Goal: Task Accomplishment & Management: Use online tool/utility

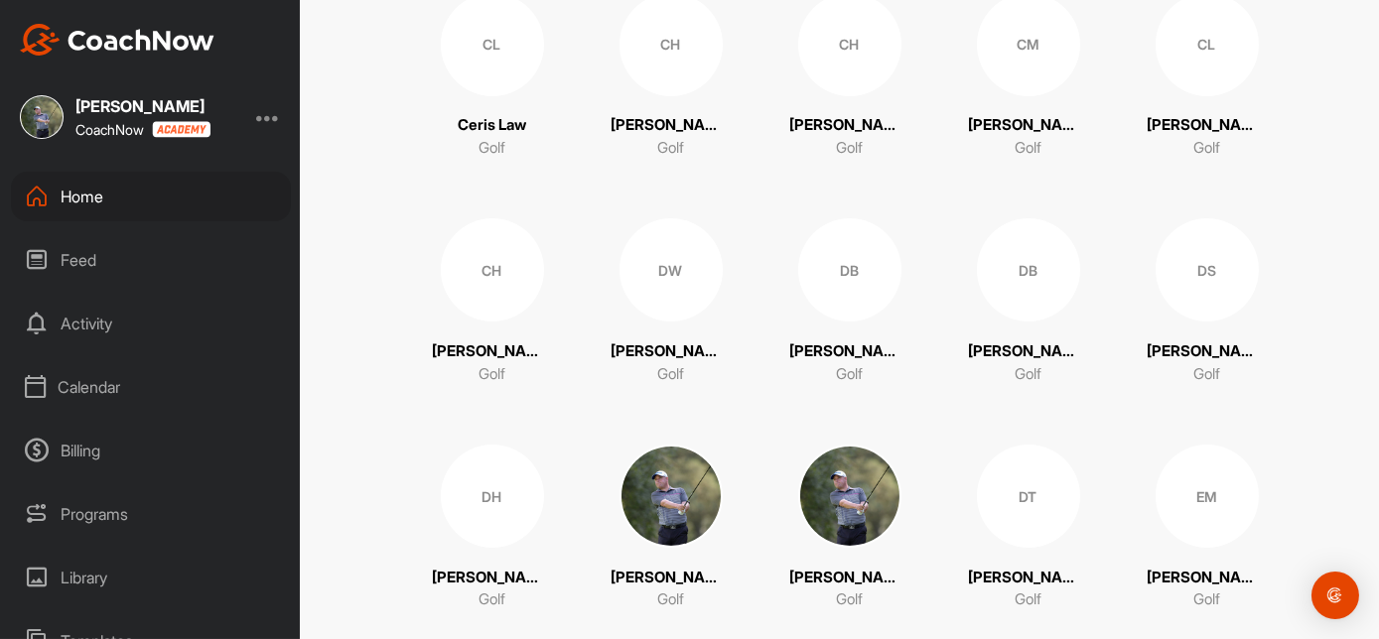
scroll to position [695, 0]
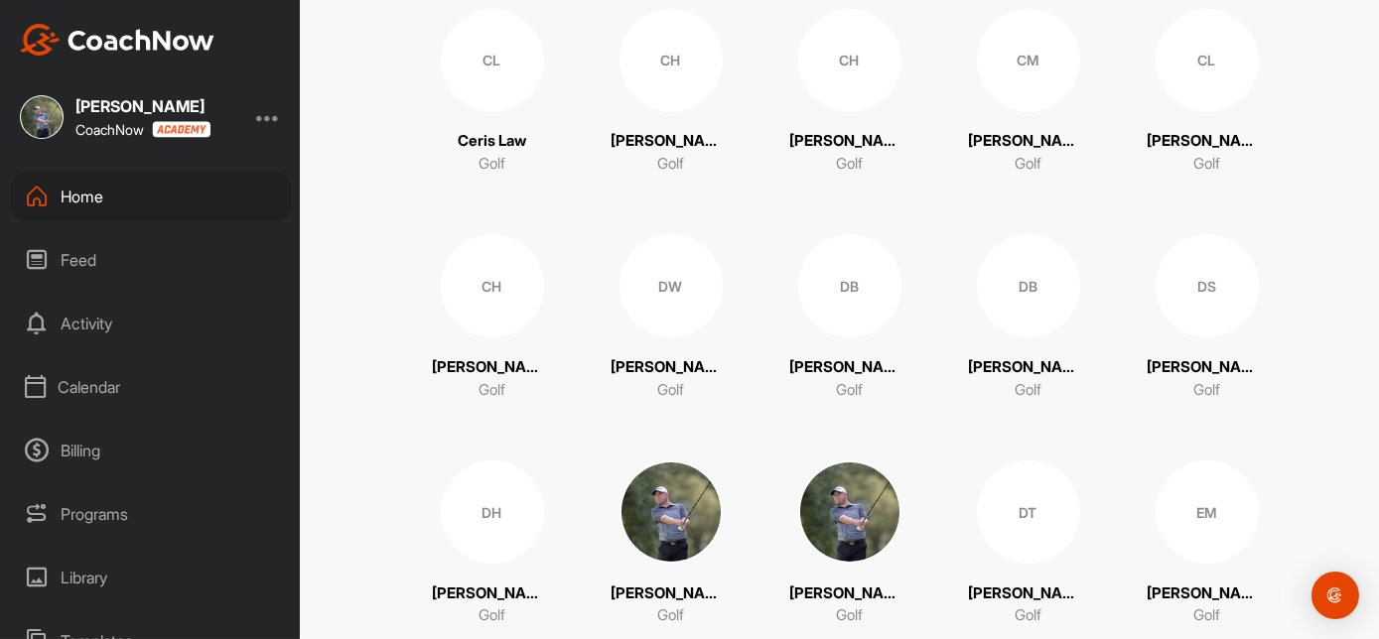
click at [831, 50] on div "CH" at bounding box center [849, 60] width 103 height 103
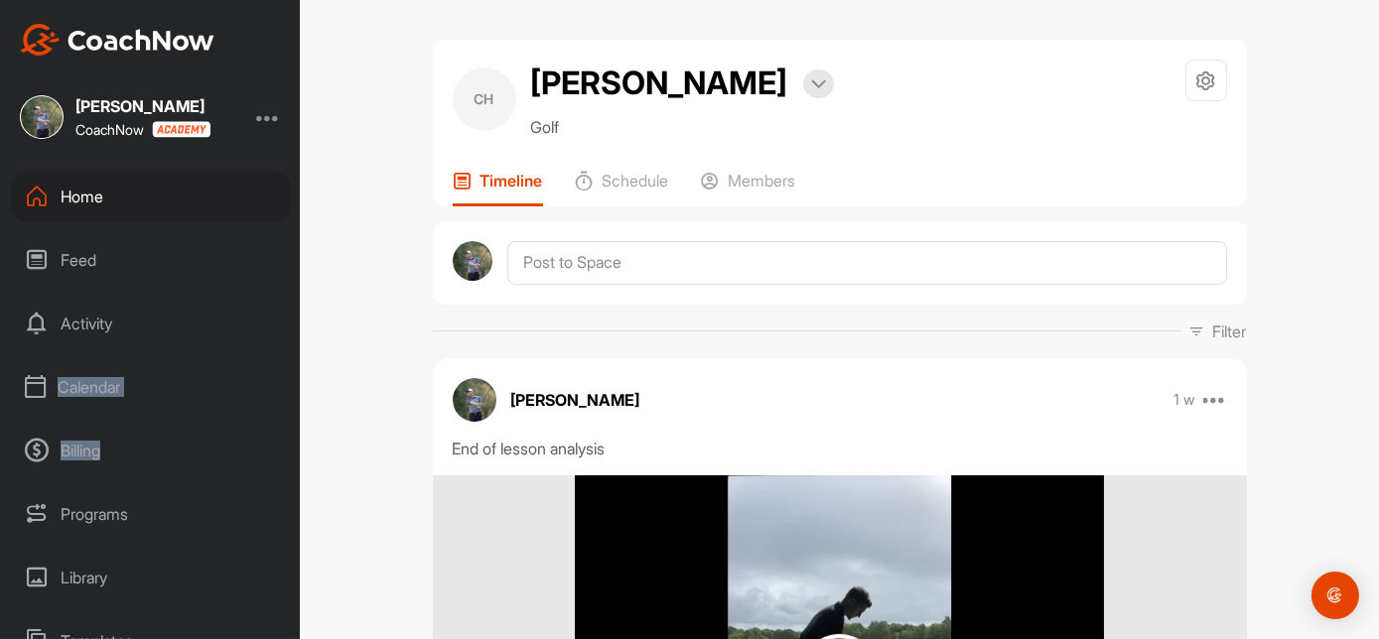
drag, startPoint x: 284, startPoint y: 390, endPoint x: 280, endPoint y: 457, distance: 66.6
click at [280, 457] on div "Home Feed Activity Calendar Billing Programs Library Templates Schedule Admin S…" at bounding box center [150, 406] width 300 height 468
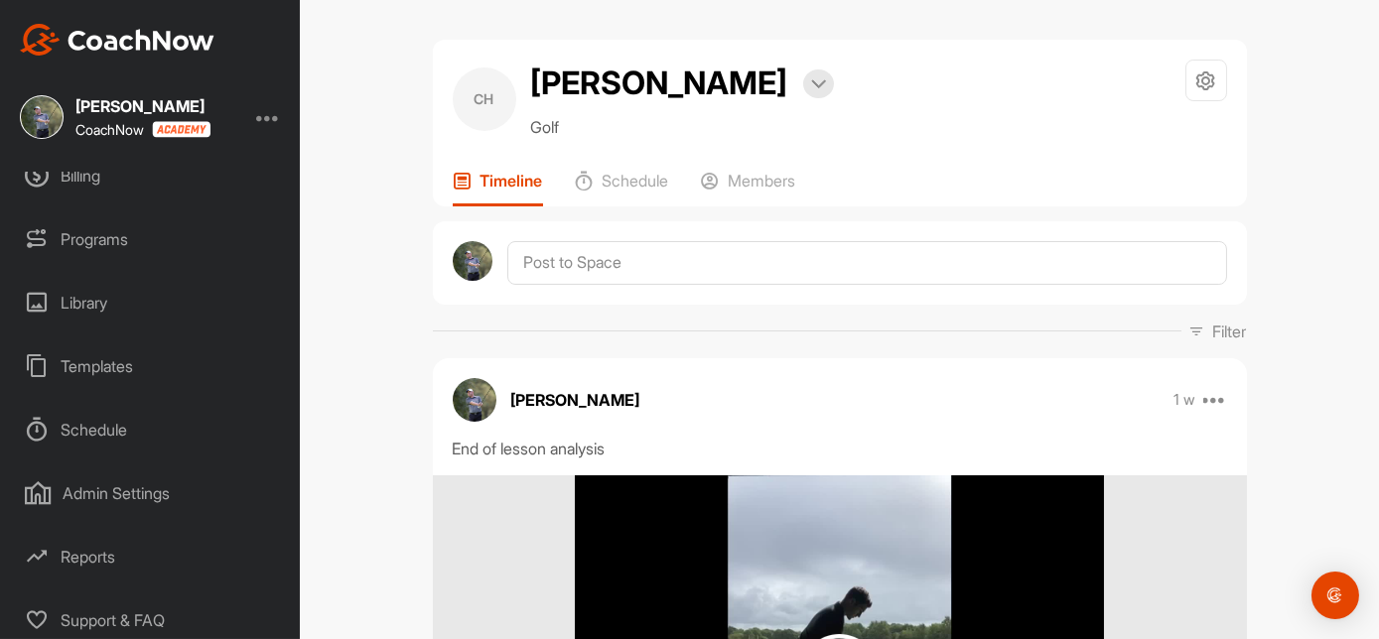
scroll to position [281, 0]
click at [121, 360] on div "Templates" at bounding box center [151, 361] width 280 height 50
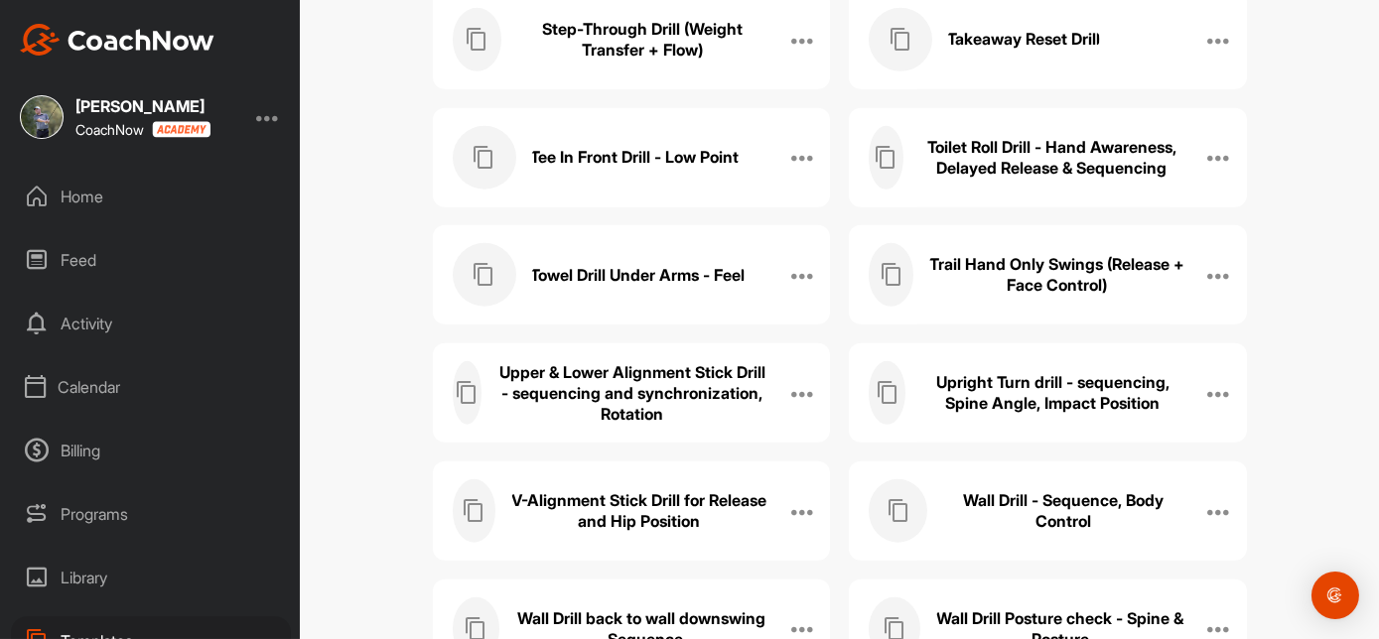
scroll to position [2924, 0]
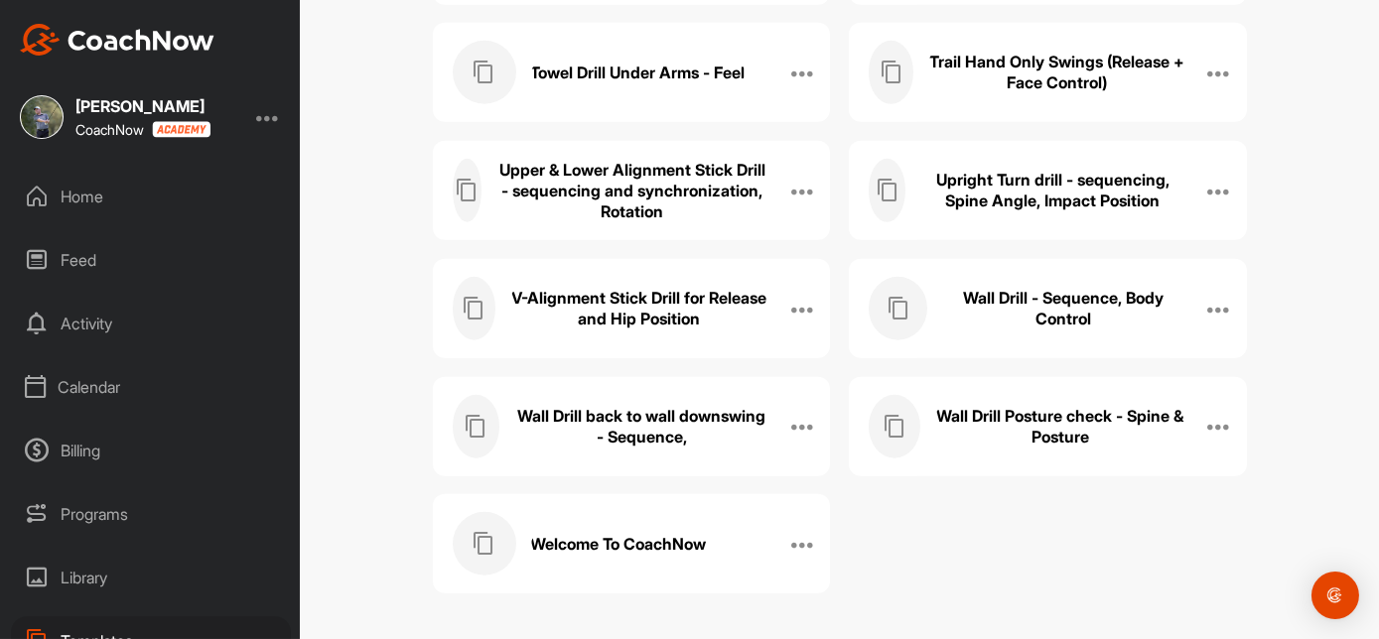
click at [641, 312] on h3 "V-Alignment Stick Drill for Release and Hip Position" at bounding box center [639, 309] width 258 height 42
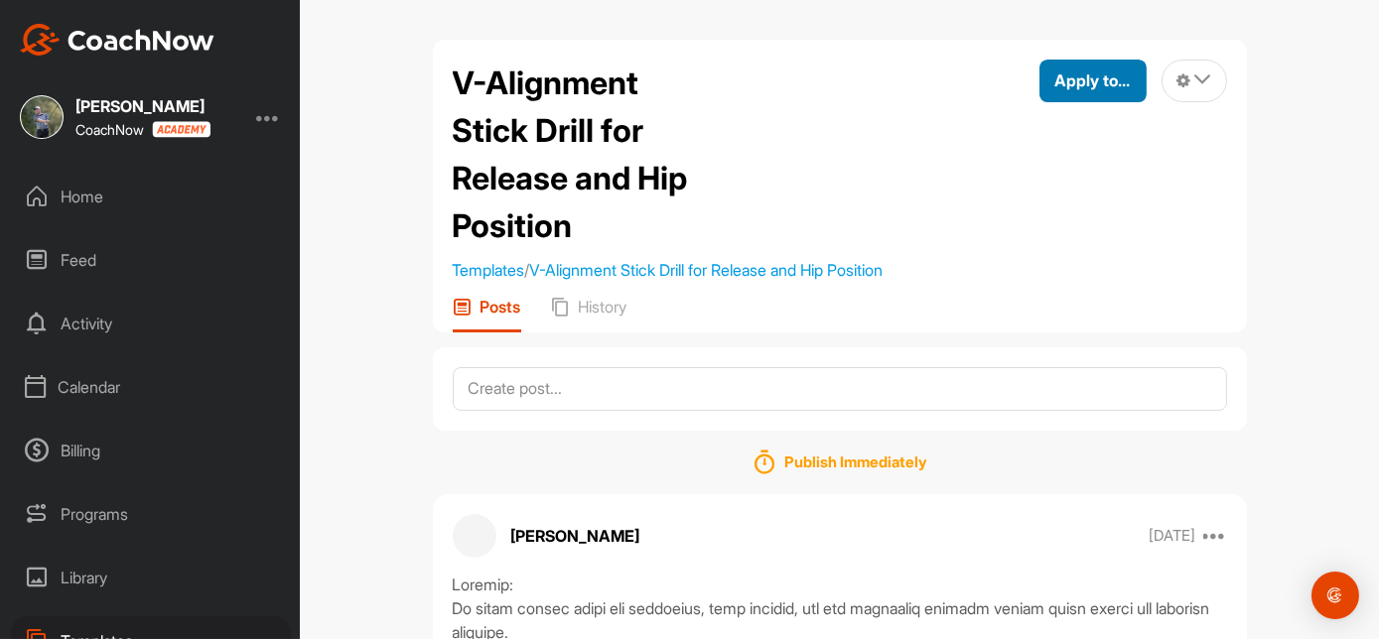
click at [1088, 83] on span "Apply to..." at bounding box center [1092, 80] width 75 height 20
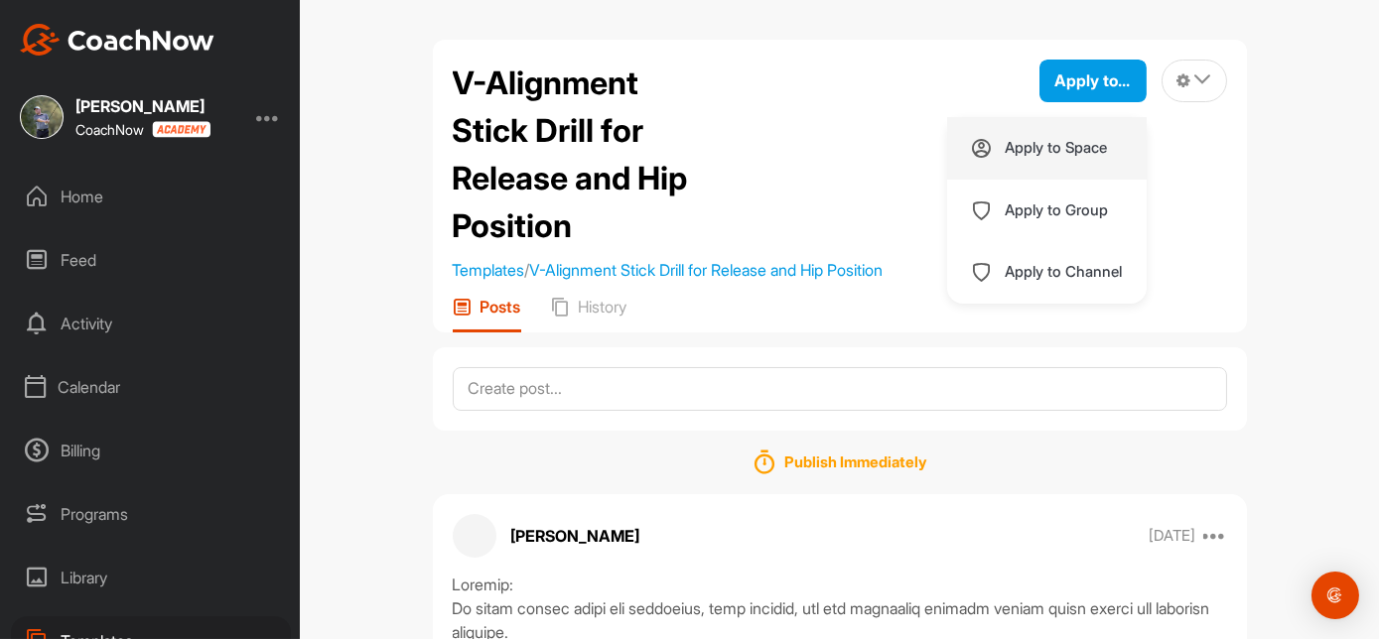
click at [1066, 142] on p "Apply to Space" at bounding box center [1057, 148] width 102 height 16
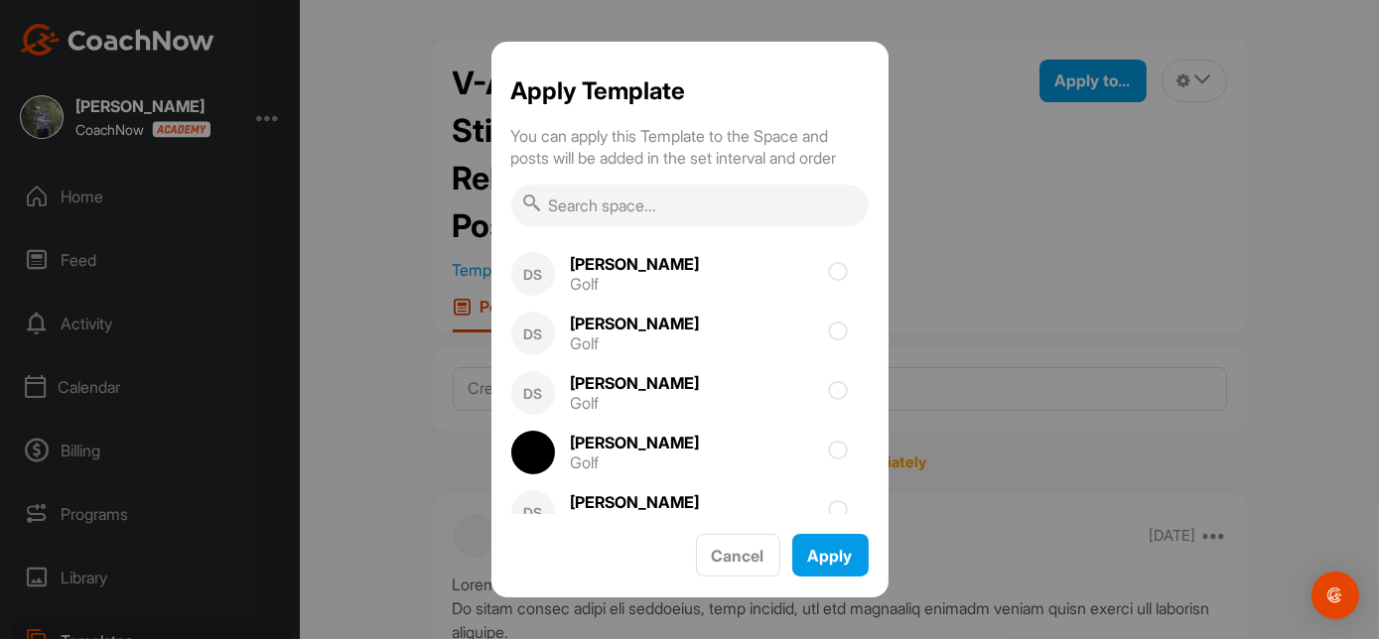
click at [640, 205] on input "text" at bounding box center [689, 206] width 357 height 42
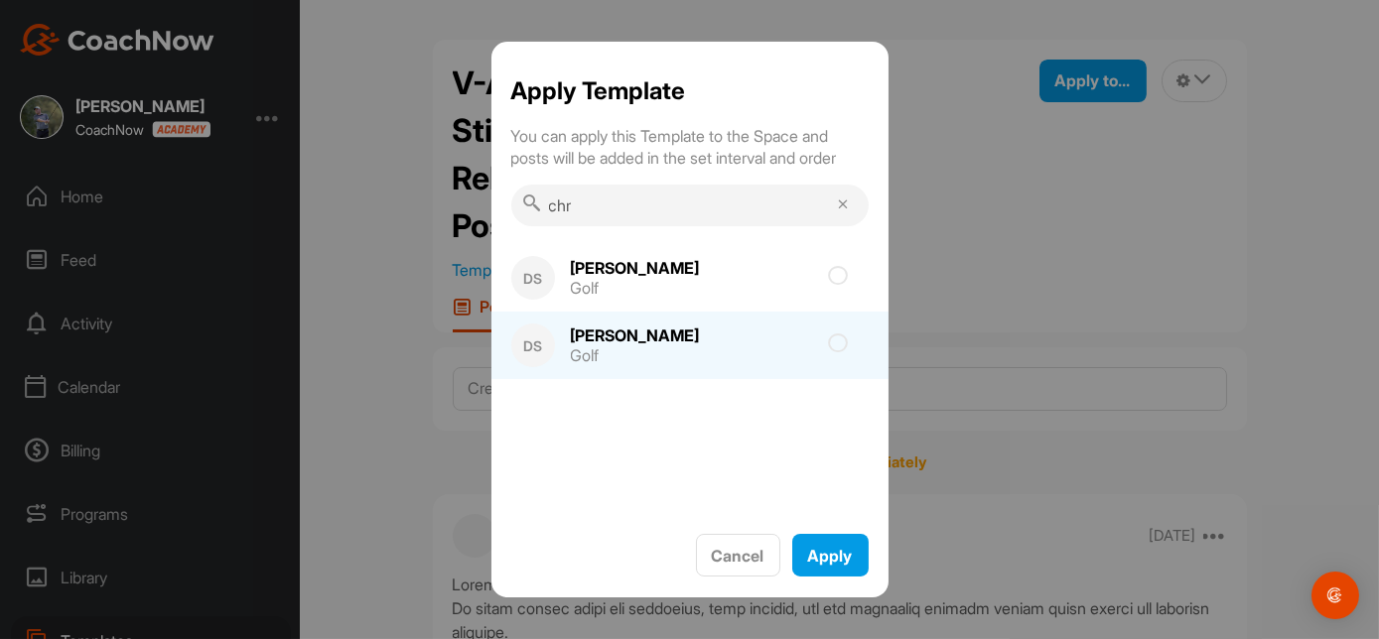
type input "[PERSON_NAME]"
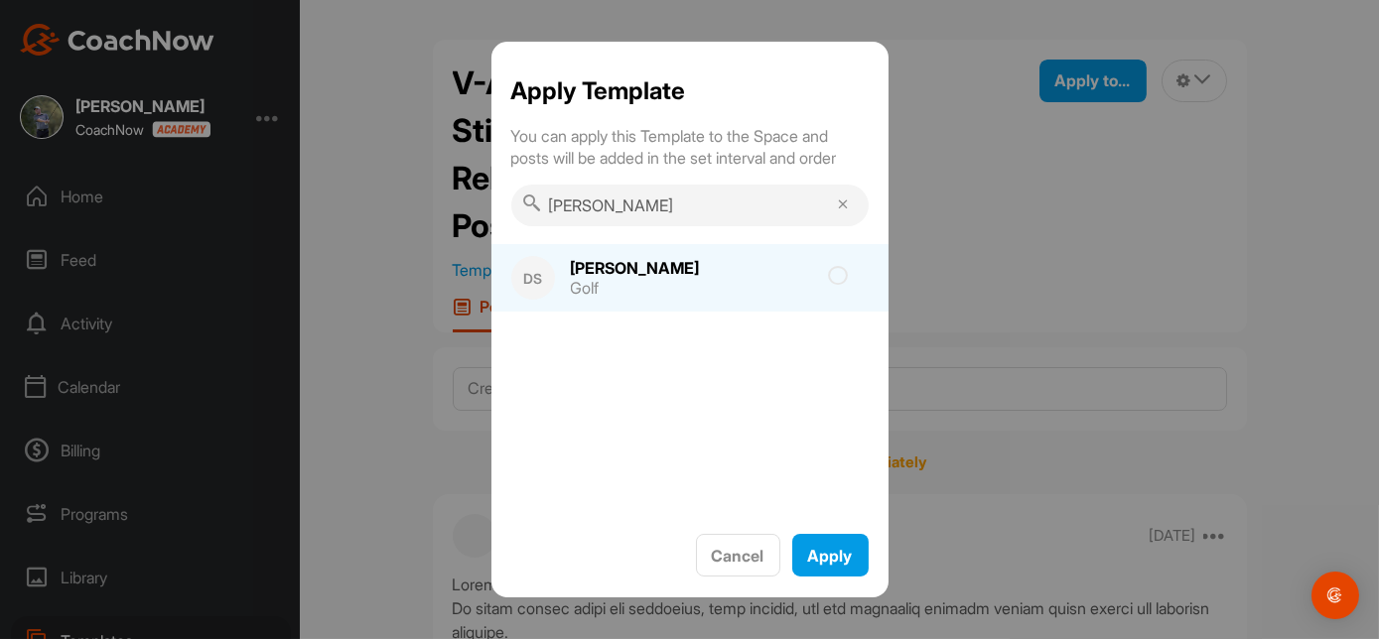
click at [839, 280] on icon at bounding box center [839, 276] width 20 height 20
click at [733, 280] on input "checkbox" at bounding box center [726, 282] width 13 height 13
checkbox input "true"
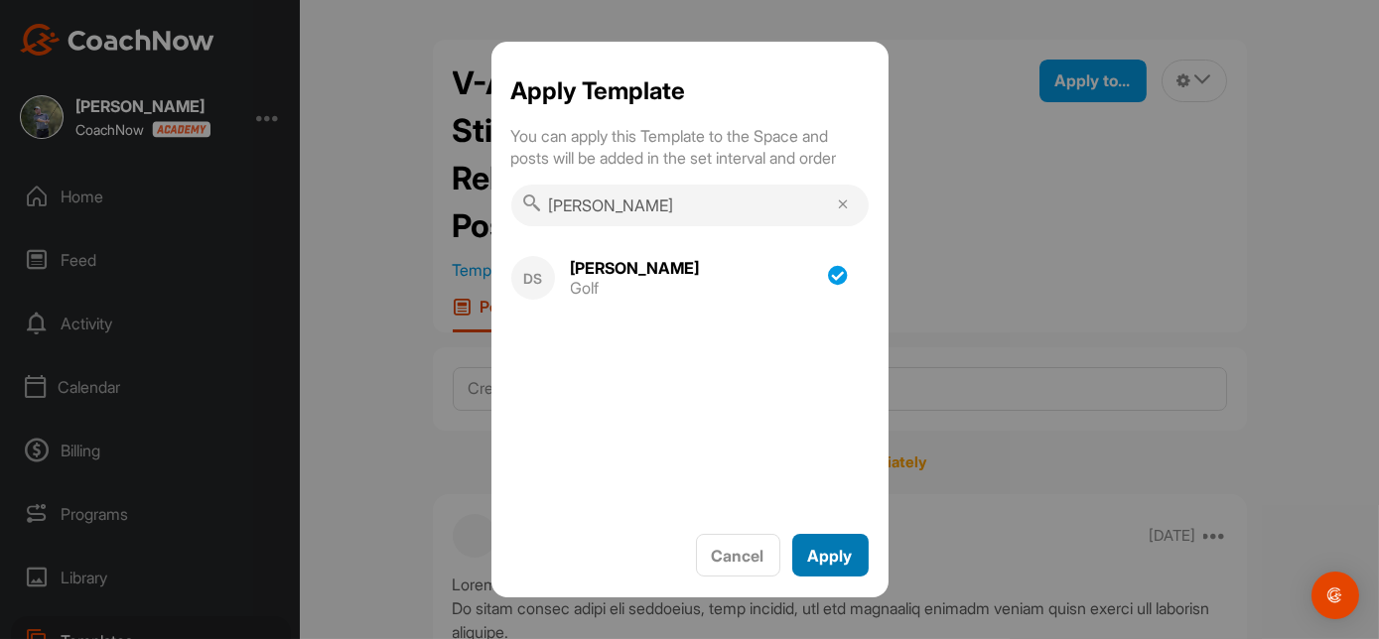
click at [819, 569] on button "Apply" at bounding box center [830, 555] width 76 height 43
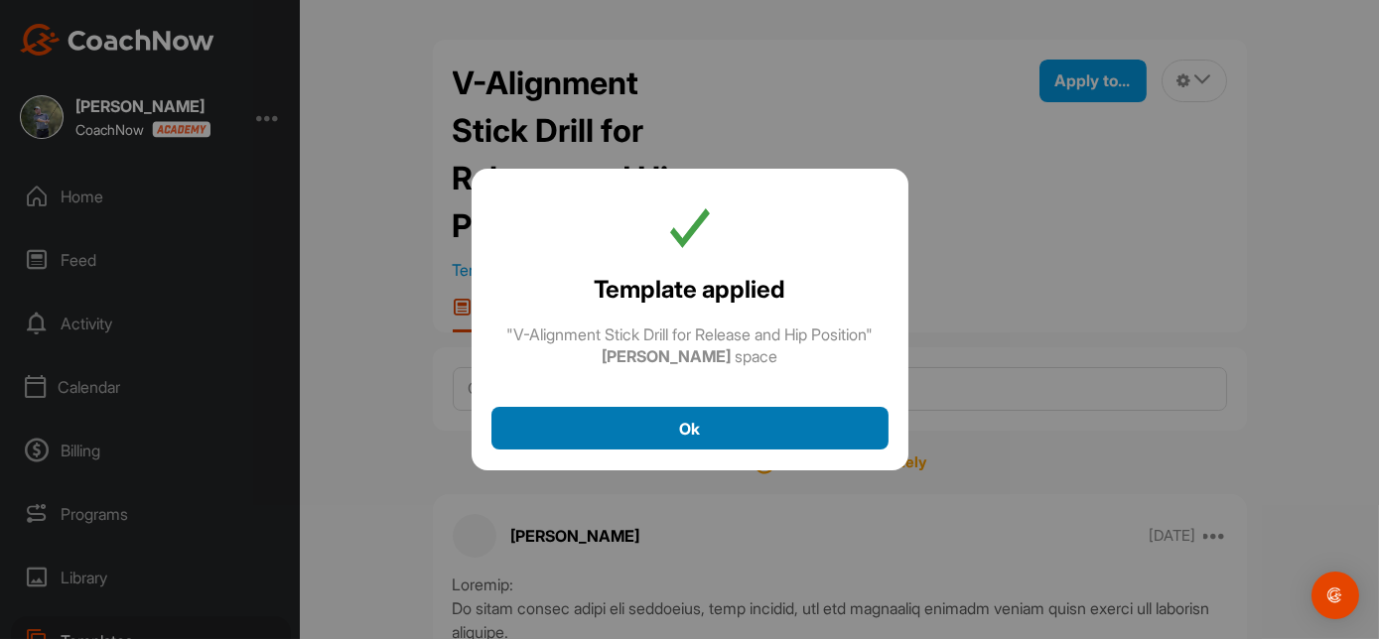
click at [700, 431] on div "Ok" at bounding box center [689, 429] width 365 height 24
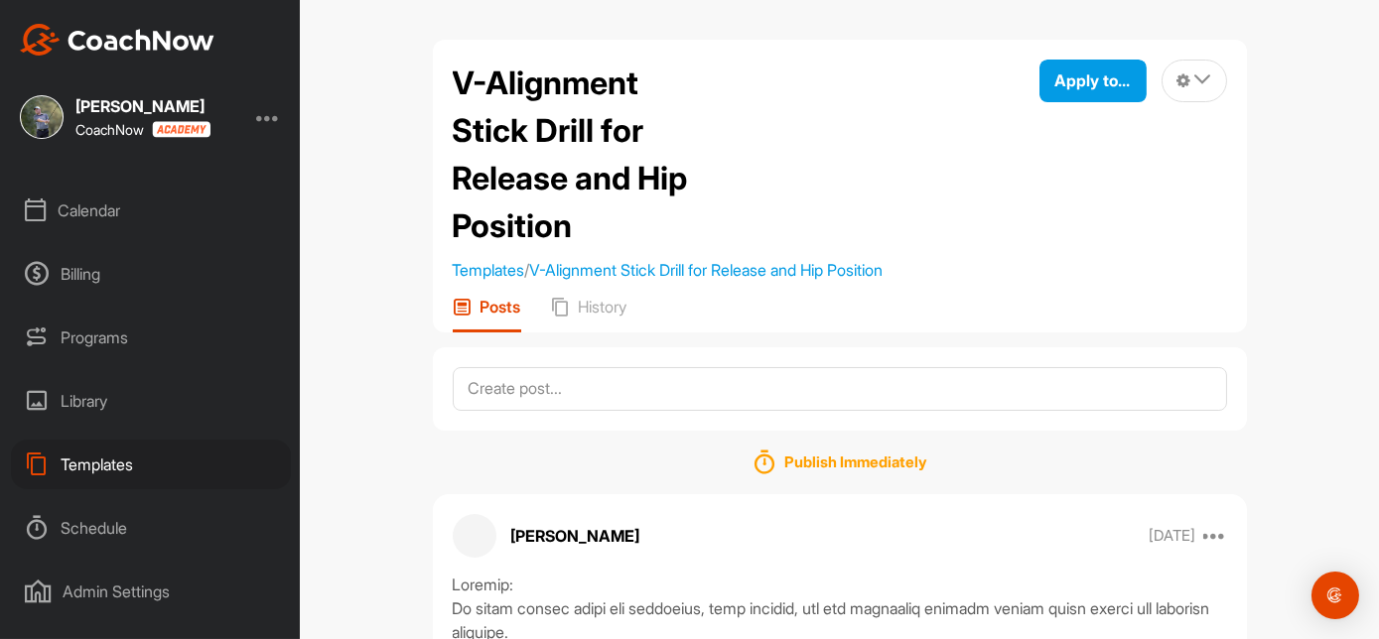
scroll to position [199, 0]
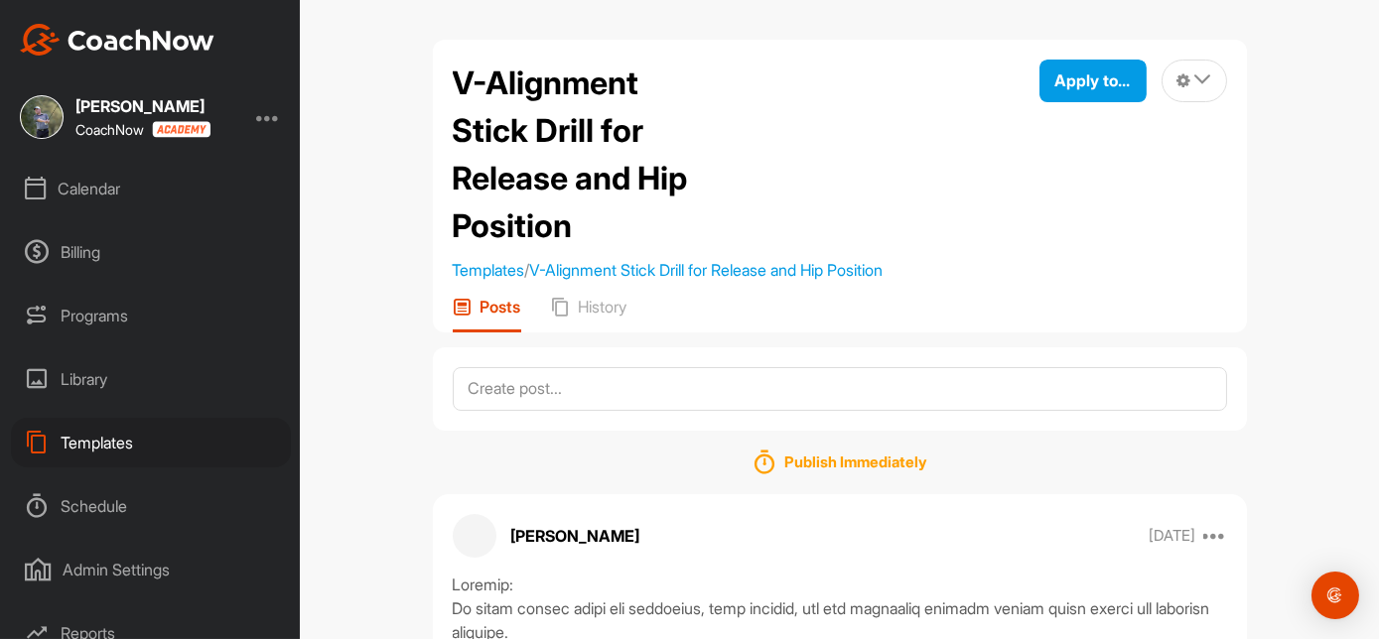
click at [117, 442] on div "Templates" at bounding box center [151, 443] width 280 height 50
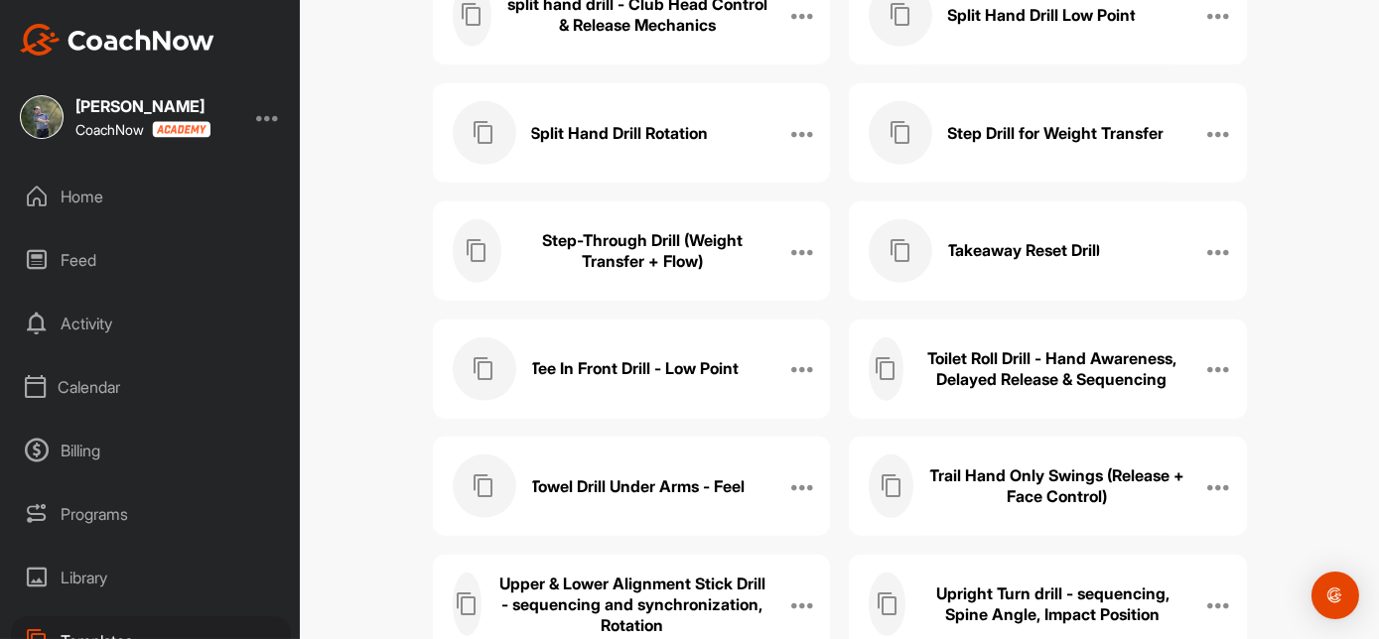
scroll to position [2924, 0]
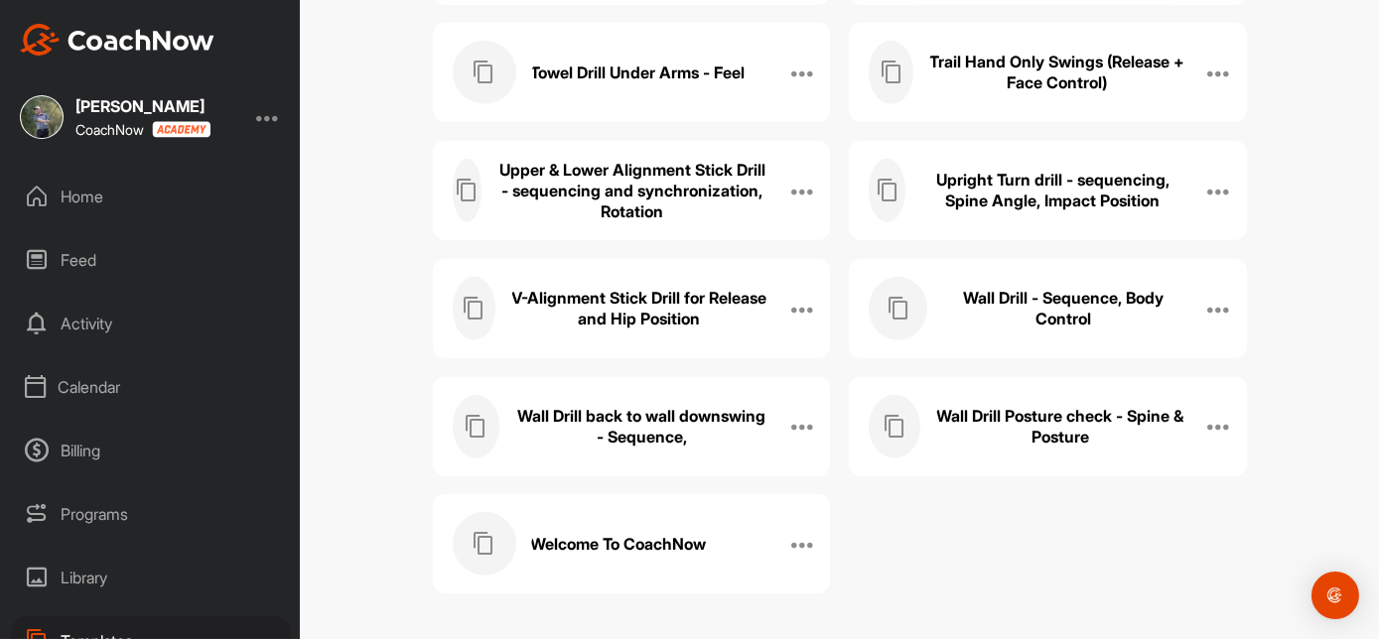
click at [642, 414] on h3 "Wall Drill back to wall downswing - Sequence," at bounding box center [641, 427] width 254 height 42
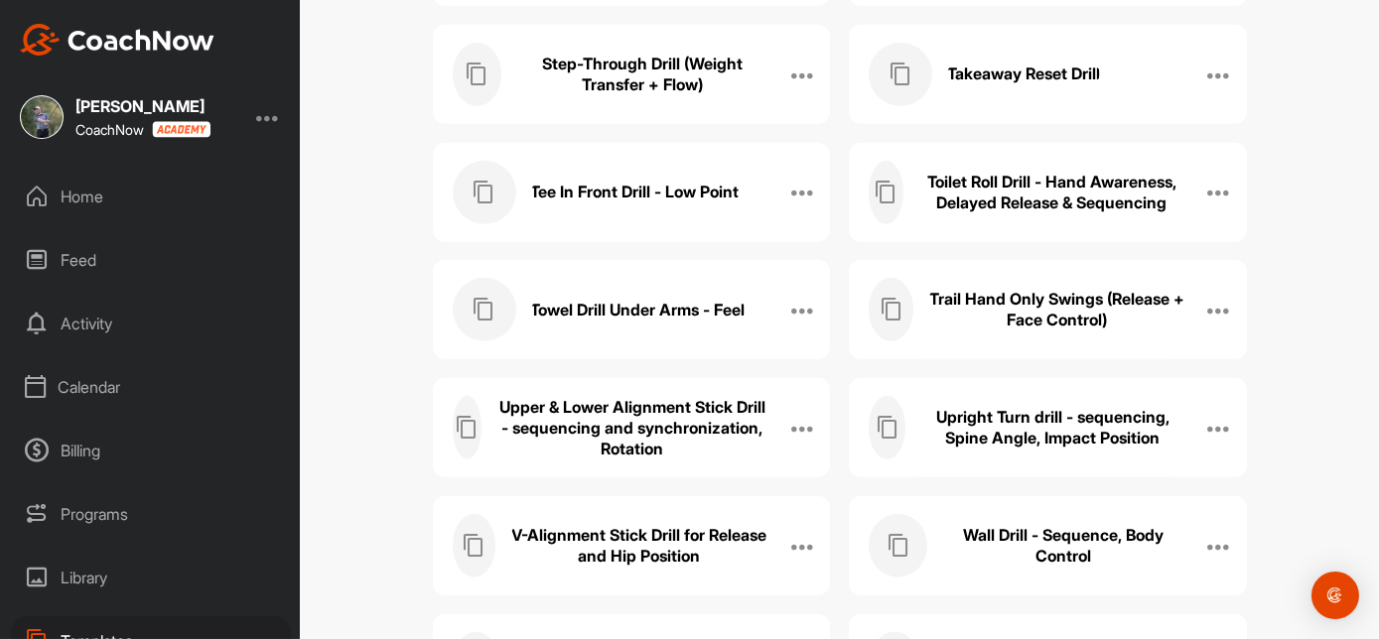
scroll to position [2924, 0]
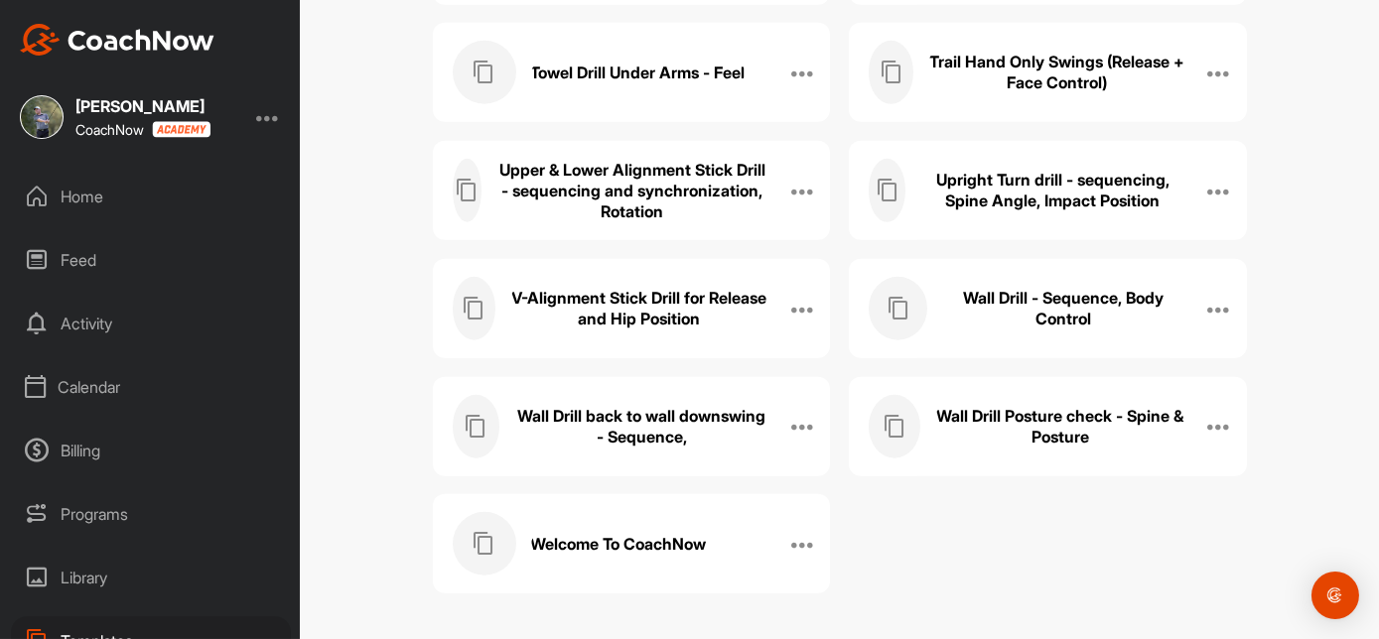
click at [638, 421] on h3 "Wall Drill back to wall downswing - Sequence," at bounding box center [641, 427] width 254 height 42
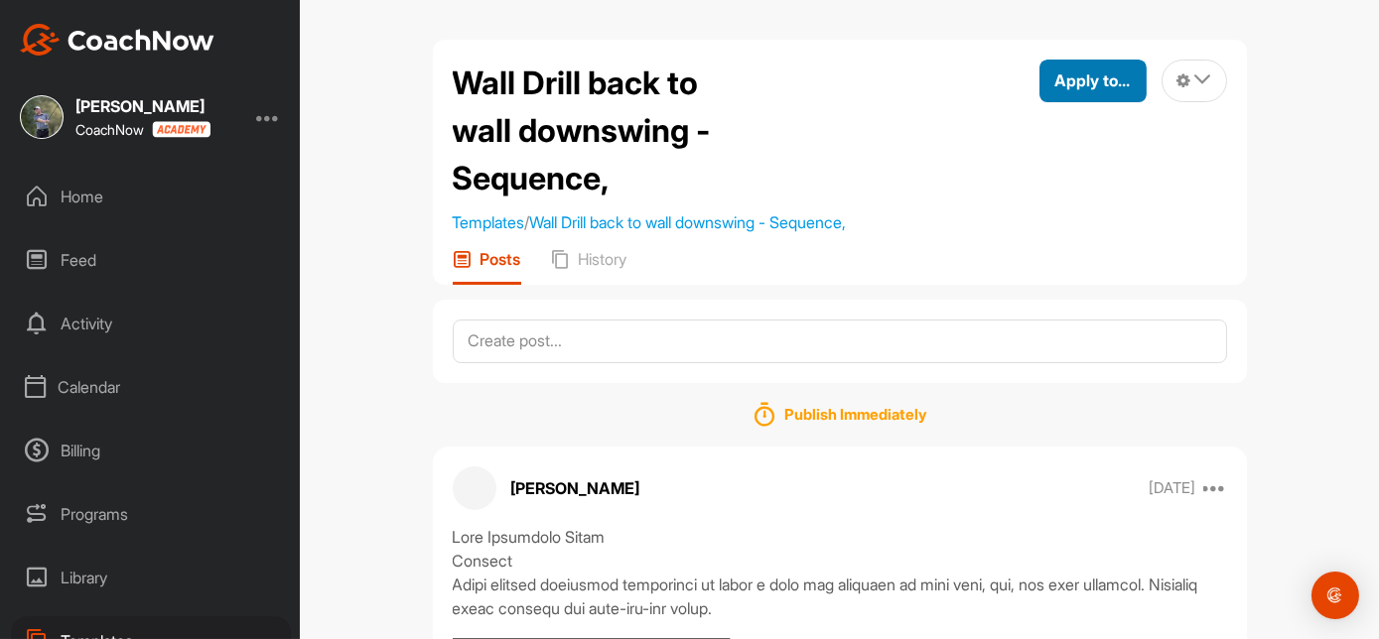
click at [1077, 76] on span "Apply to..." at bounding box center [1092, 80] width 75 height 20
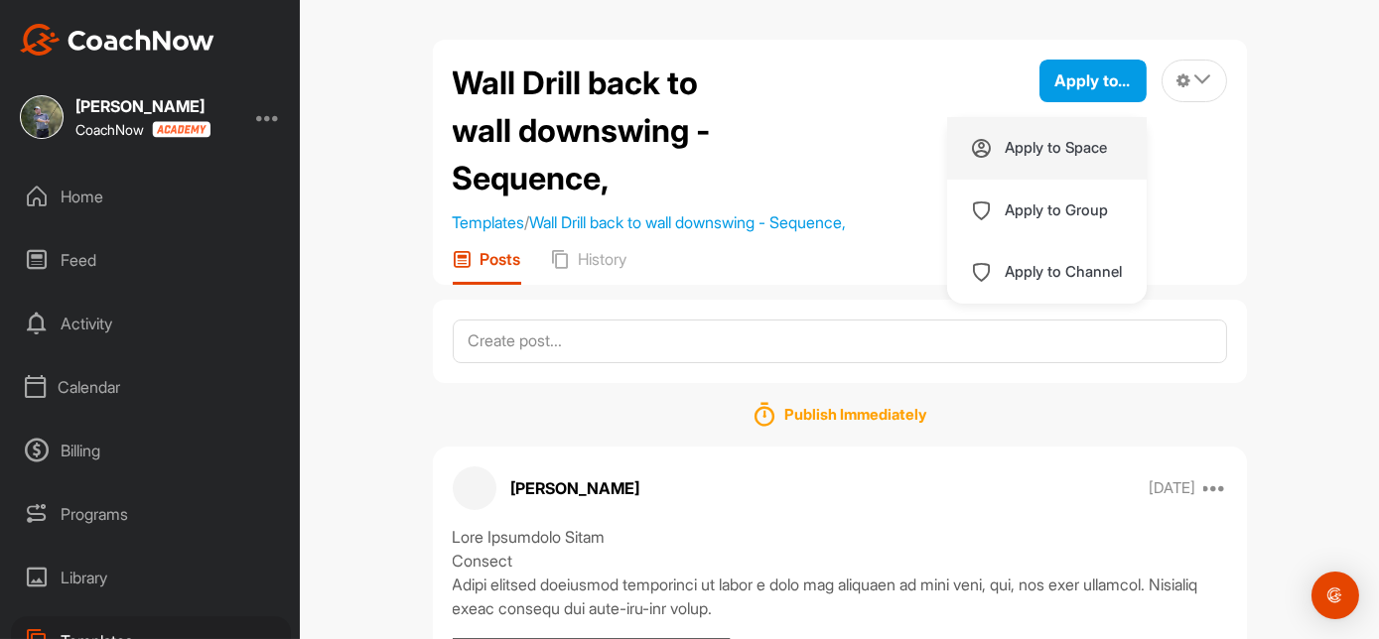
click at [1043, 148] on p "Apply to Space" at bounding box center [1057, 148] width 102 height 16
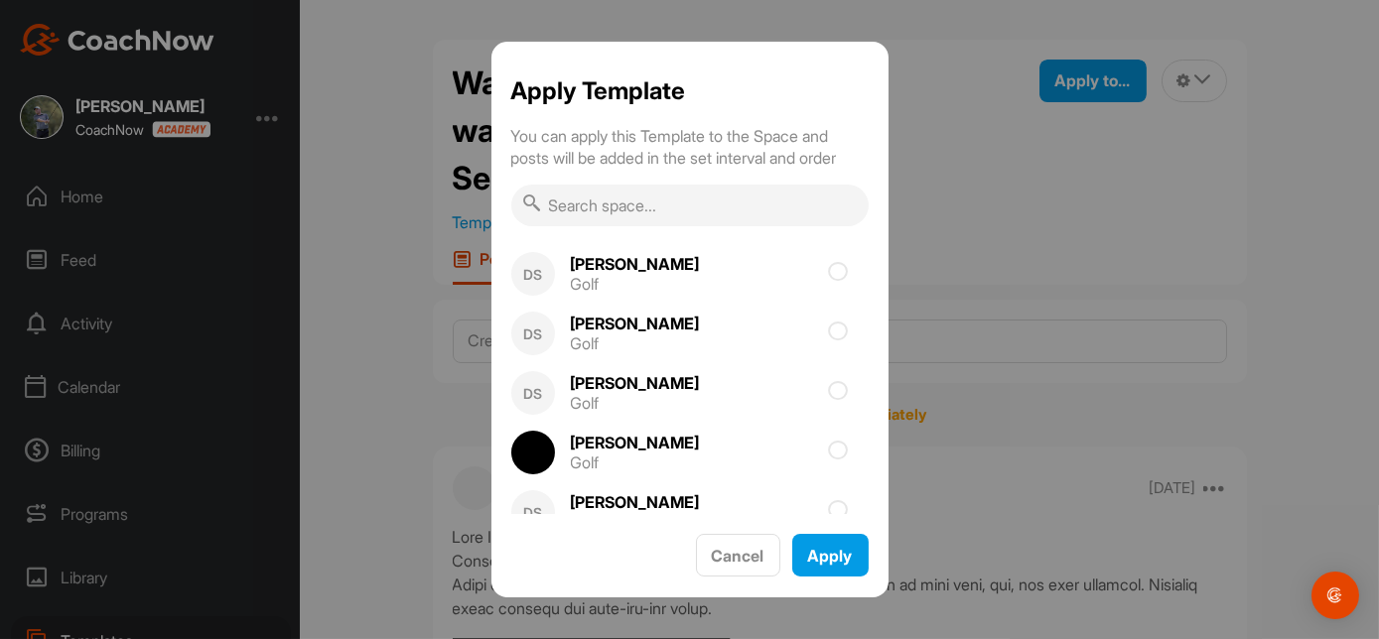
click at [616, 203] on input "text" at bounding box center [689, 206] width 357 height 42
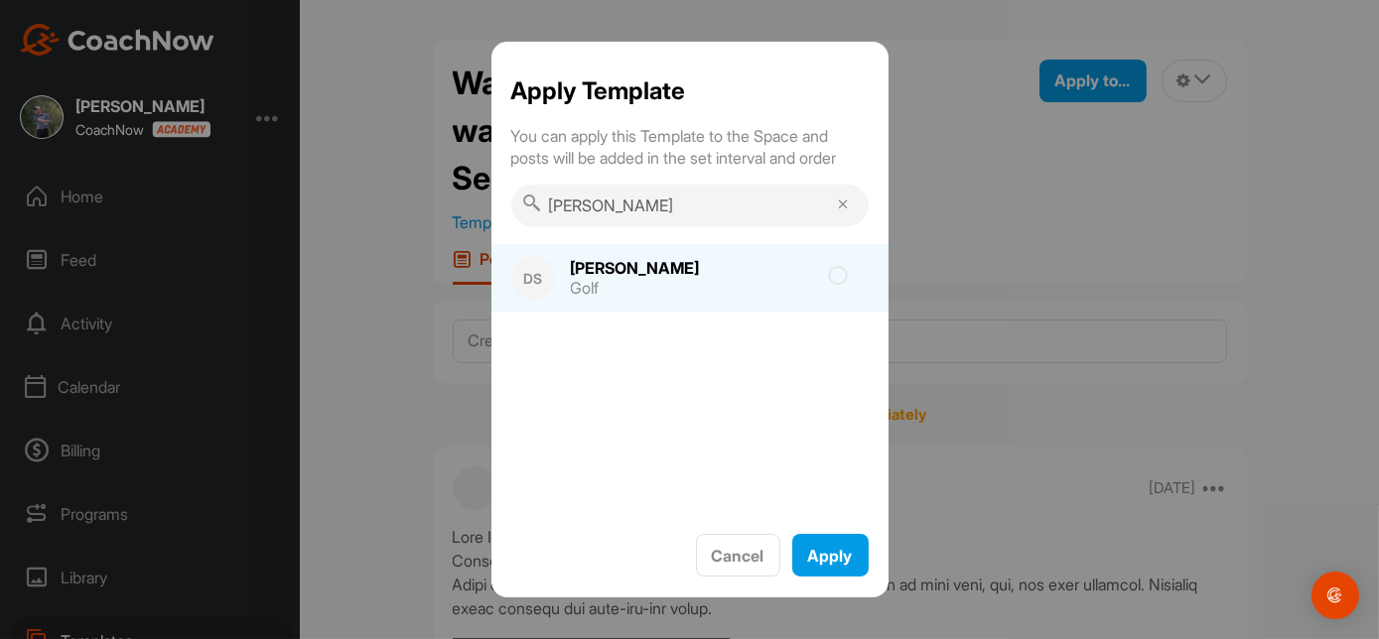
type input "[PERSON_NAME]"
click at [838, 275] on icon at bounding box center [839, 276] width 20 height 20
click at [733, 276] on input "checkbox" at bounding box center [726, 282] width 13 height 13
checkbox input "true"
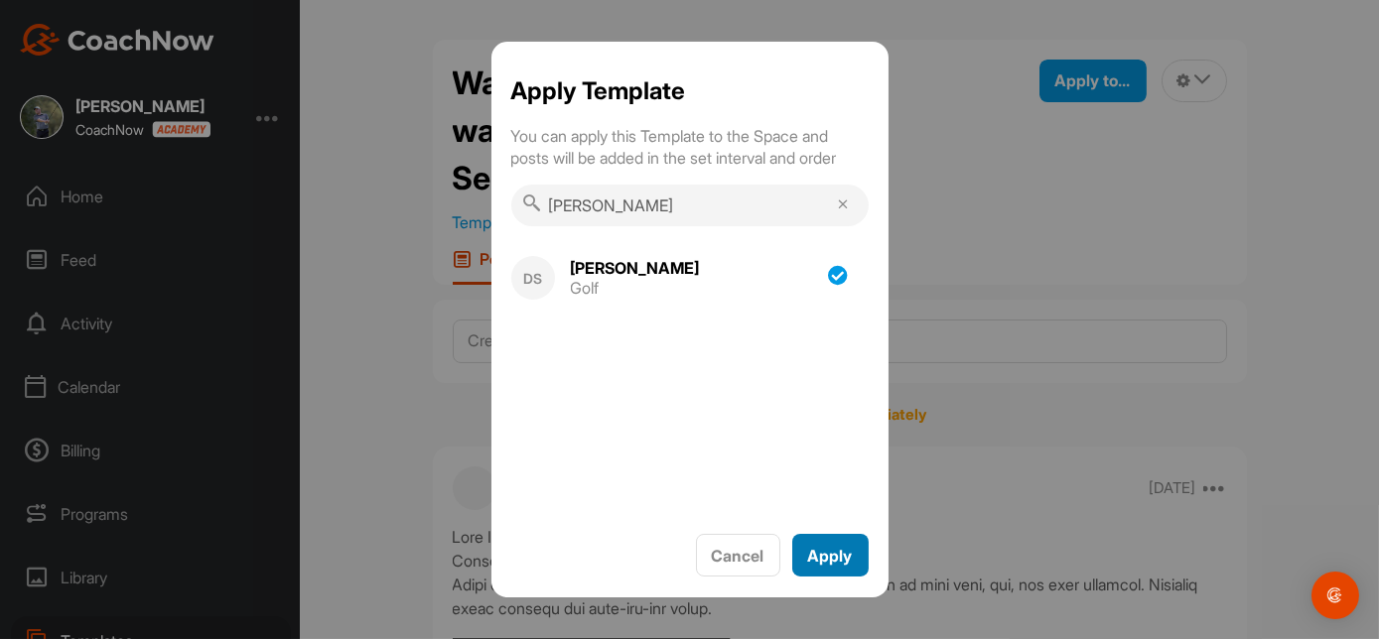
click at [833, 553] on span "Apply" at bounding box center [830, 556] width 45 height 20
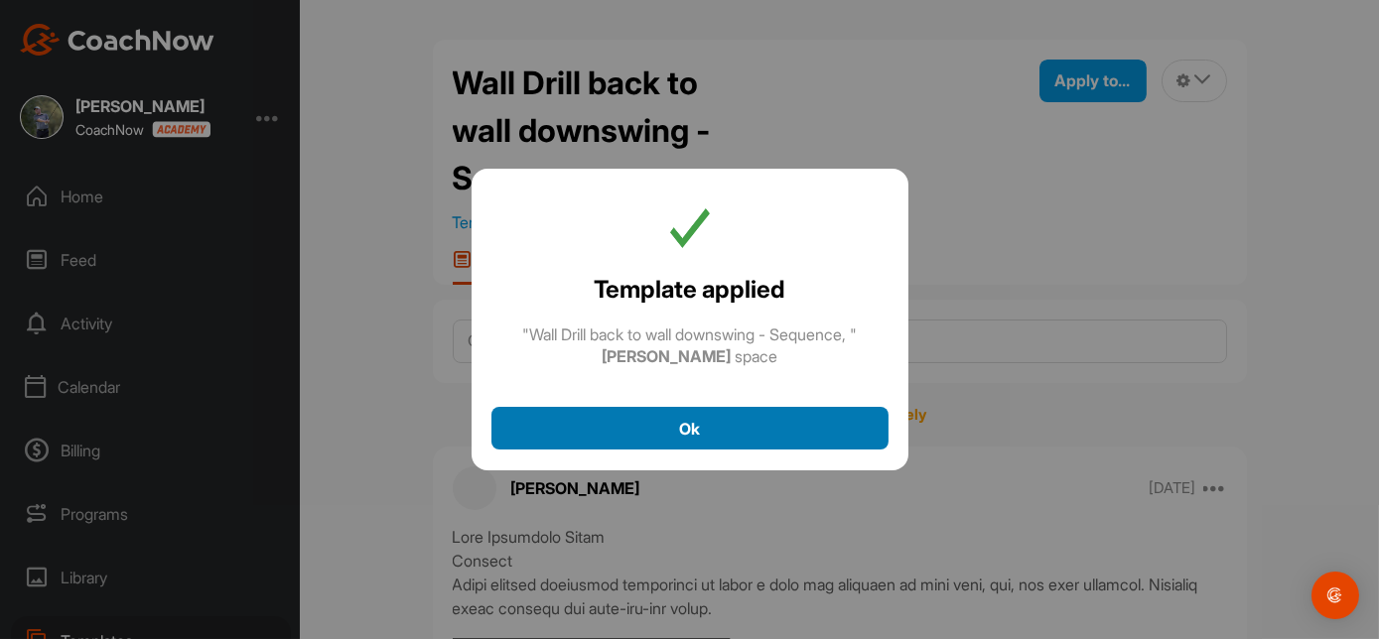
click at [698, 427] on span "Ok" at bounding box center [689, 429] width 21 height 20
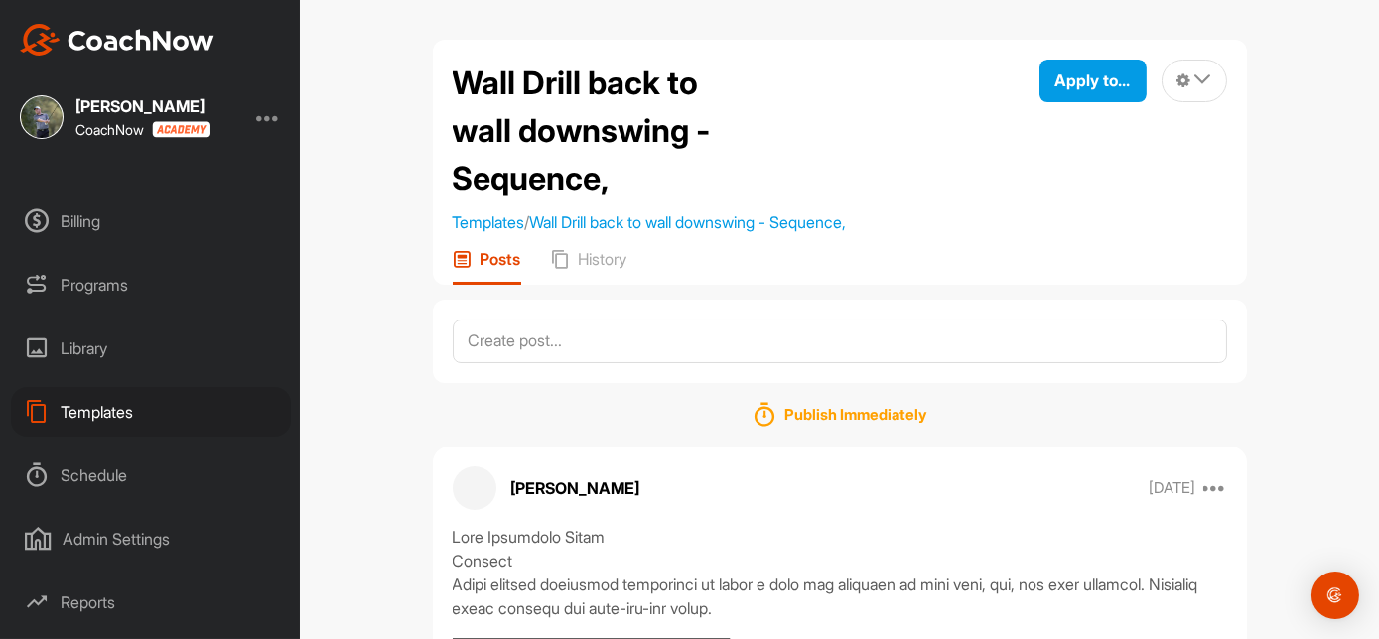
scroll to position [281, 0]
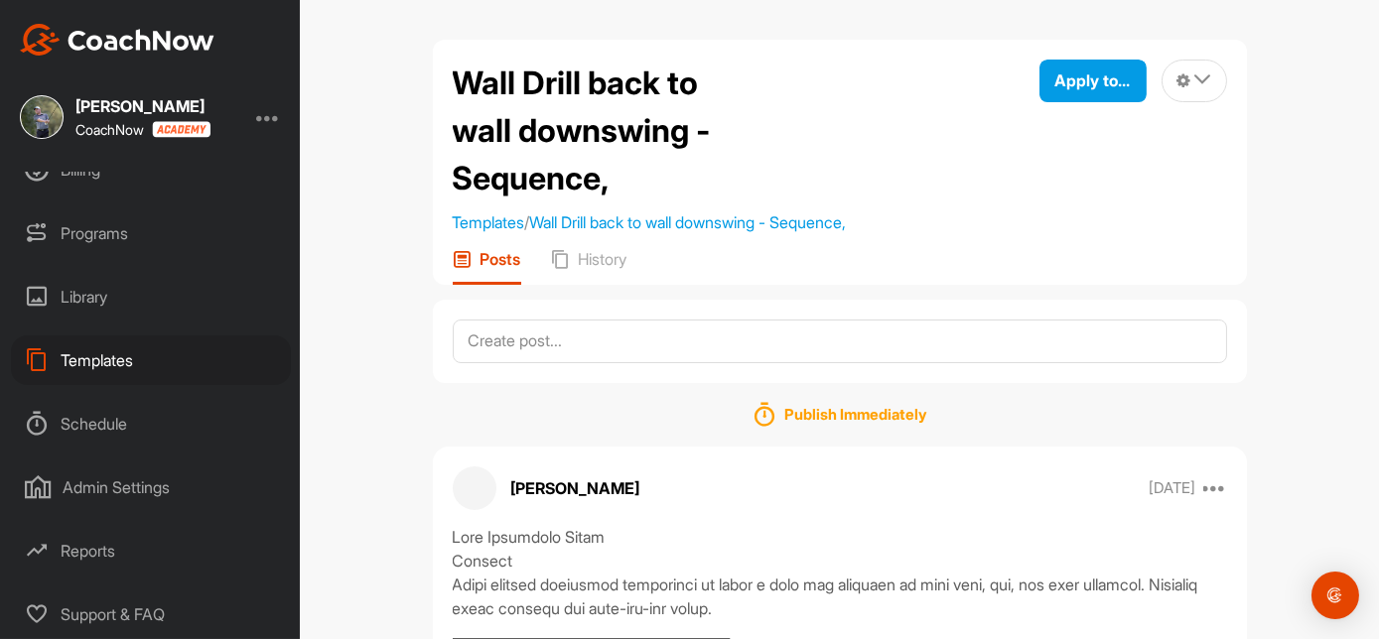
click at [111, 360] on div "Templates" at bounding box center [151, 361] width 280 height 50
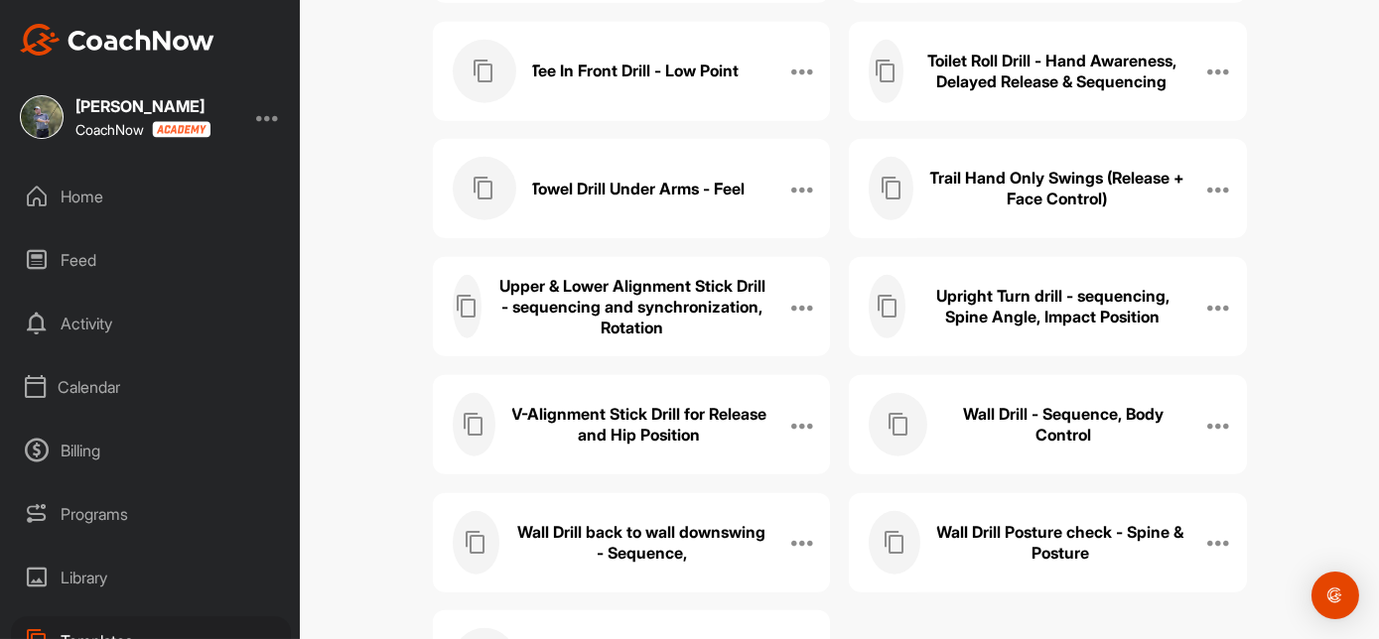
scroll to position [2924, 0]
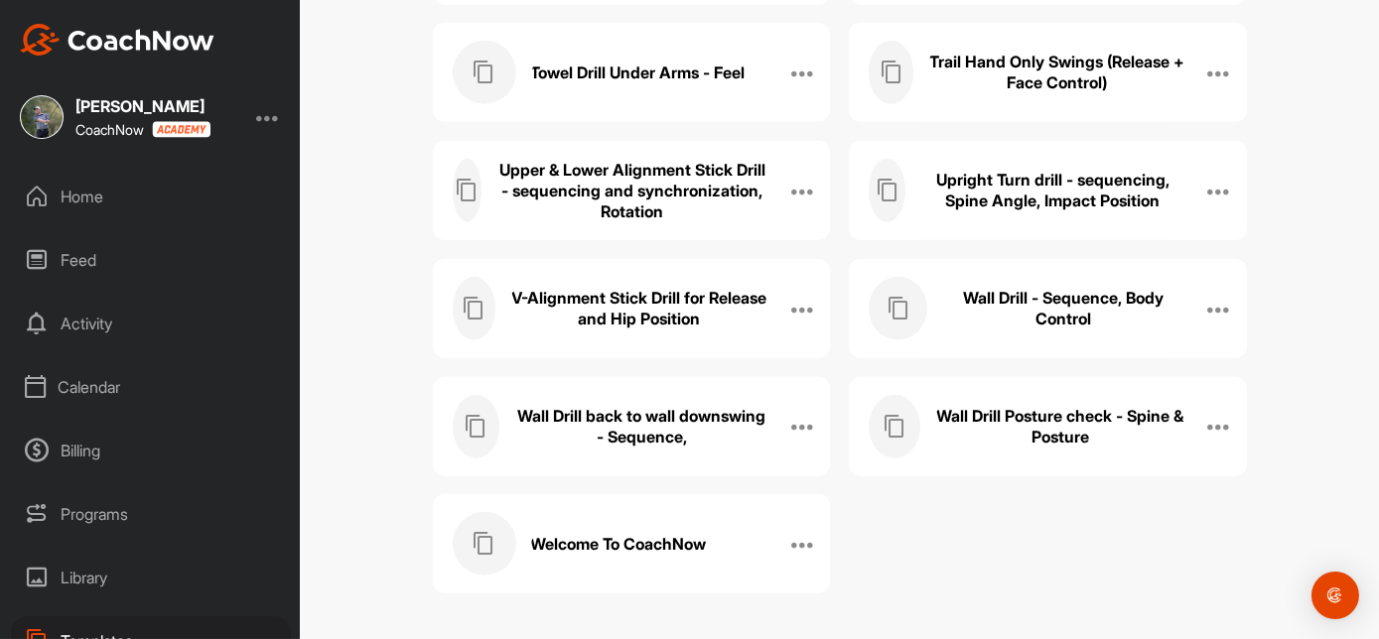
click at [667, 208] on h3 "Upper & Lower Alignment Stick Drill - sequencing and synchronization, Rotation" at bounding box center [632, 191] width 272 height 63
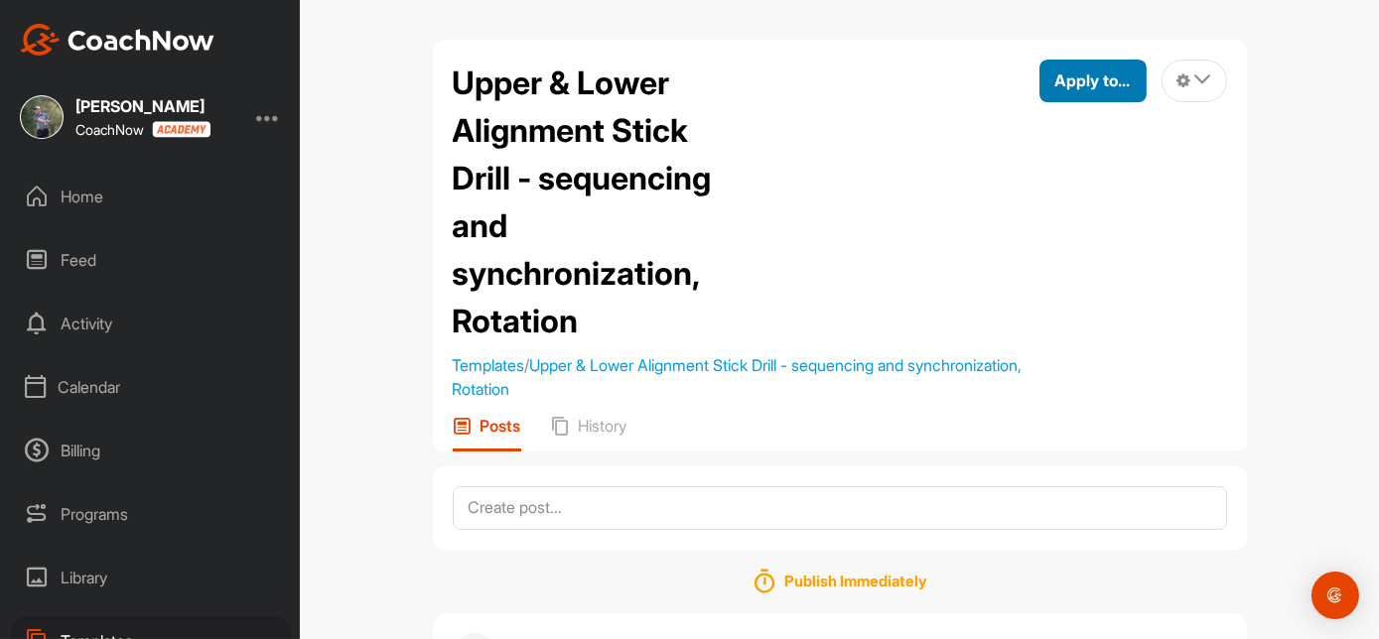
click at [1055, 78] on span "Apply to..." at bounding box center [1092, 80] width 75 height 20
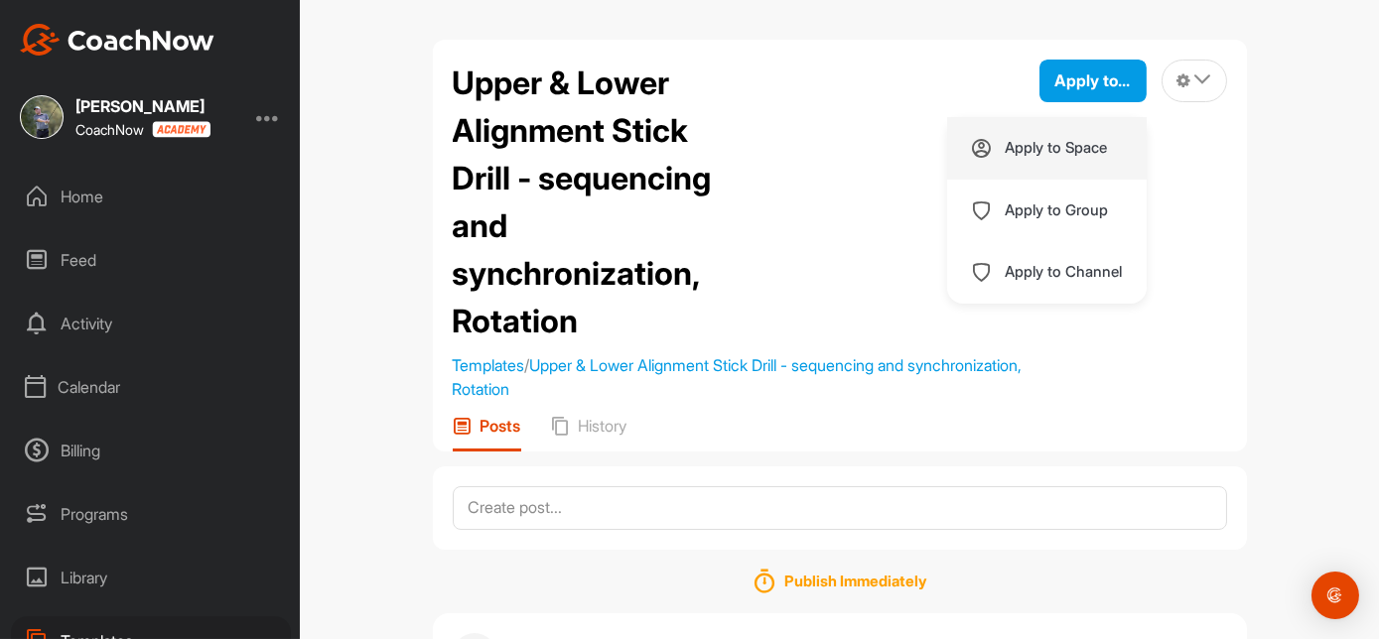
click at [1045, 149] on p "Apply to Space" at bounding box center [1057, 148] width 102 height 16
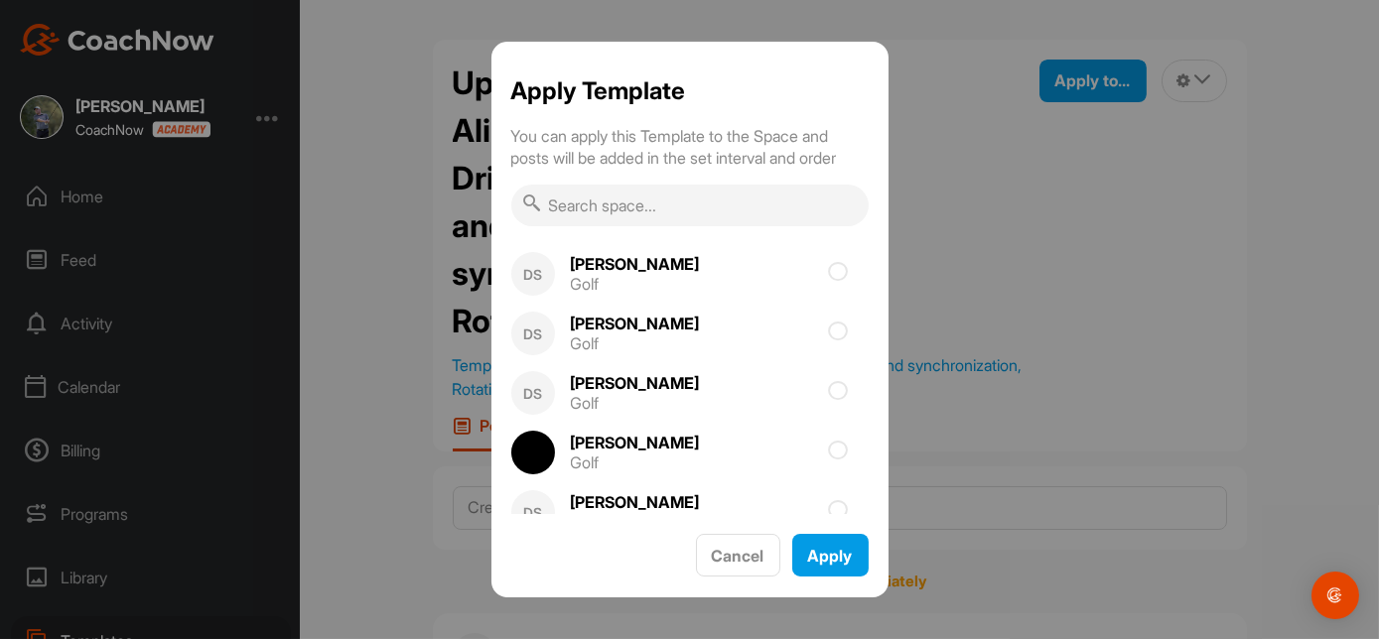
click at [671, 199] on input "text" at bounding box center [689, 206] width 357 height 42
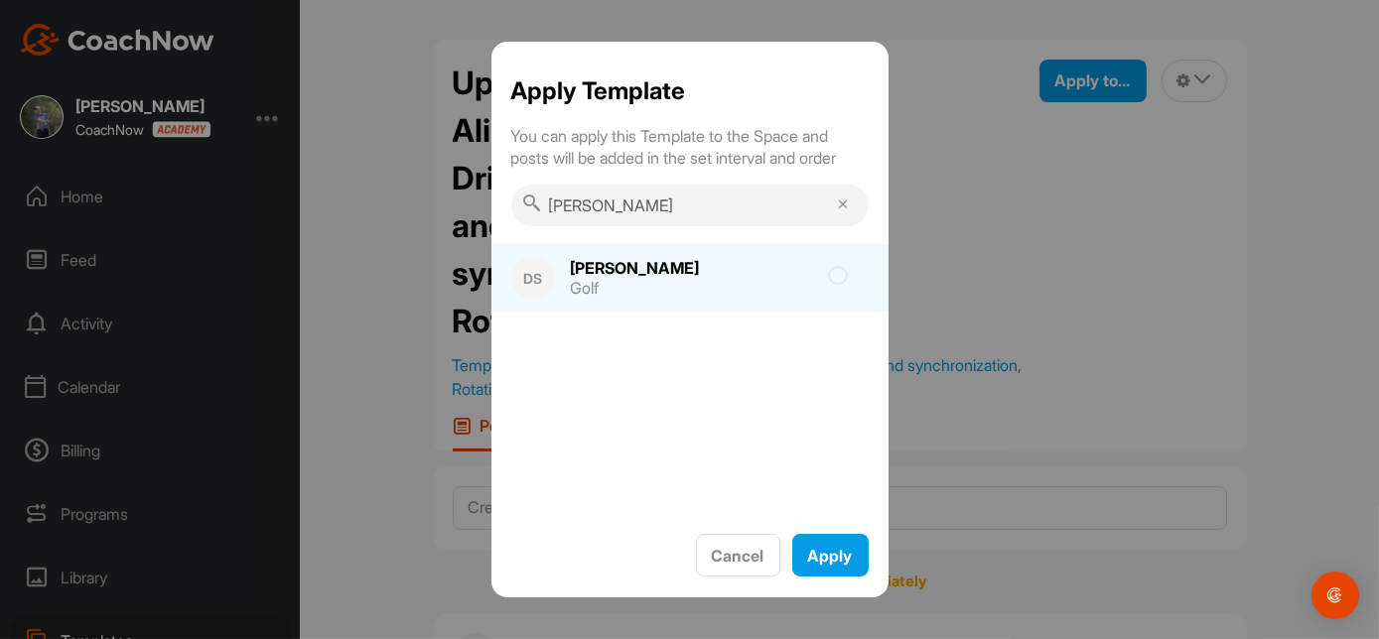
type input "[PERSON_NAME]"
click at [844, 280] on icon at bounding box center [839, 276] width 20 height 20
click at [733, 280] on input "checkbox" at bounding box center [726, 282] width 13 height 13
checkbox input "true"
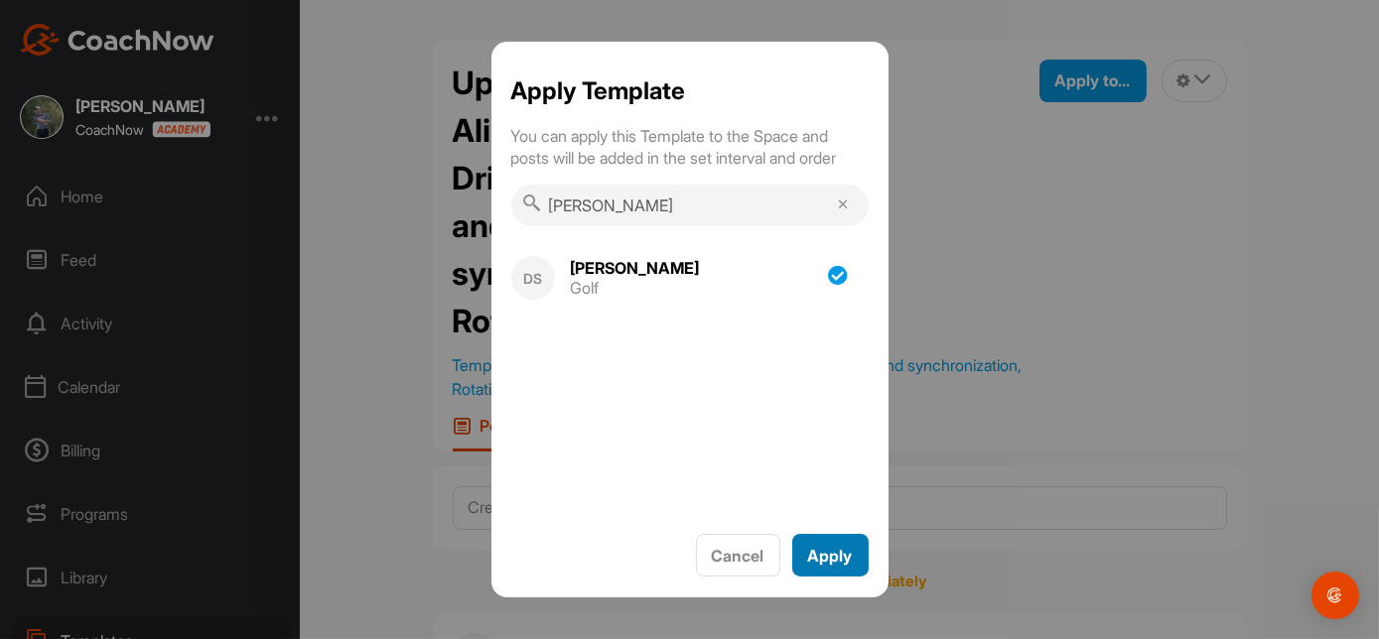
click at [826, 556] on span "Apply" at bounding box center [830, 556] width 45 height 20
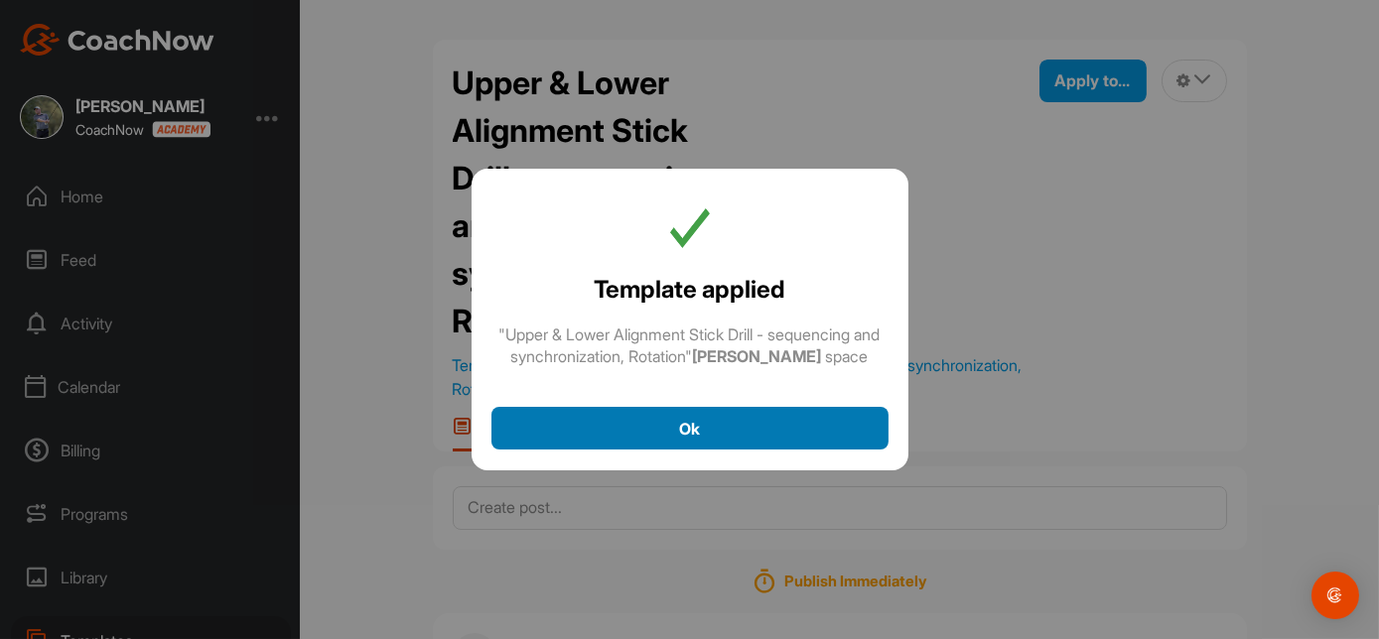
click at [744, 432] on div "Ok" at bounding box center [689, 429] width 365 height 24
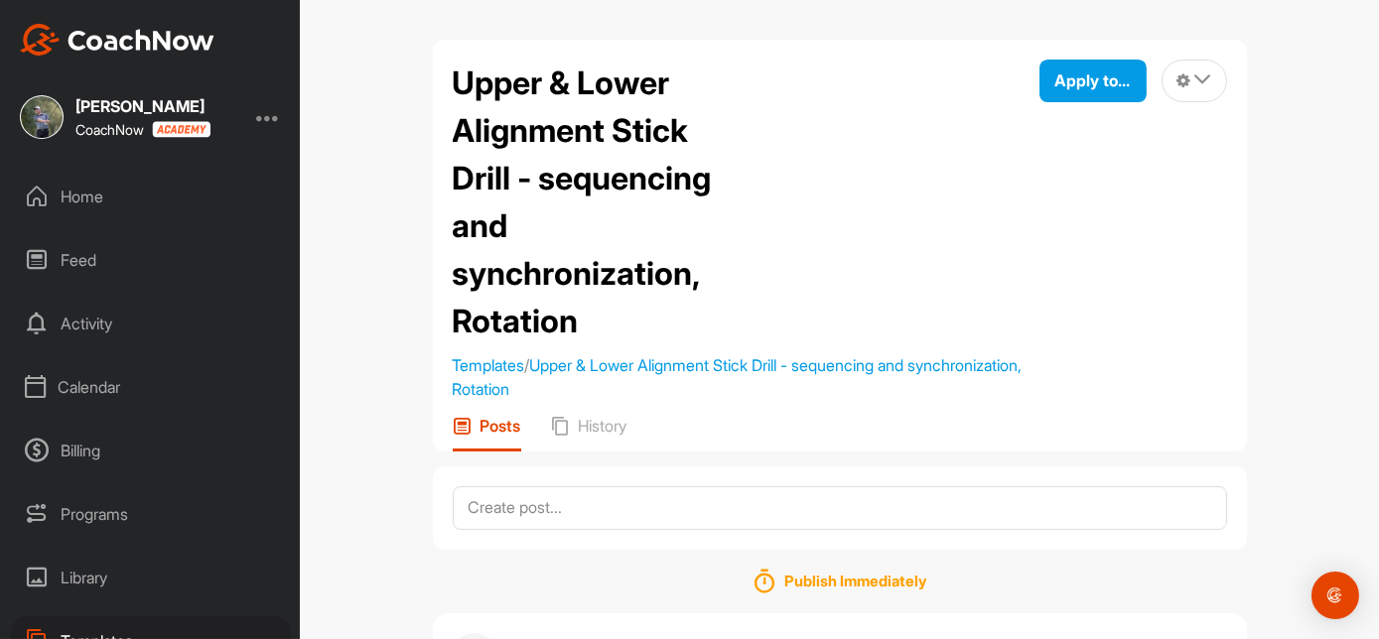
click at [97, 193] on div "Home" at bounding box center [151, 197] width 280 height 50
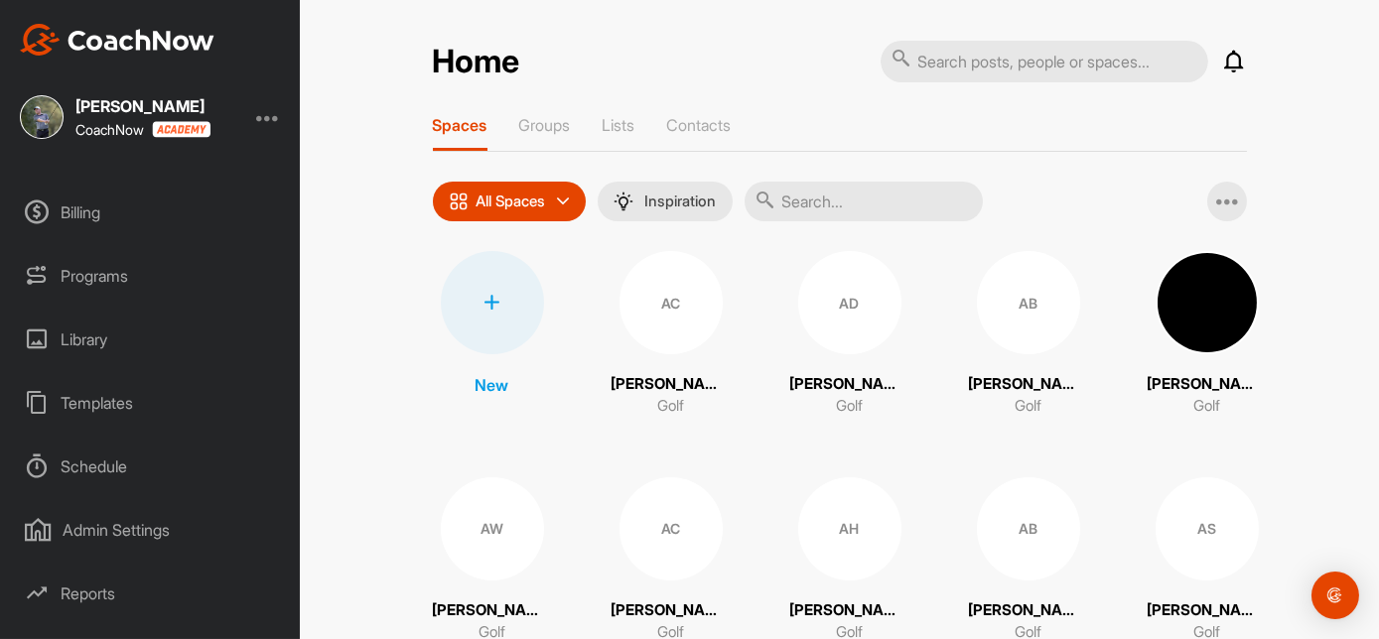
scroll to position [281, 0]
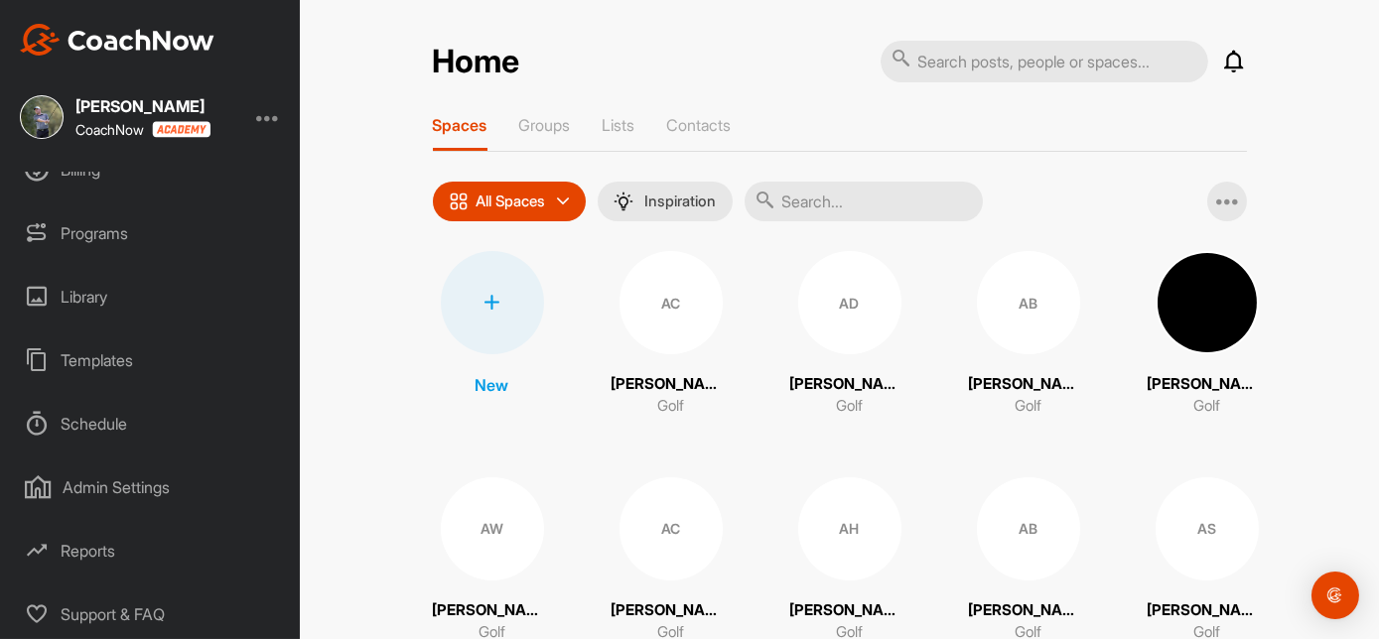
click at [119, 363] on div "Templates" at bounding box center [151, 361] width 280 height 50
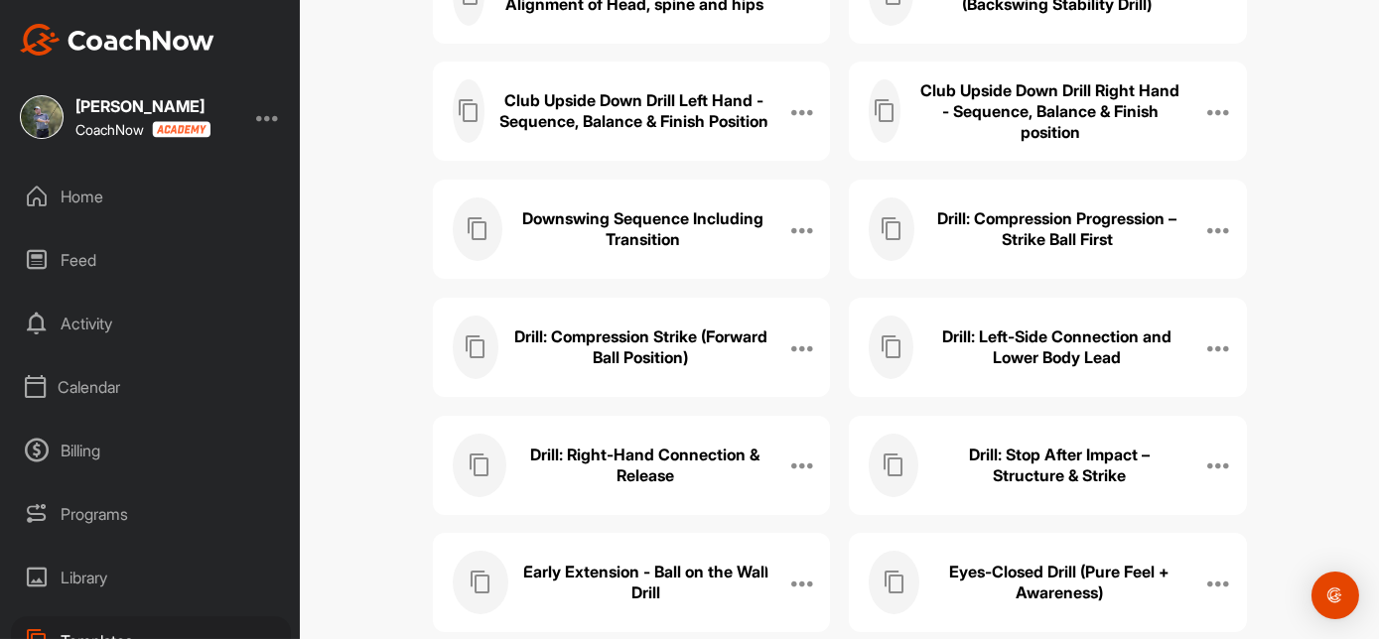
scroll to position [1008, 0]
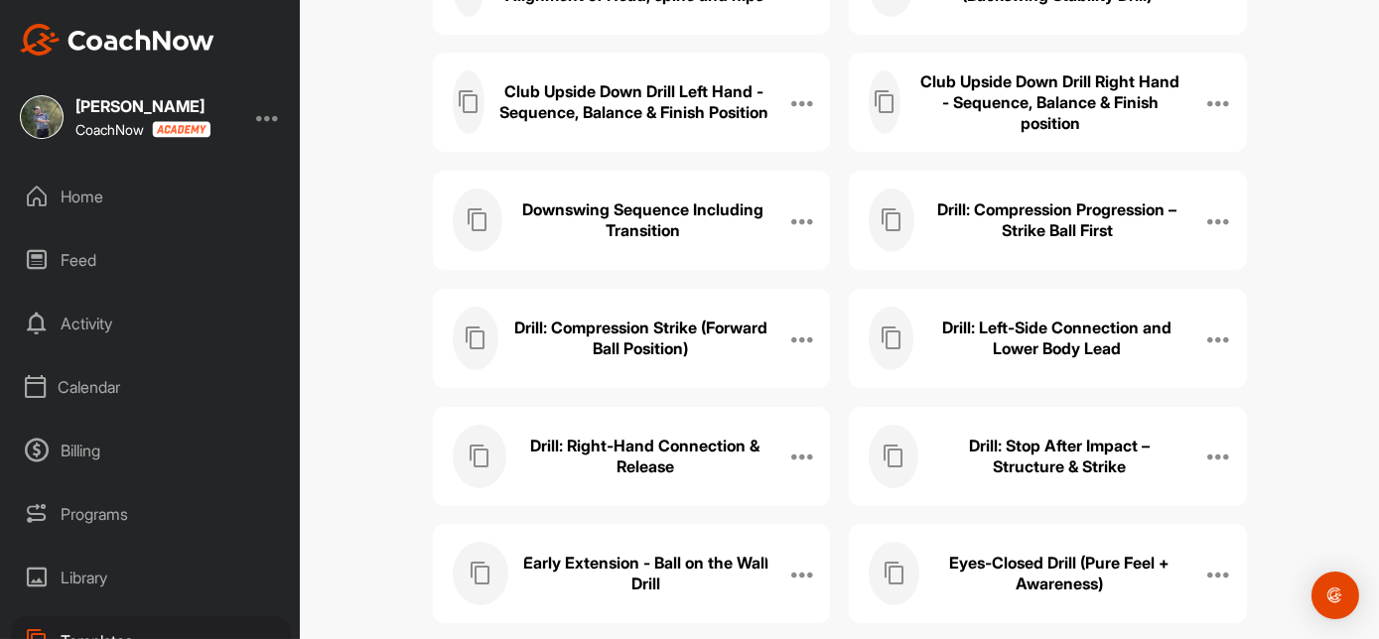
click at [1049, 95] on h3 "Club Upside Down Drill Right Hand - Sequence, Balance & Finish position" at bounding box center [1050, 102] width 270 height 63
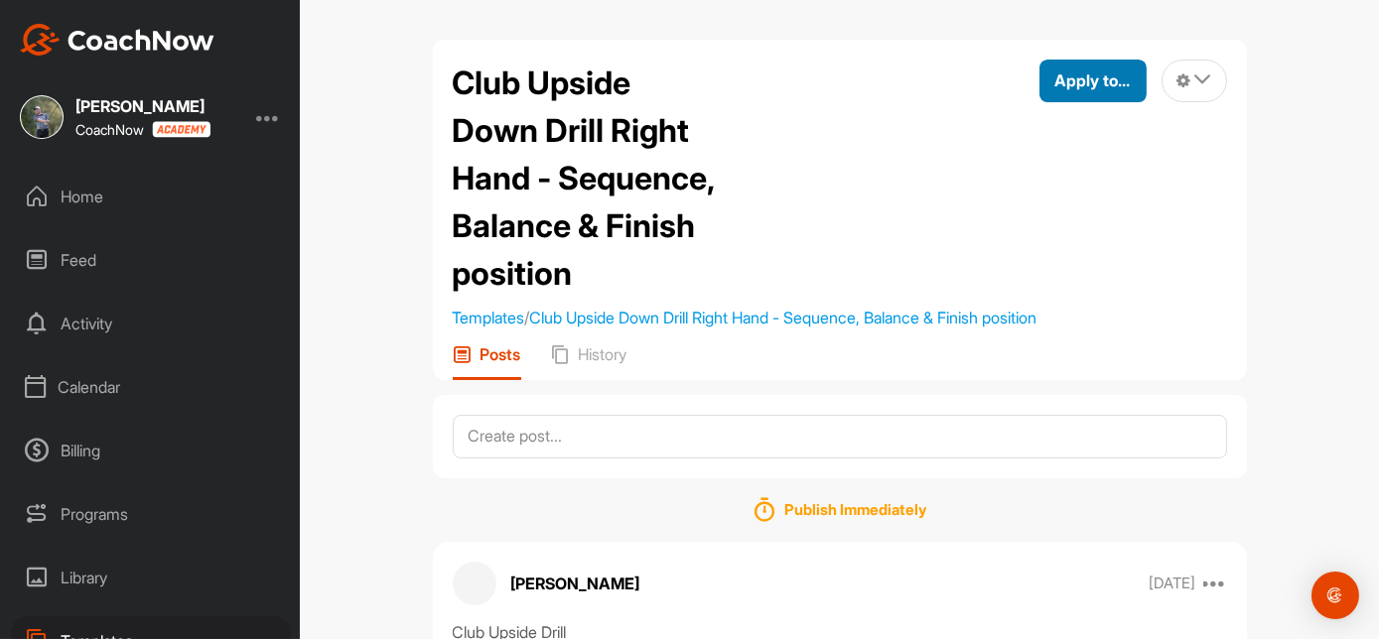
click at [1085, 76] on span "Apply to..." at bounding box center [1092, 80] width 75 height 20
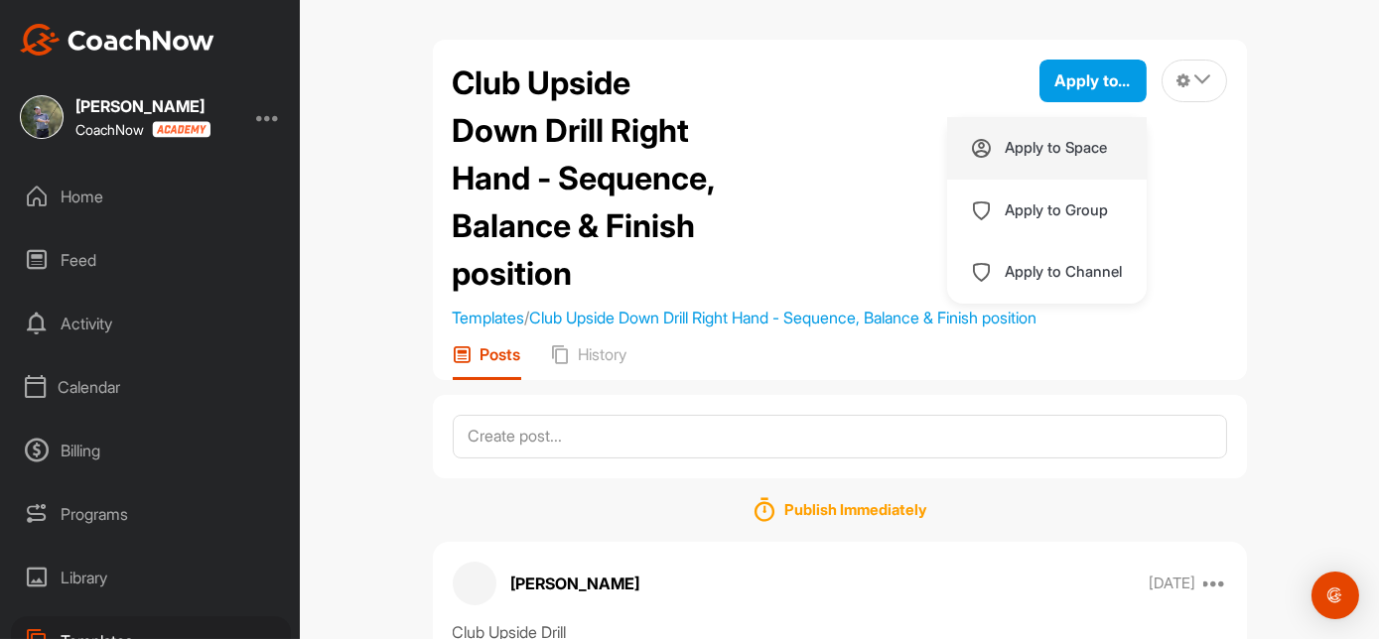
click at [1035, 151] on p "Apply to Space" at bounding box center [1057, 148] width 102 height 16
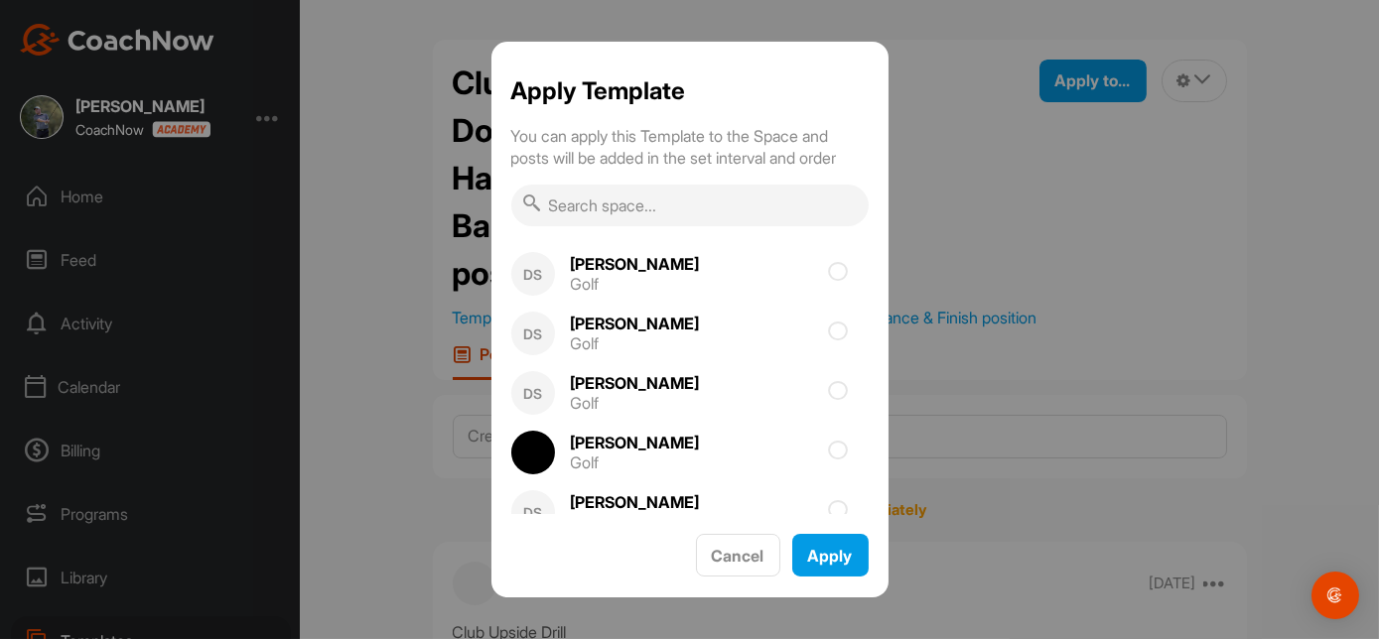
click at [619, 206] on input "text" at bounding box center [689, 206] width 357 height 42
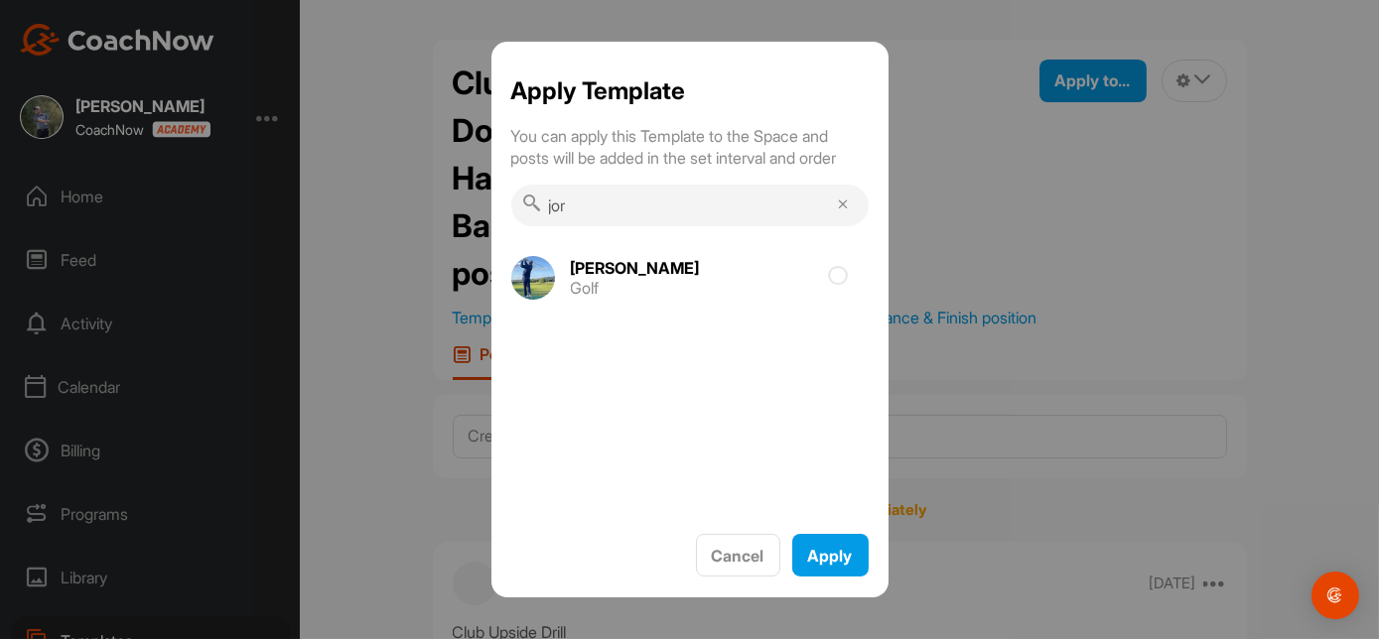
type input "jord"
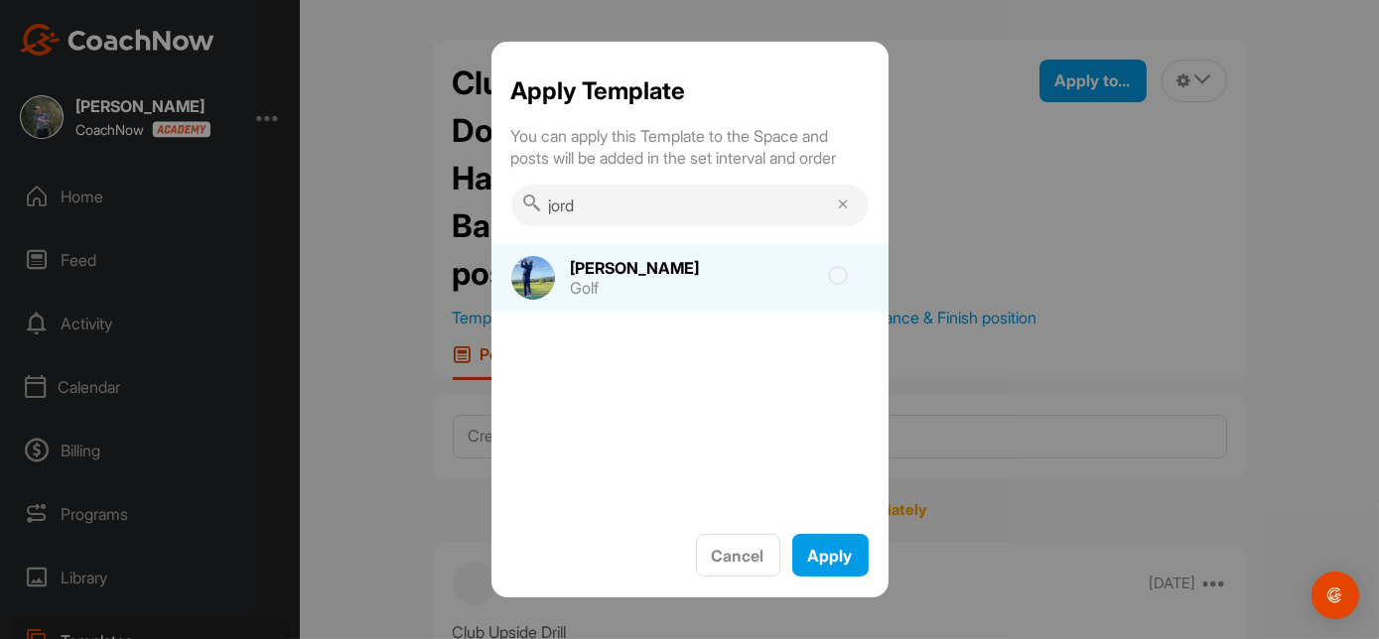
click at [836, 277] on icon at bounding box center [839, 276] width 20 height 20
click at [733, 277] on input "checkbox" at bounding box center [726, 282] width 13 height 13
checkbox input "true"
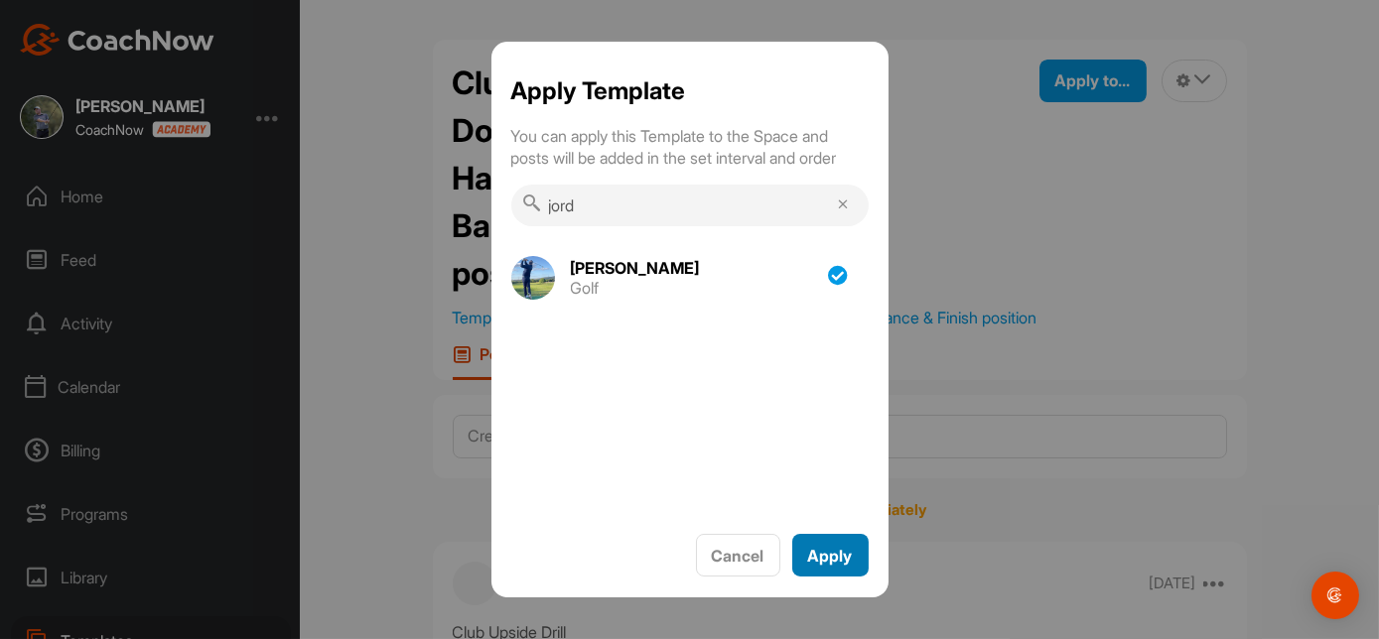
click at [823, 553] on span "Apply" at bounding box center [830, 556] width 45 height 20
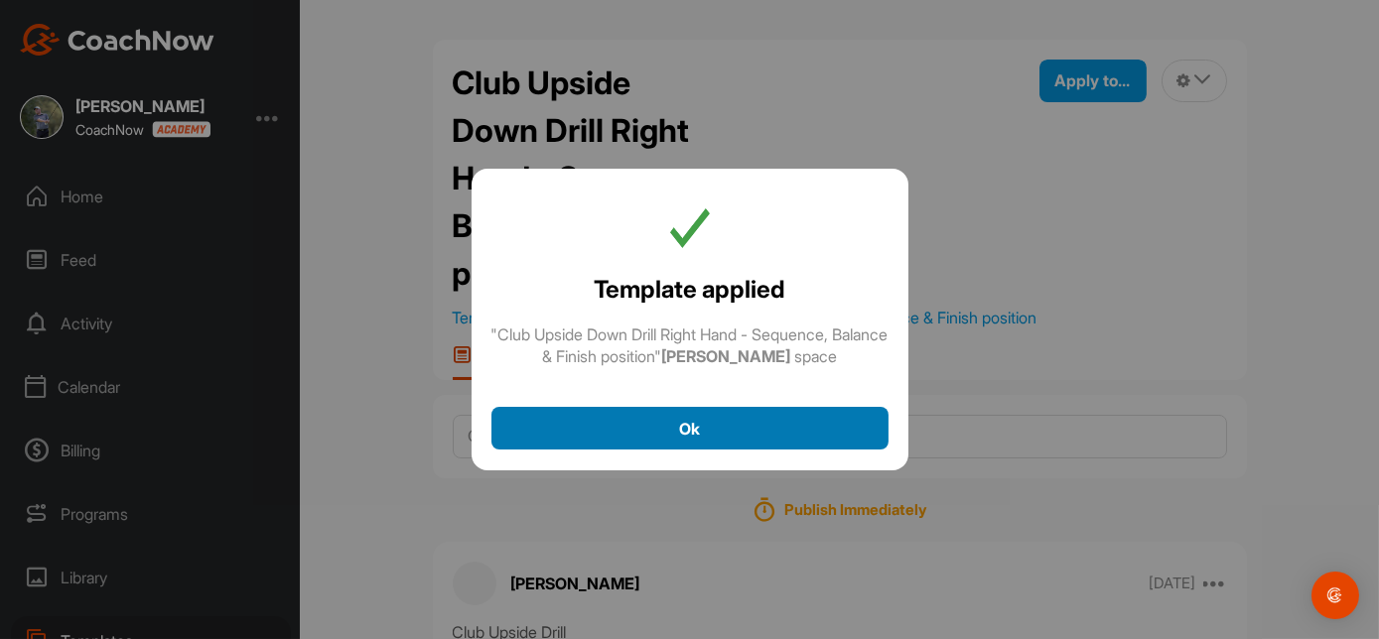
click at [725, 426] on div "Ok" at bounding box center [689, 429] width 365 height 24
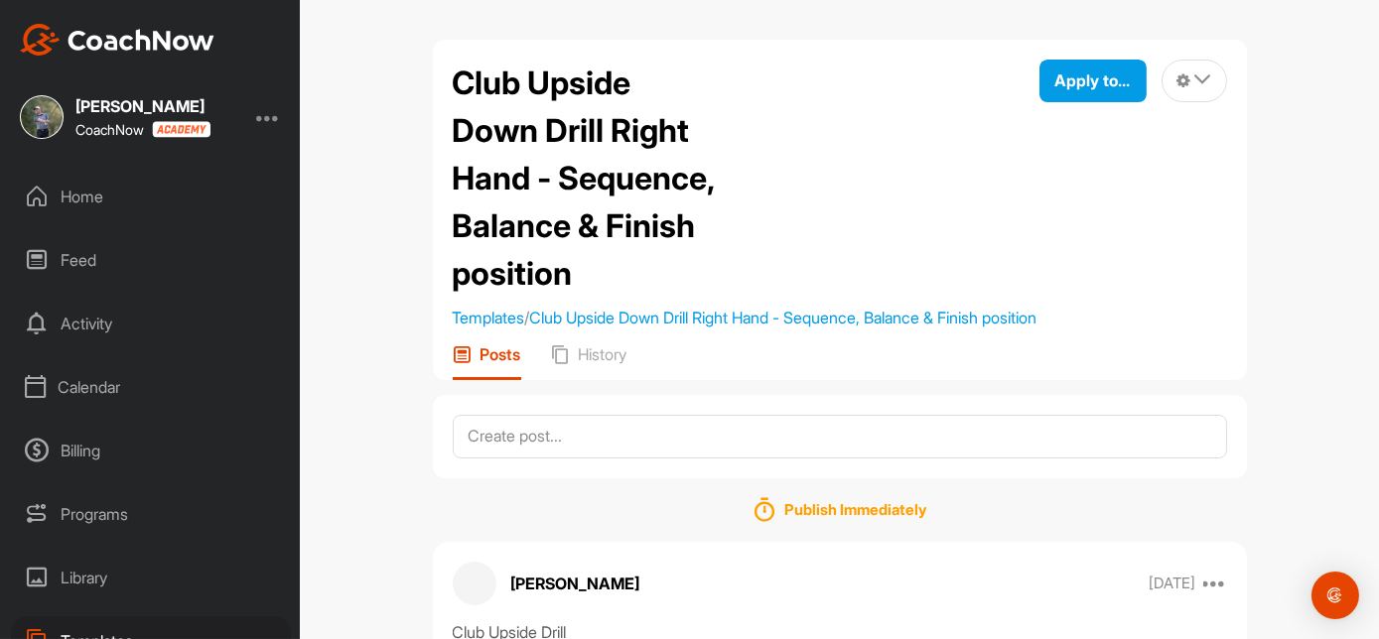
scroll to position [281, 0]
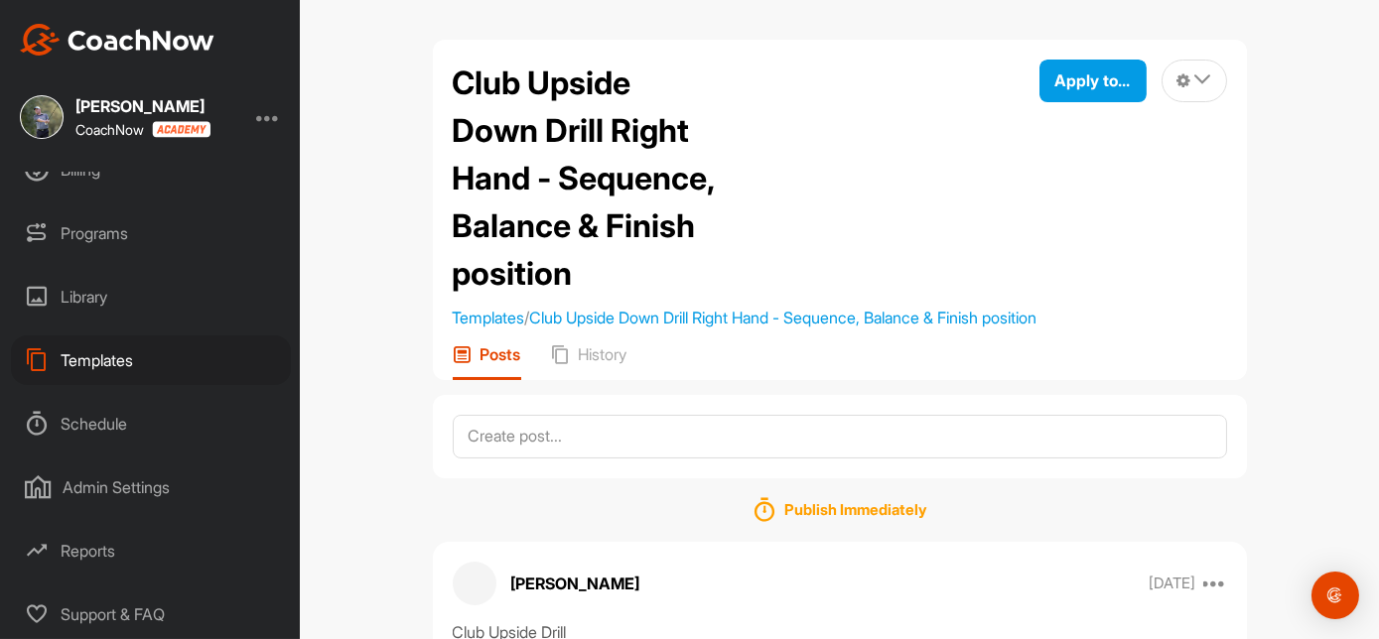
click at [114, 360] on div "Templates" at bounding box center [151, 361] width 280 height 50
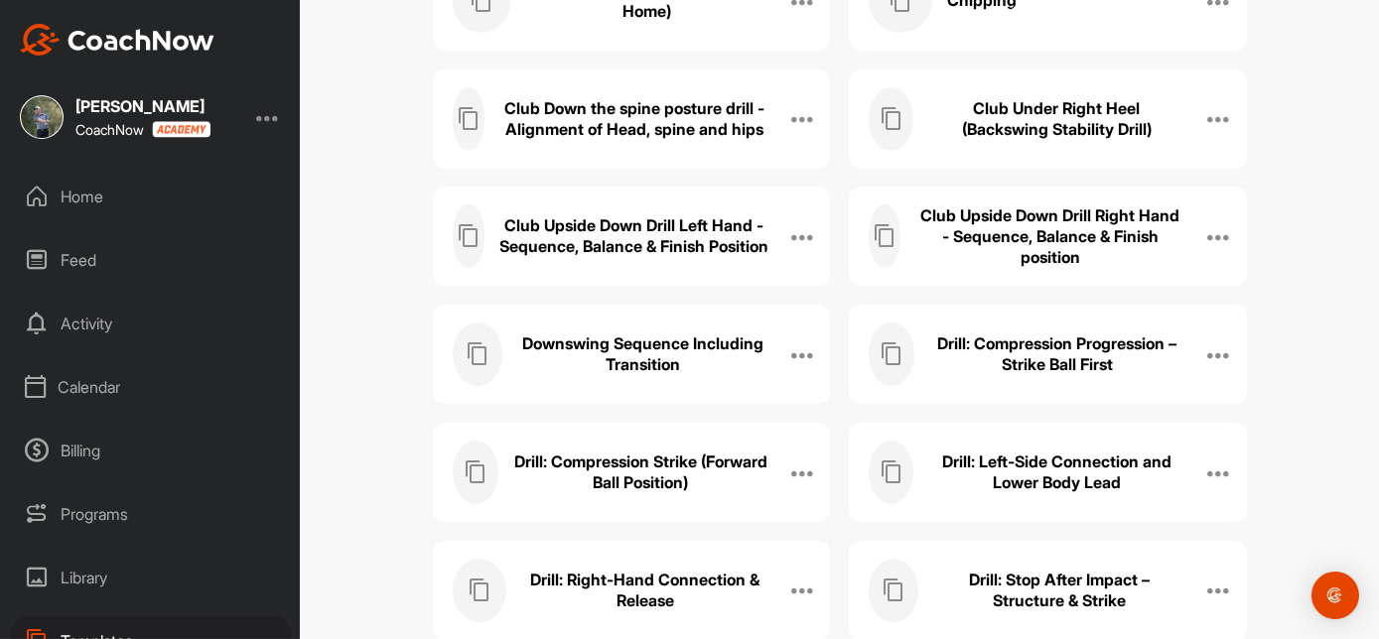
scroll to position [879, 0]
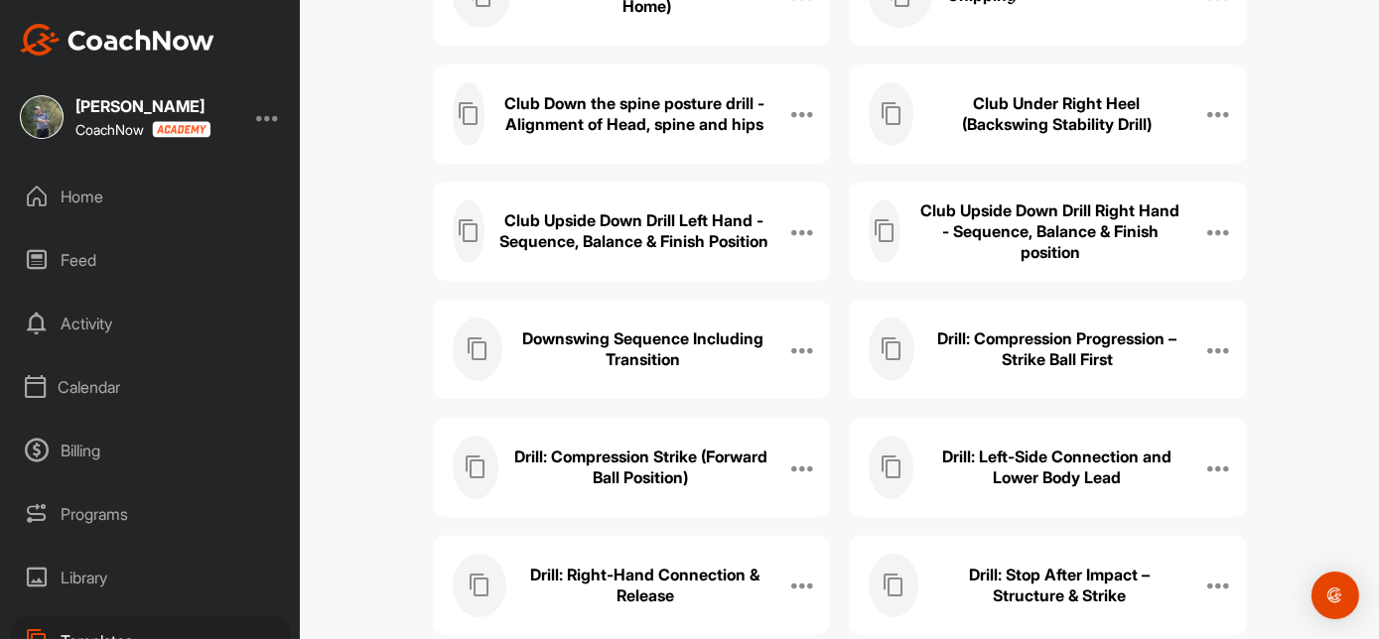
click at [696, 224] on h3 "Club Upside Down Drill Left Hand - Sequence, Balance & Finish Position" at bounding box center [633, 231] width 269 height 42
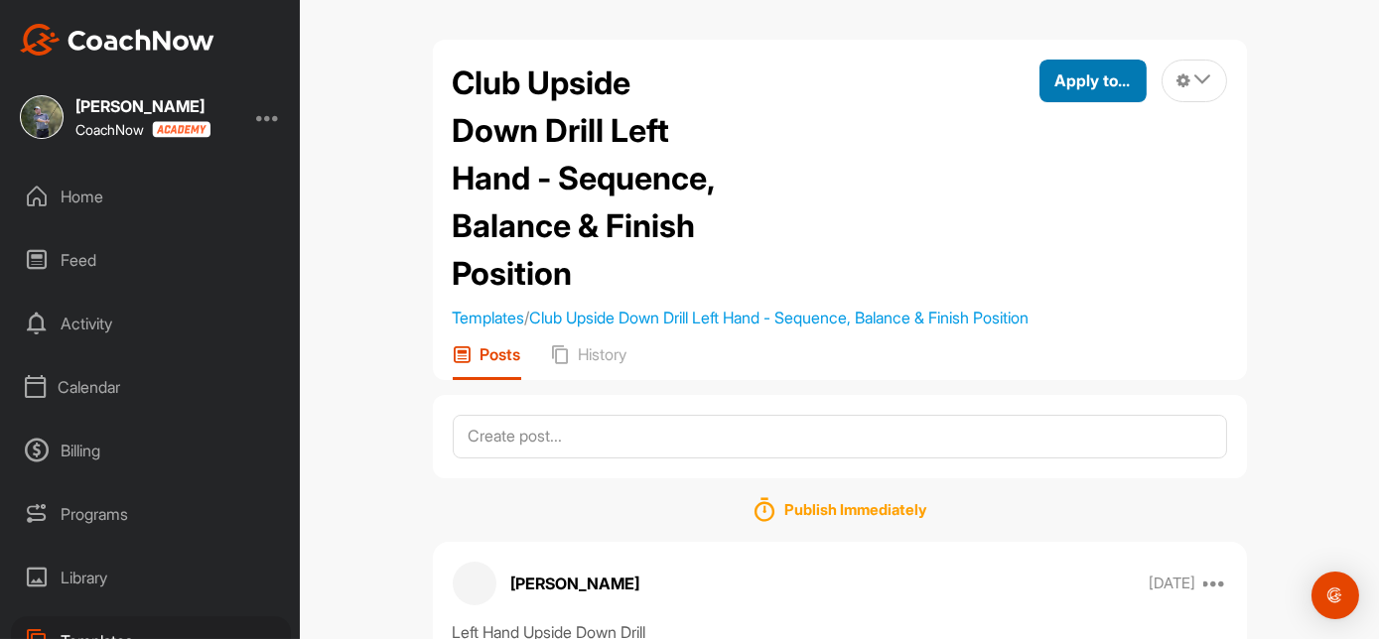
click at [1061, 73] on span "Apply to..." at bounding box center [1092, 80] width 75 height 20
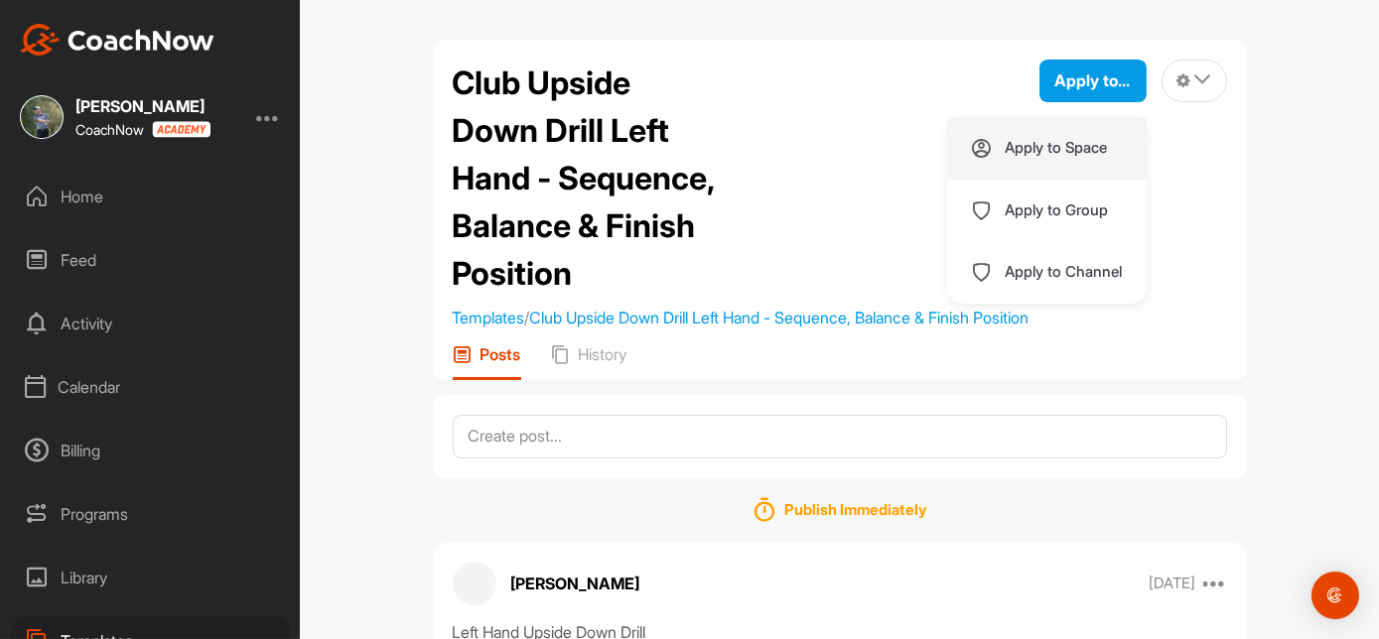
click at [1019, 152] on p "Apply to Space" at bounding box center [1057, 148] width 102 height 16
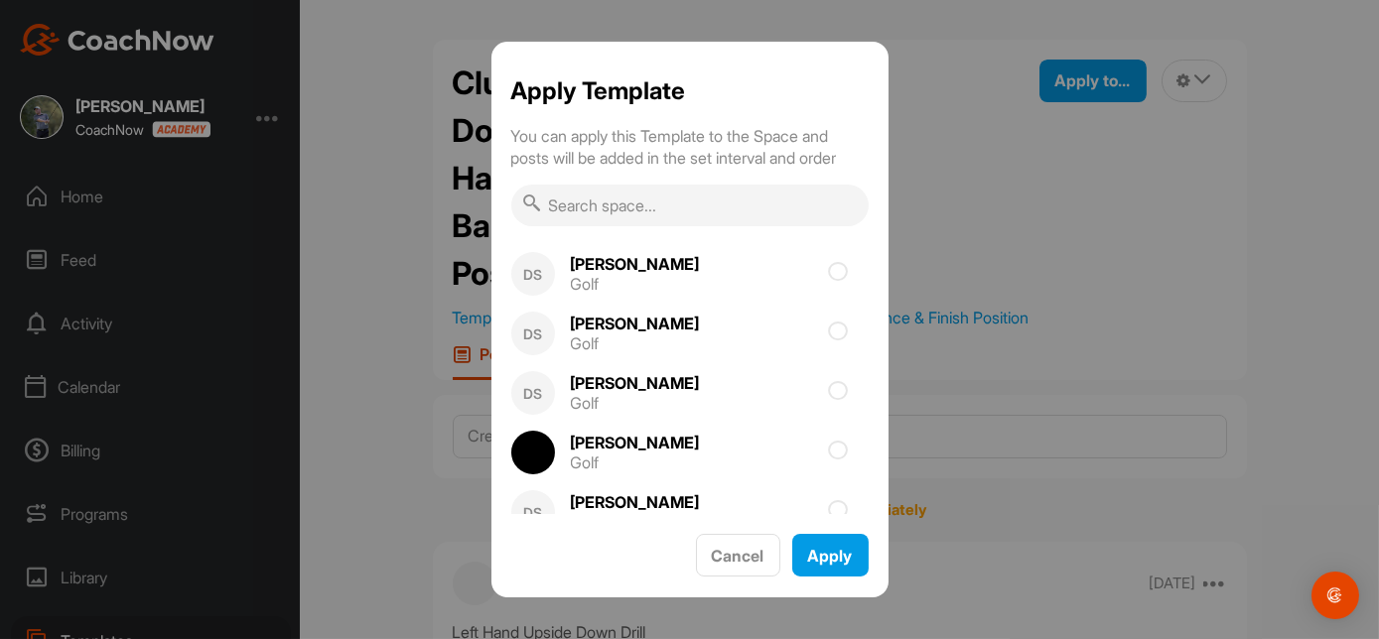
click at [708, 209] on input "text" at bounding box center [689, 206] width 357 height 42
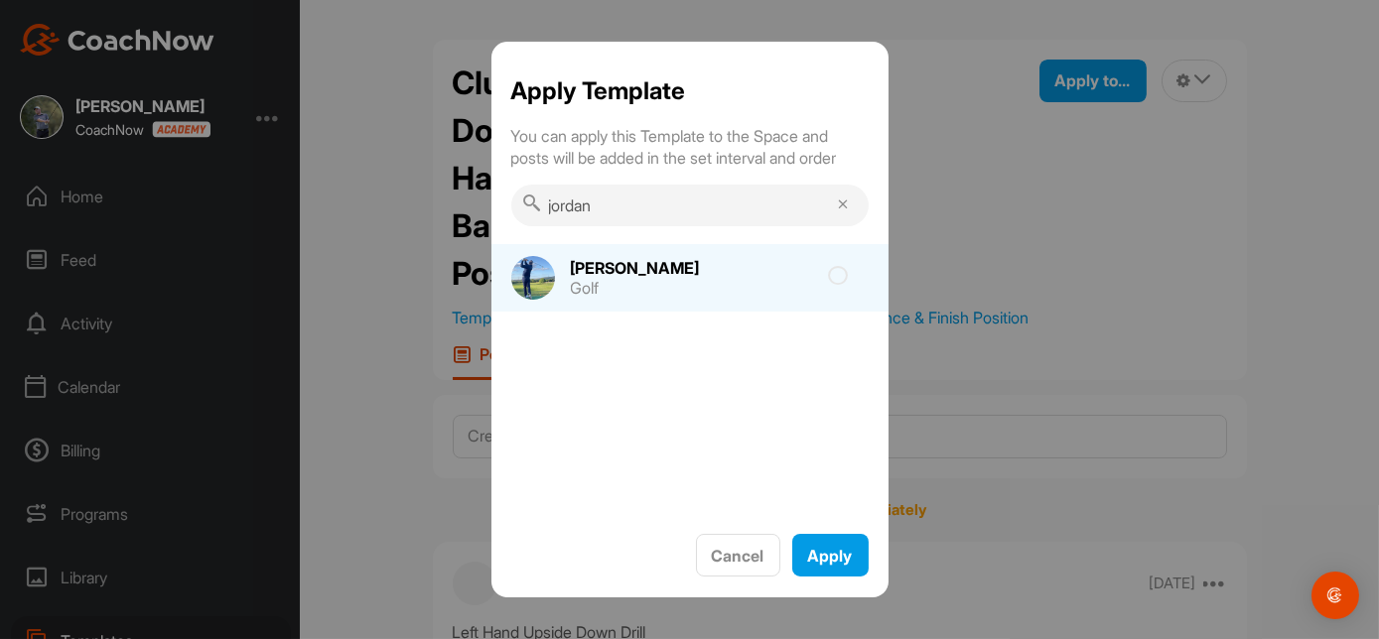
type input "jordan"
click at [841, 280] on icon at bounding box center [839, 276] width 20 height 20
click at [733, 280] on input "checkbox" at bounding box center [726, 282] width 13 height 13
checkbox input "true"
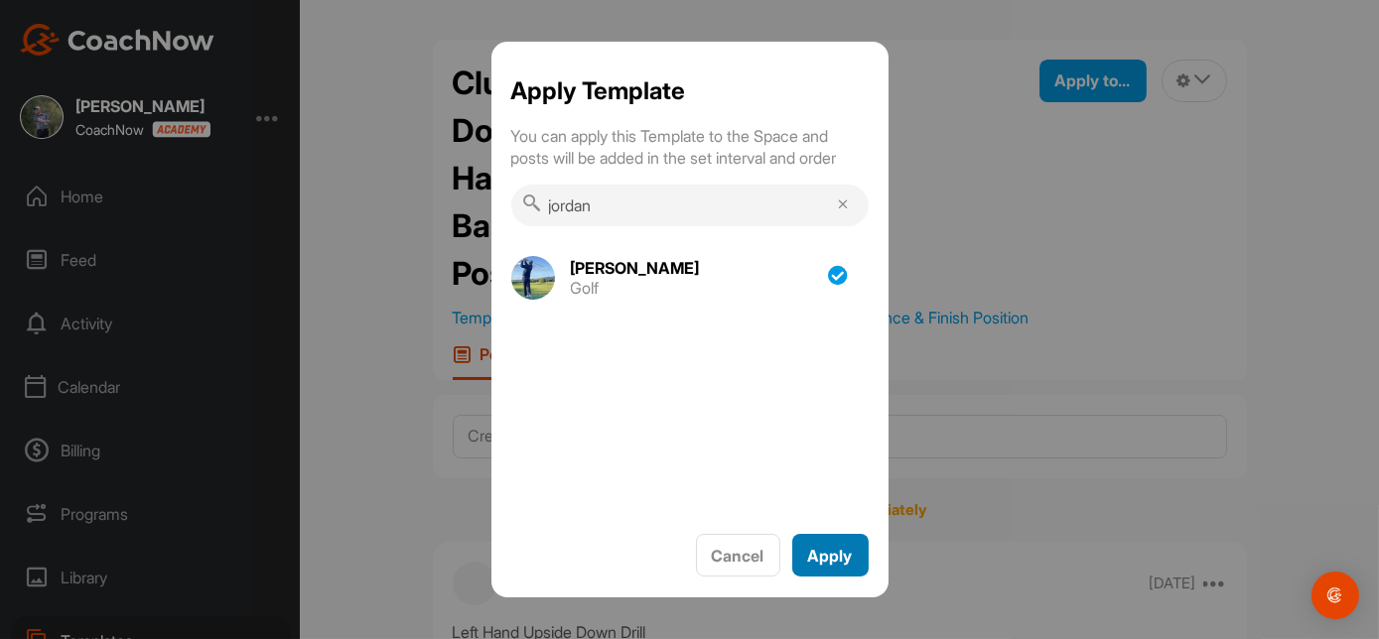
click at [825, 553] on span "Apply" at bounding box center [830, 556] width 45 height 20
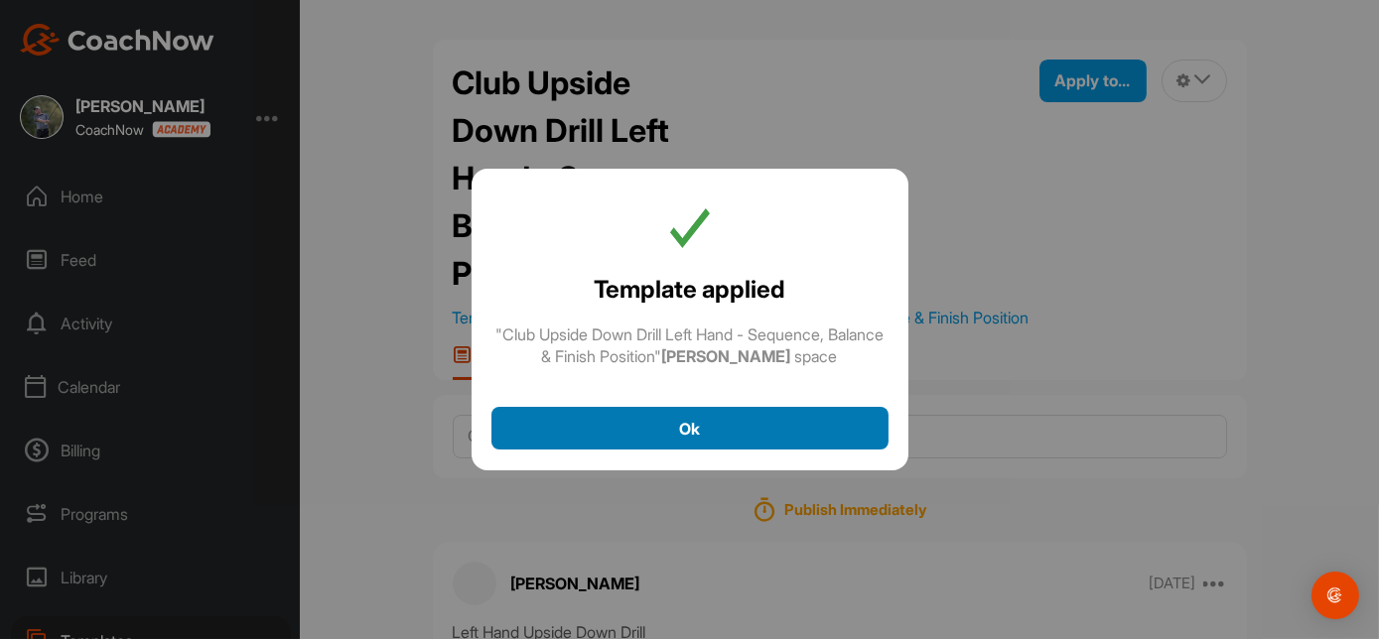
click at [727, 429] on div "Ok" at bounding box center [689, 429] width 365 height 24
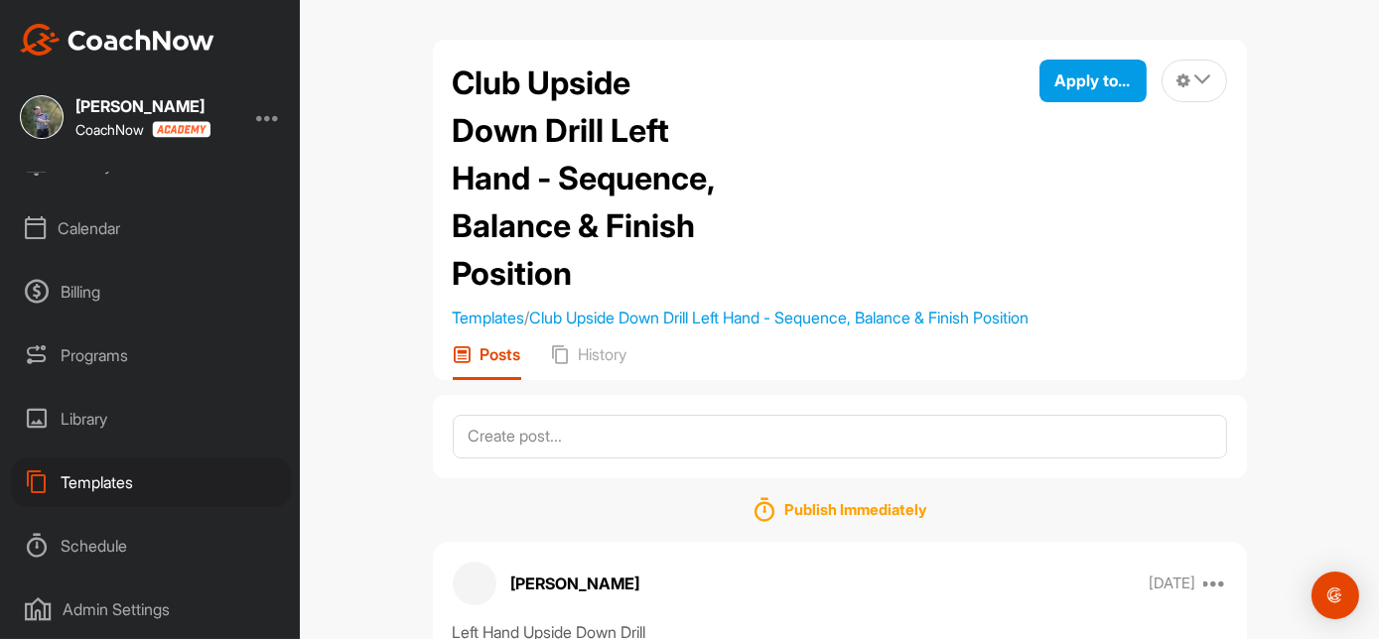
scroll to position [164, 0]
click at [122, 471] on div "Templates" at bounding box center [151, 478] width 280 height 50
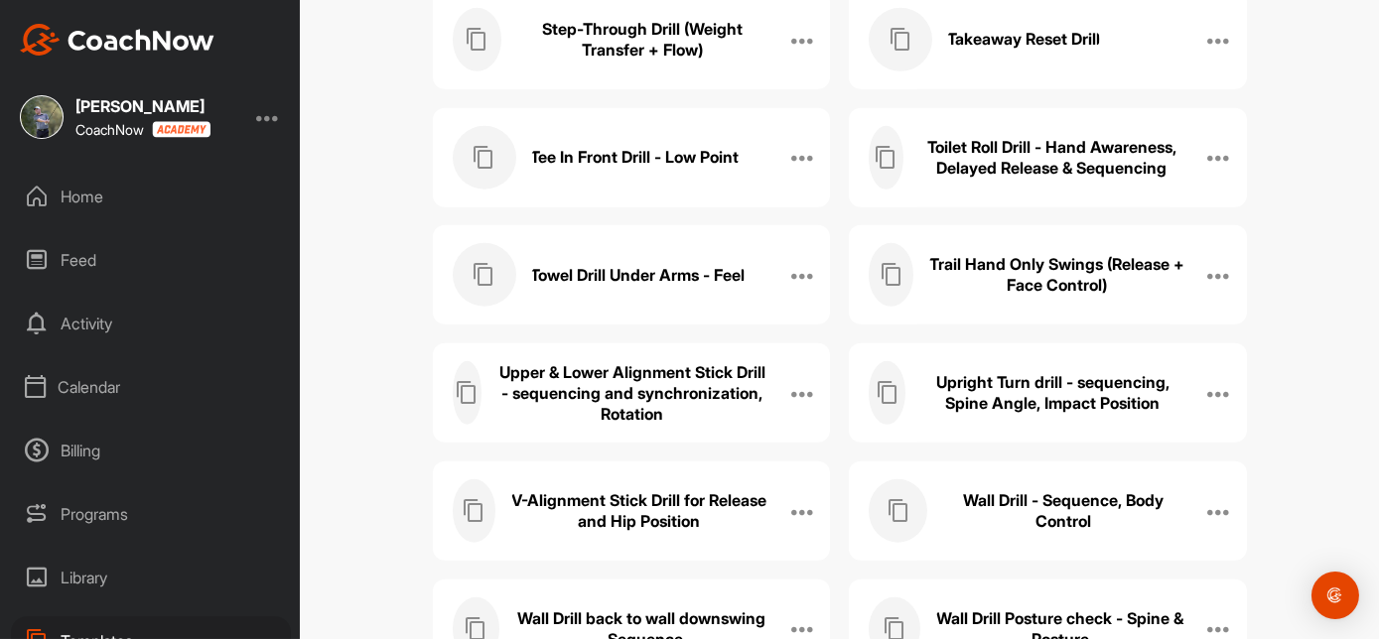
scroll to position [2924, 0]
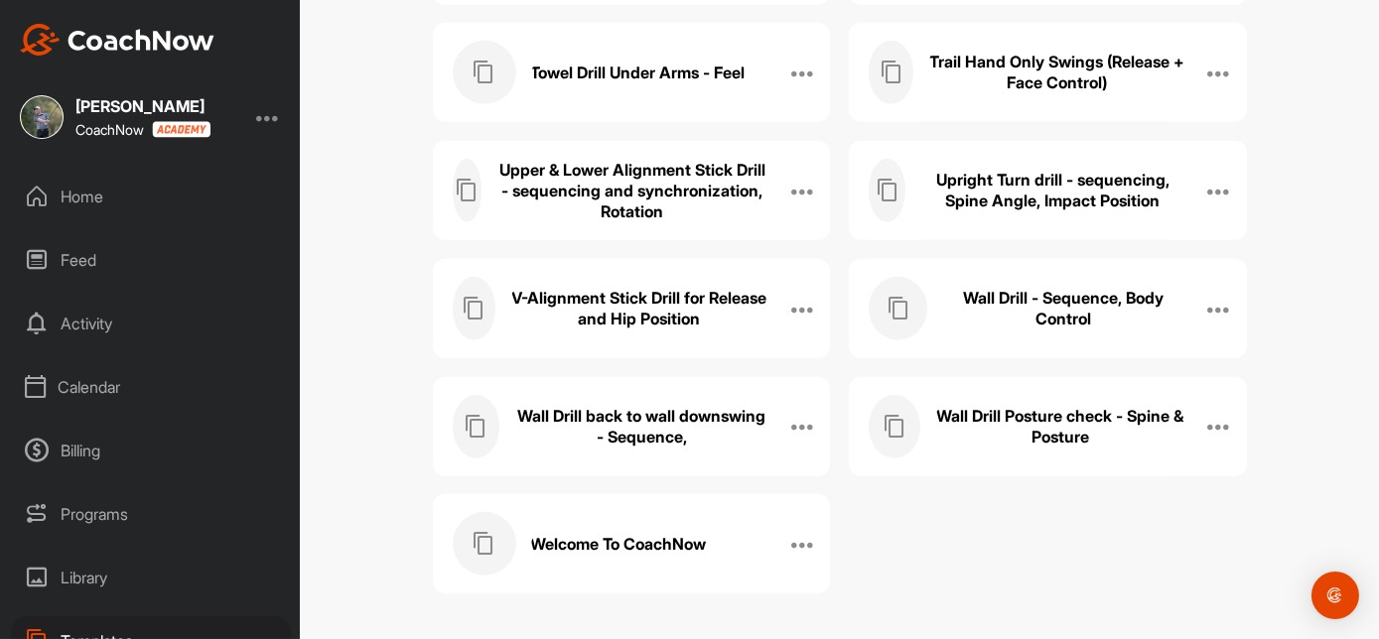
click at [1053, 418] on h3 "Wall Drill Posture check - Spine & Posture" at bounding box center [1060, 427] width 250 height 42
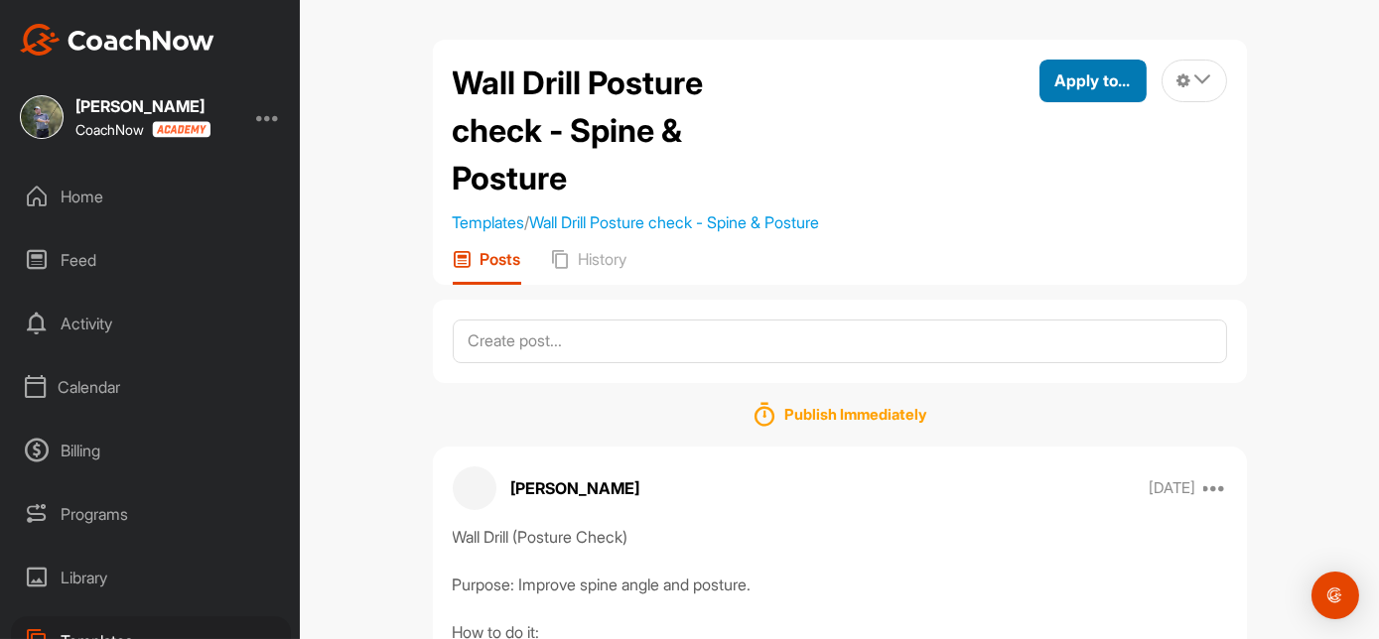
click at [1061, 74] on span "Apply to..." at bounding box center [1092, 80] width 75 height 20
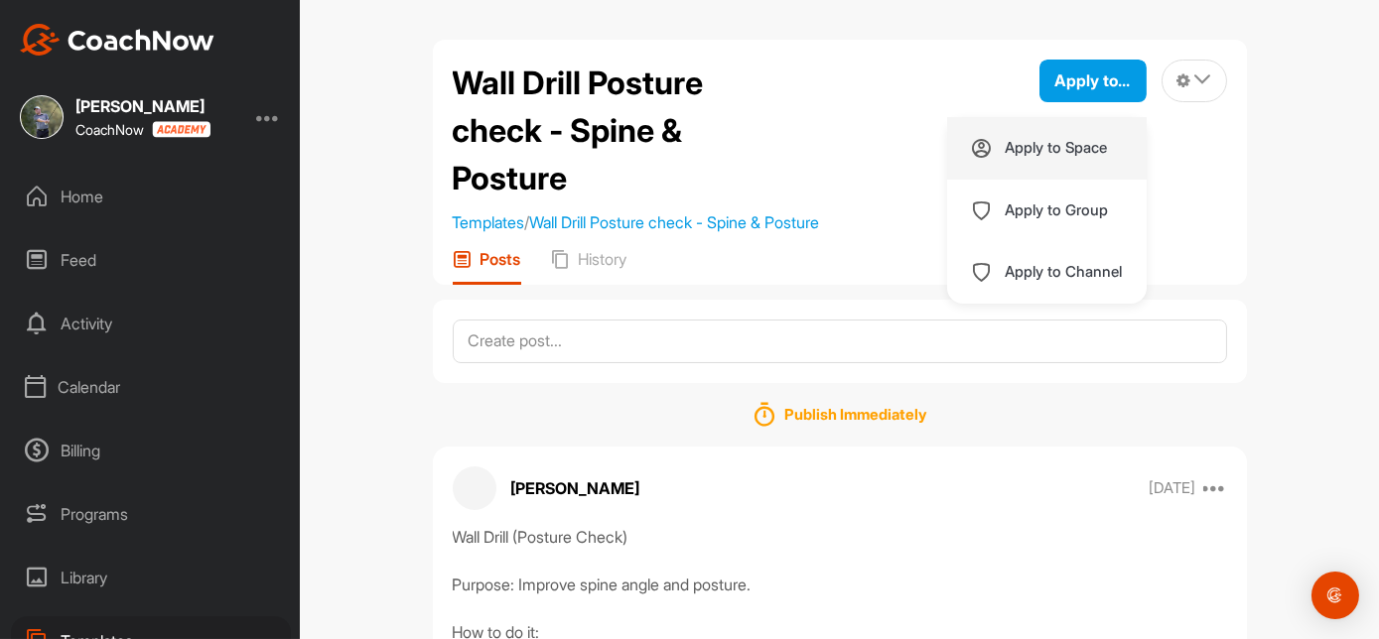
click at [1030, 146] on p "Apply to Space" at bounding box center [1057, 148] width 102 height 16
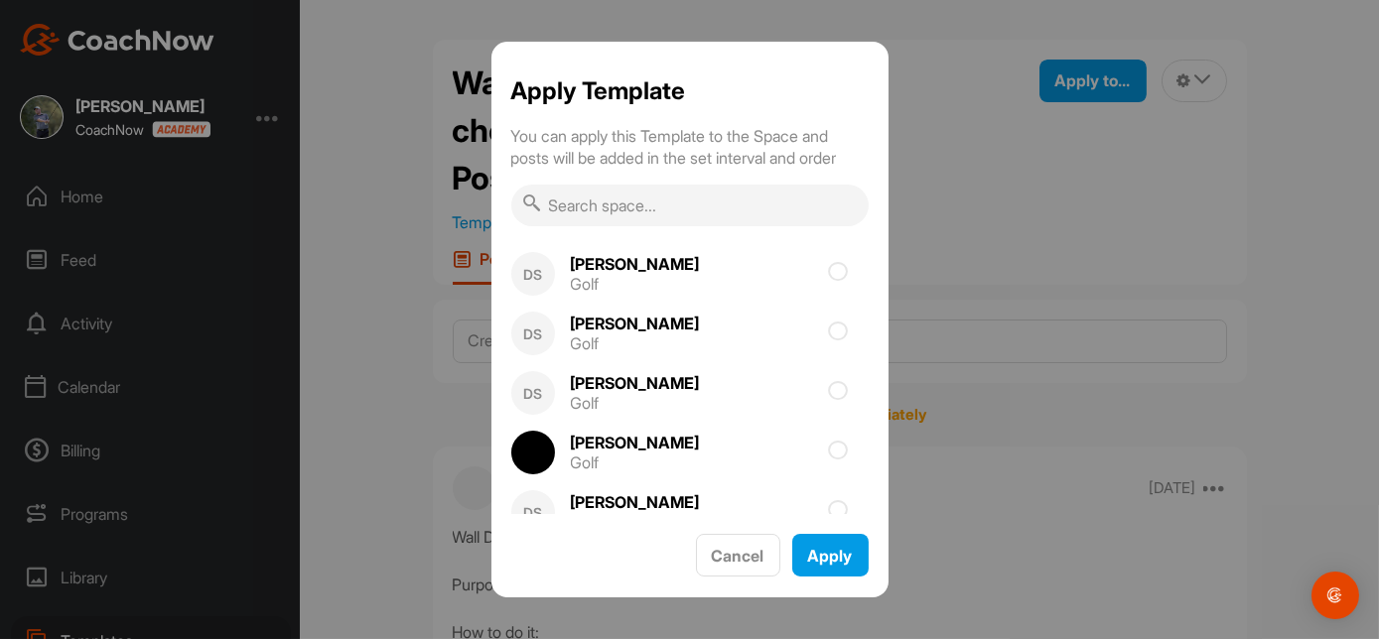
click at [645, 206] on input "text" at bounding box center [689, 206] width 357 height 42
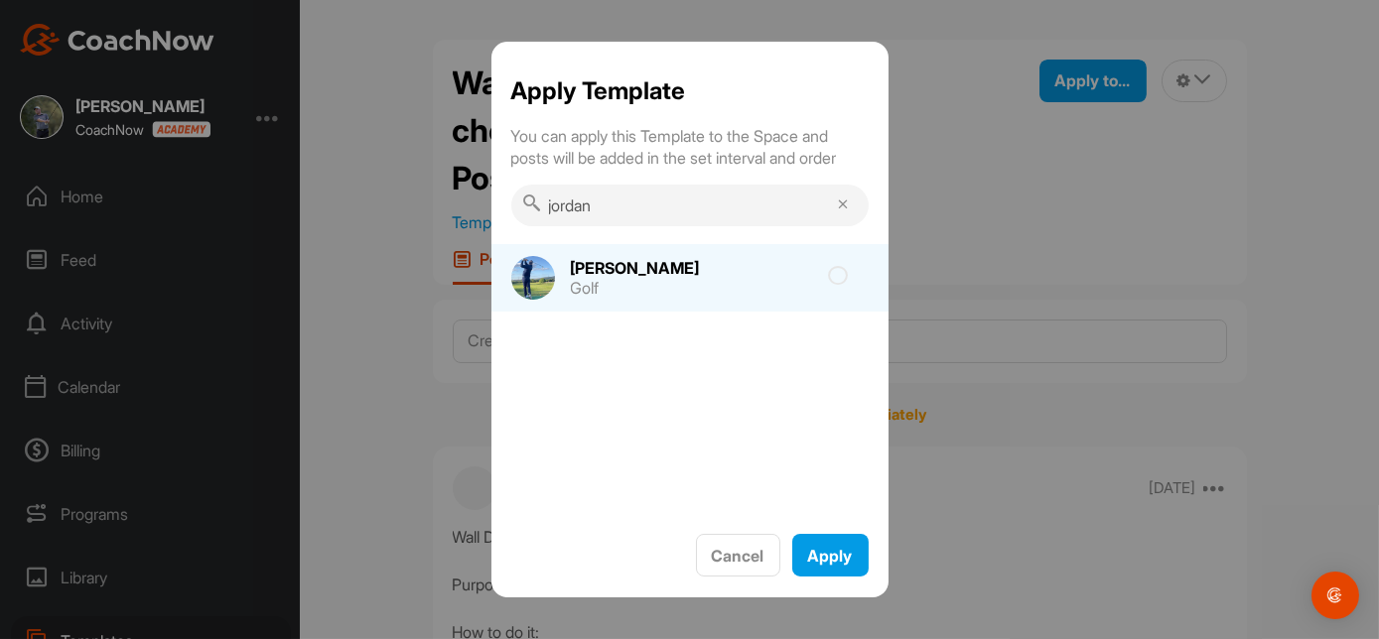
type input "jordan"
click at [838, 271] on icon at bounding box center [839, 276] width 20 height 20
click at [733, 276] on input "checkbox" at bounding box center [726, 282] width 13 height 13
checkbox input "true"
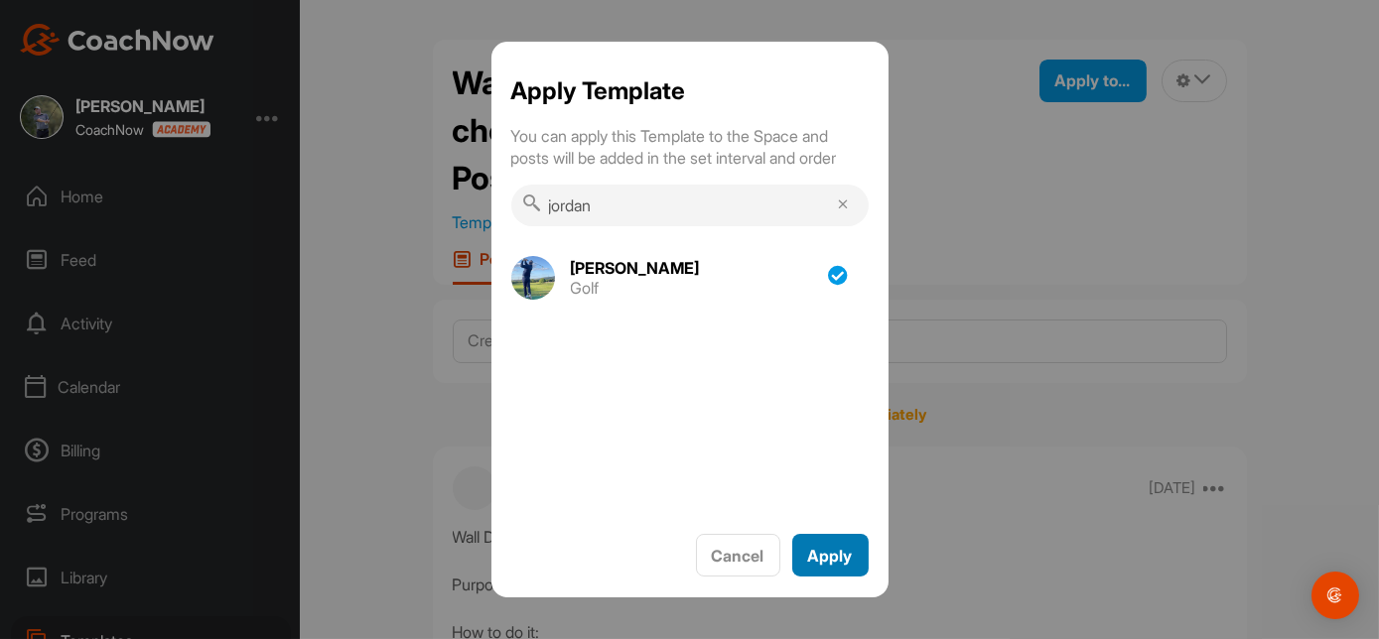
click at [831, 553] on span "Apply" at bounding box center [830, 556] width 45 height 20
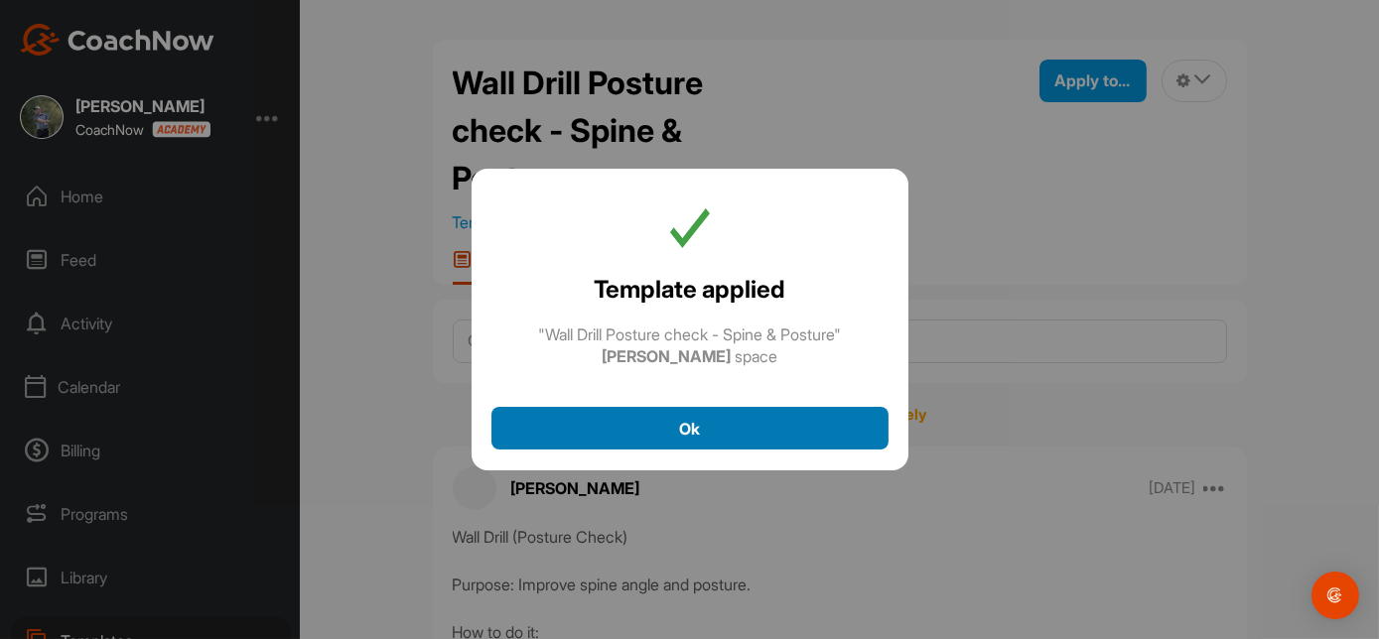
click at [693, 437] on span "Ok" at bounding box center [689, 429] width 21 height 20
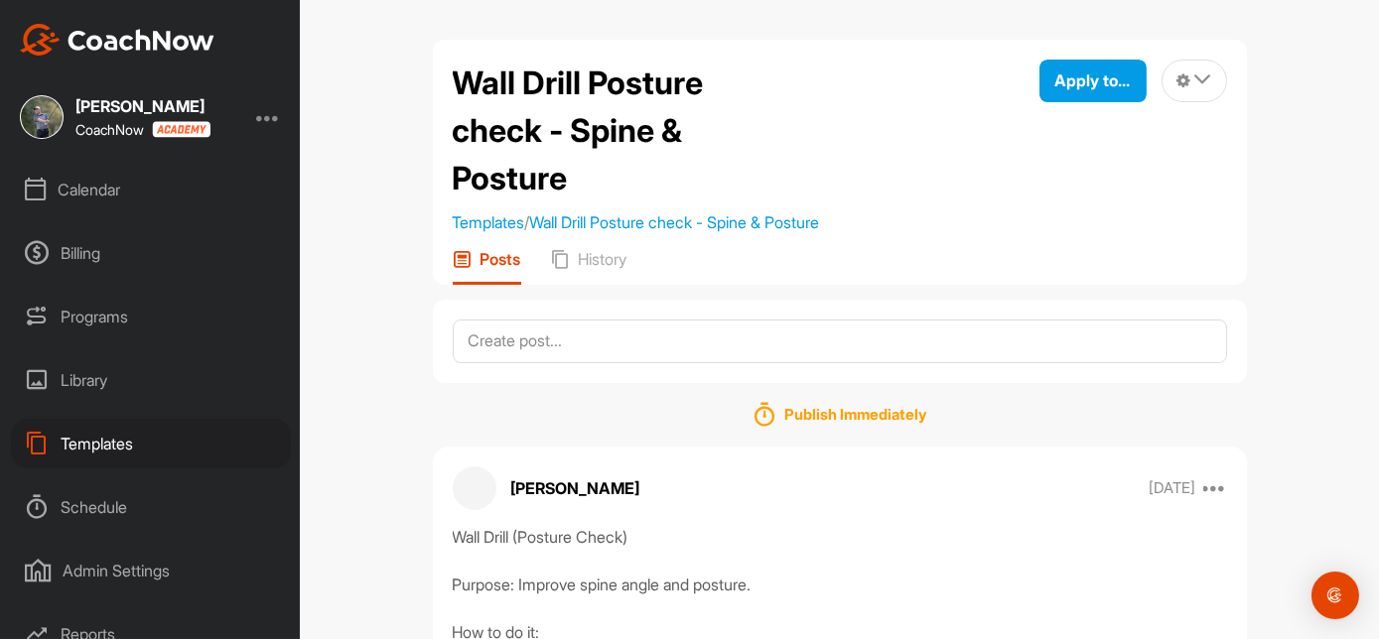
scroll to position [248, 0]
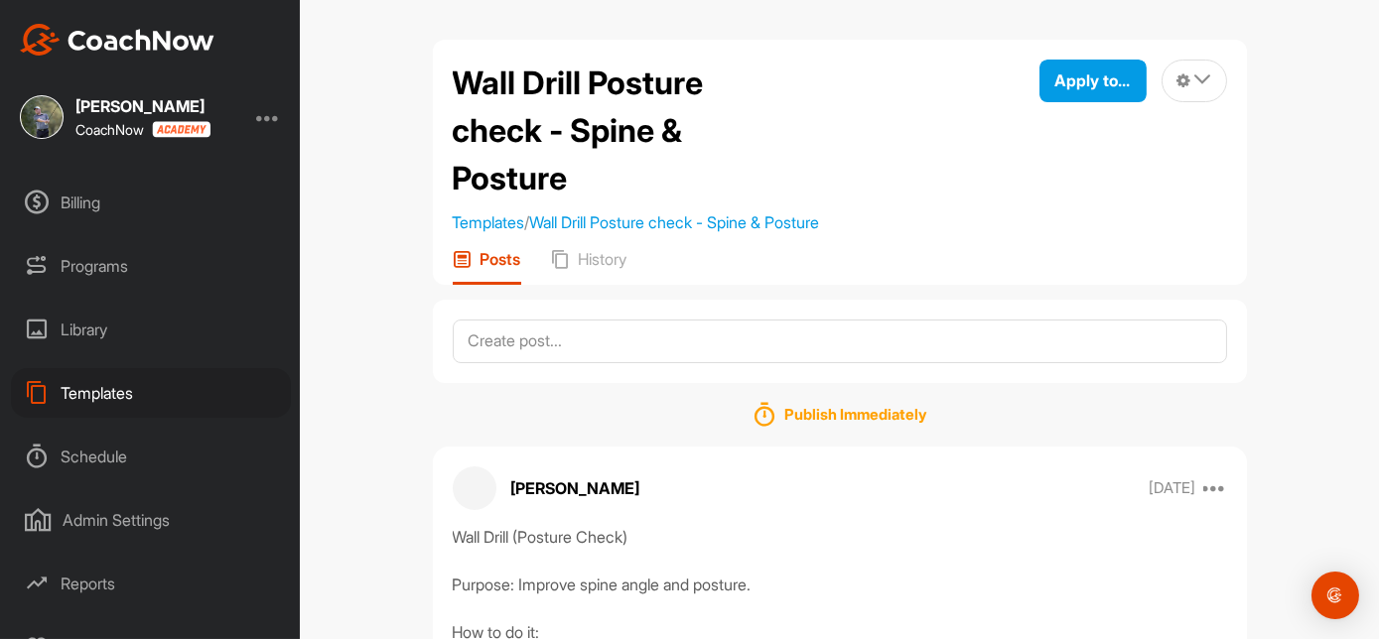
click at [116, 397] on div "Templates" at bounding box center [151, 393] width 280 height 50
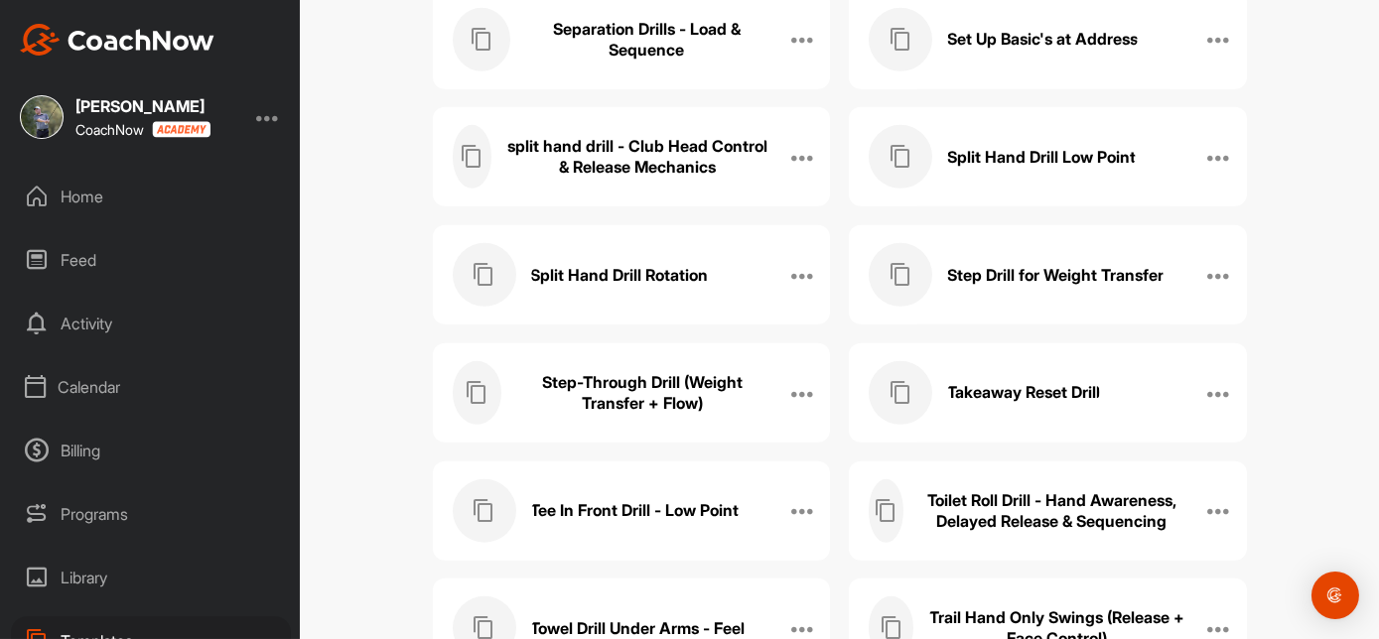
scroll to position [2312, 0]
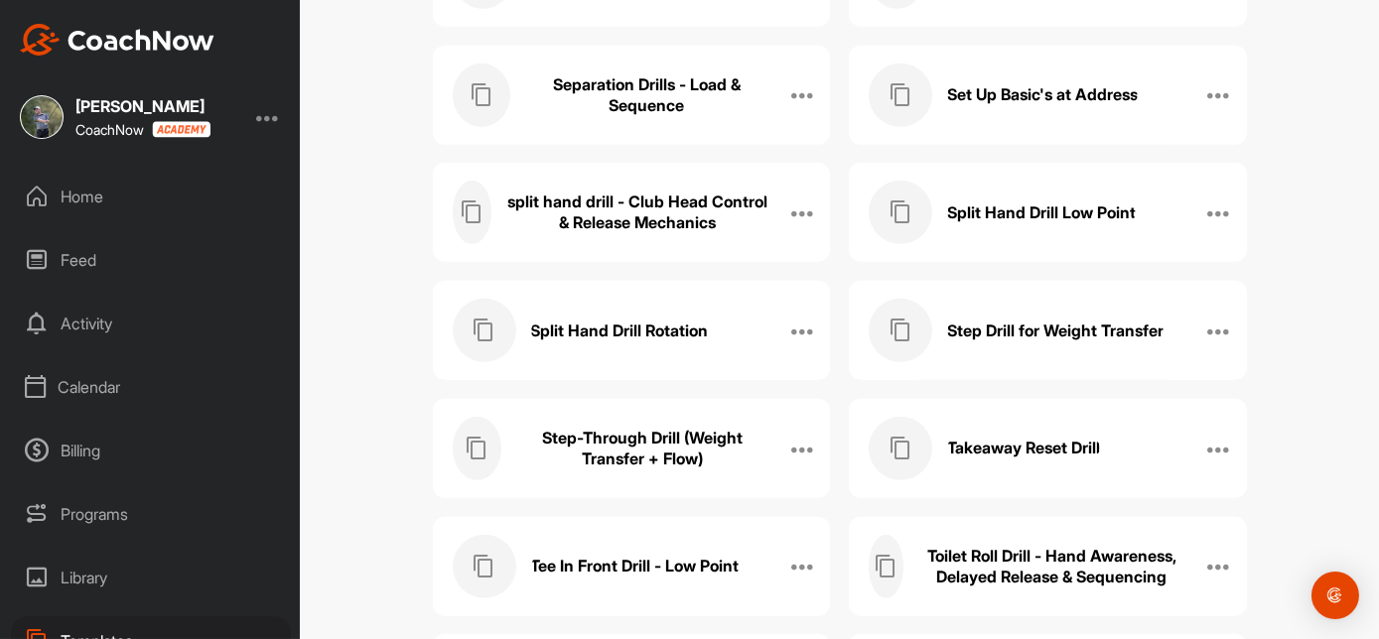
click at [663, 222] on h3 "split hand drill - Club Head Control & Release Mechanics" at bounding box center [637, 213] width 262 height 42
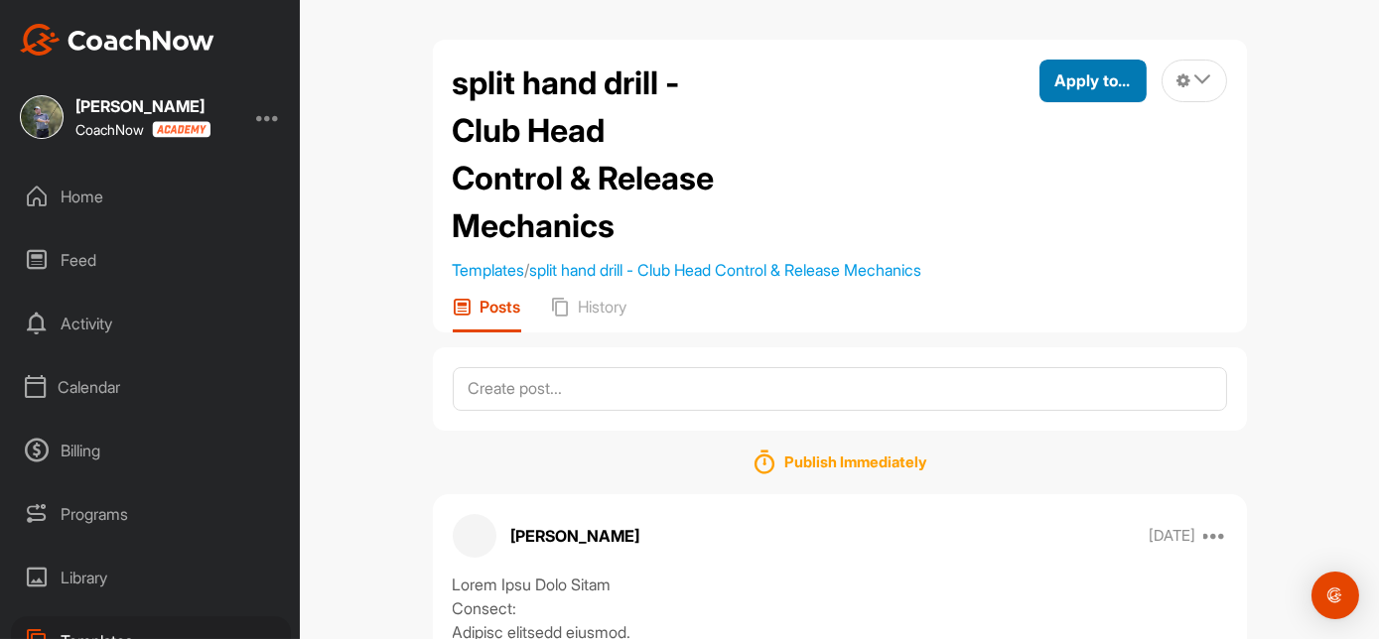
click at [1082, 75] on span "Apply to..." at bounding box center [1092, 80] width 75 height 20
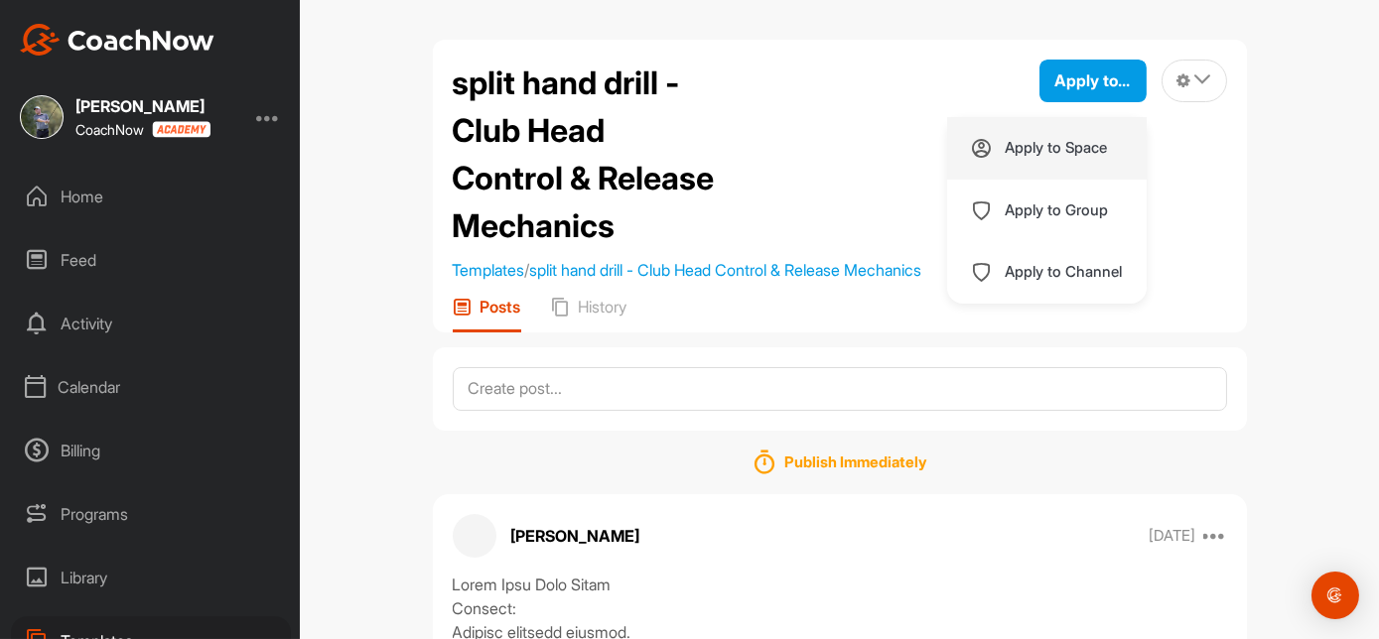
click at [1043, 155] on p "Apply to Space" at bounding box center [1057, 148] width 102 height 16
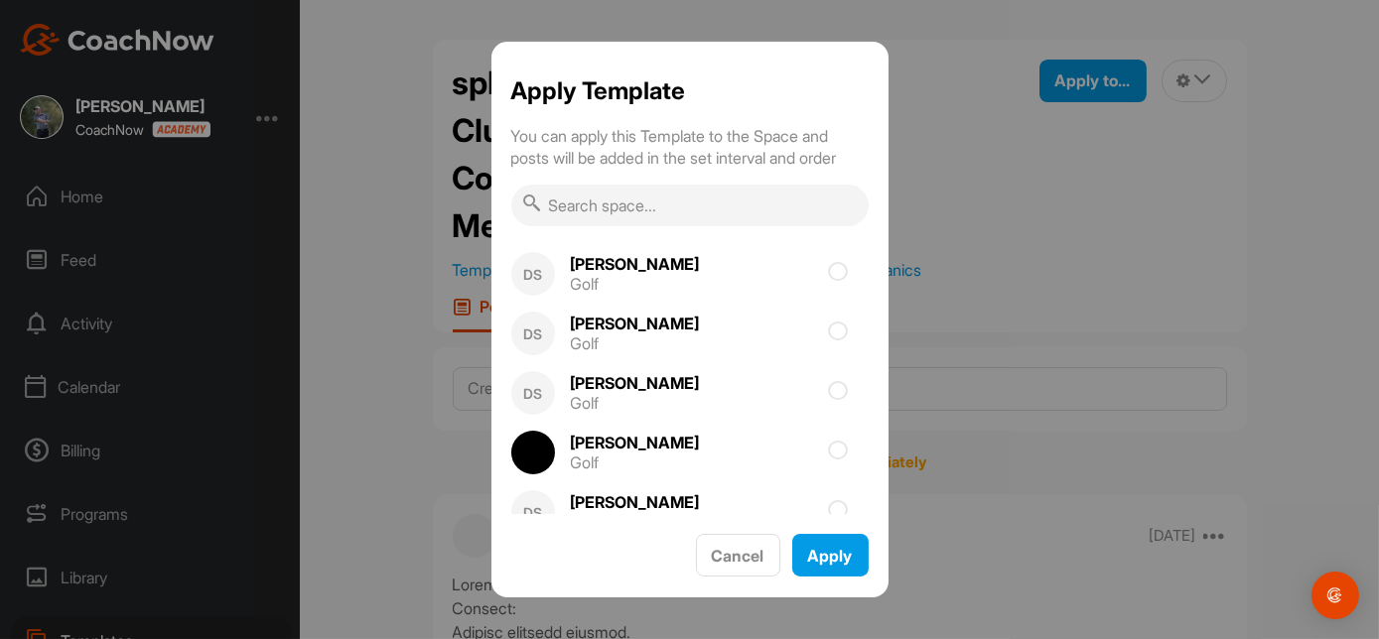
click at [750, 197] on input "text" at bounding box center [689, 206] width 357 height 42
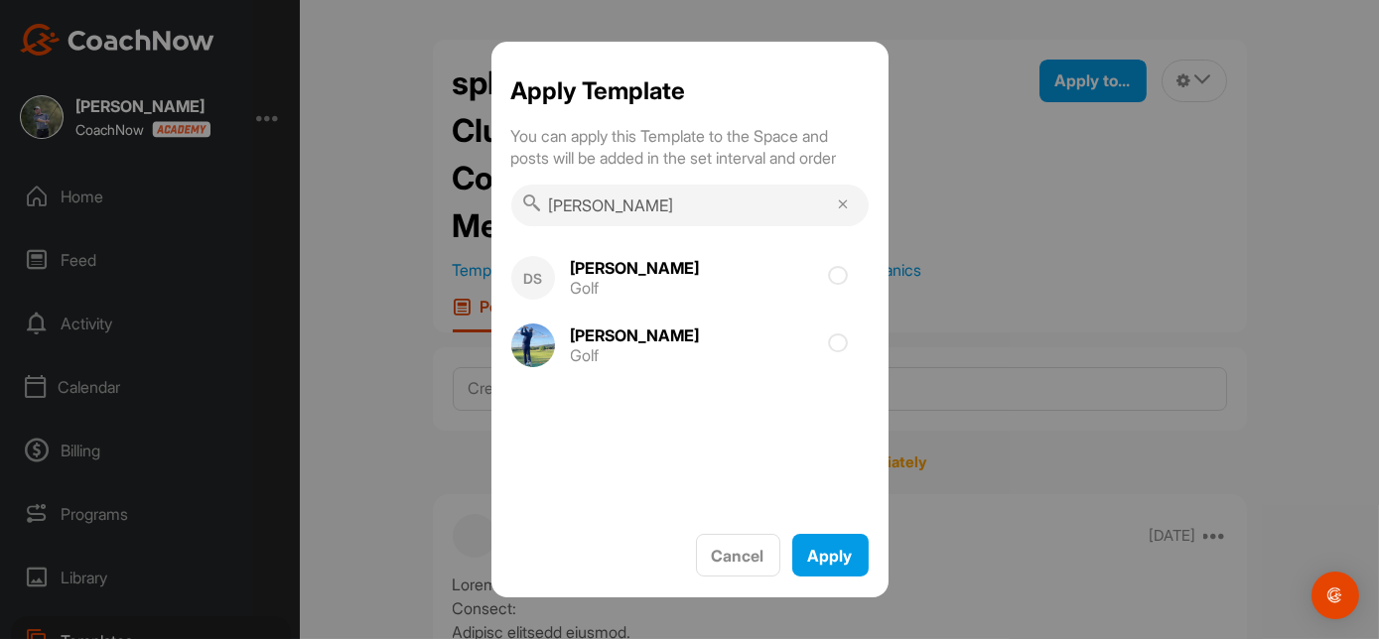
type input "[PERSON_NAME]"
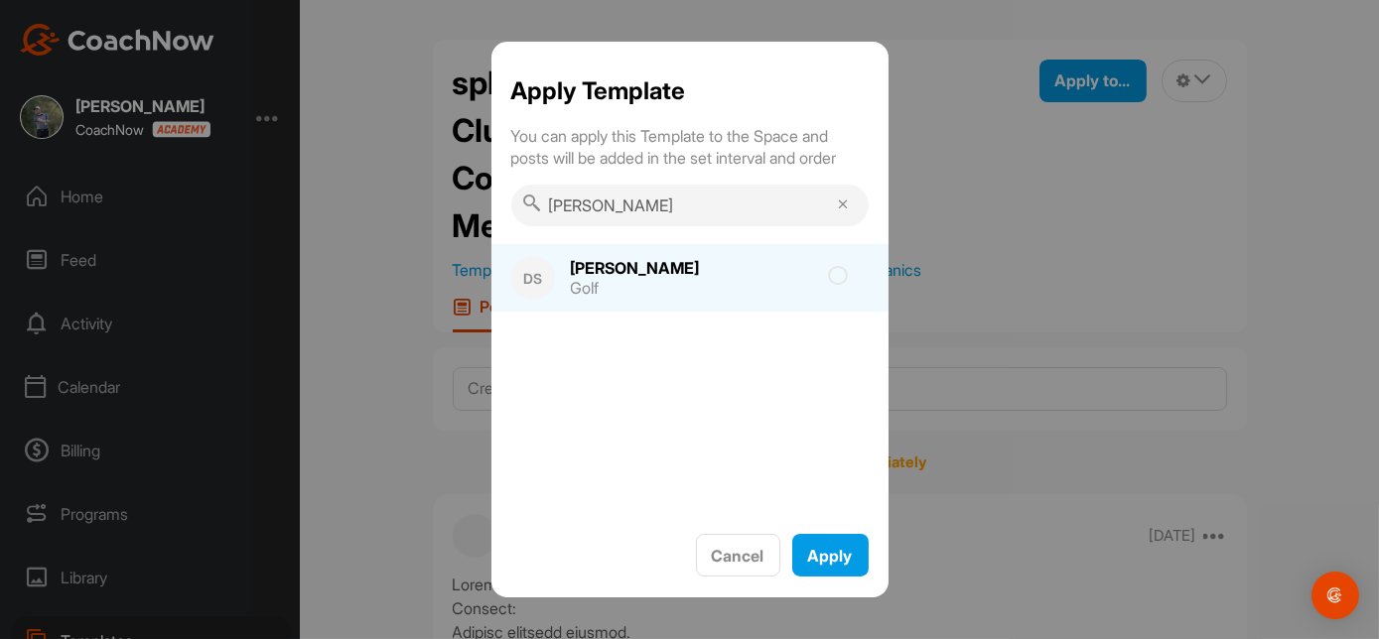
click at [838, 280] on icon at bounding box center [839, 276] width 20 height 20
click at [733, 280] on input "checkbox" at bounding box center [726, 282] width 13 height 13
checkbox input "true"
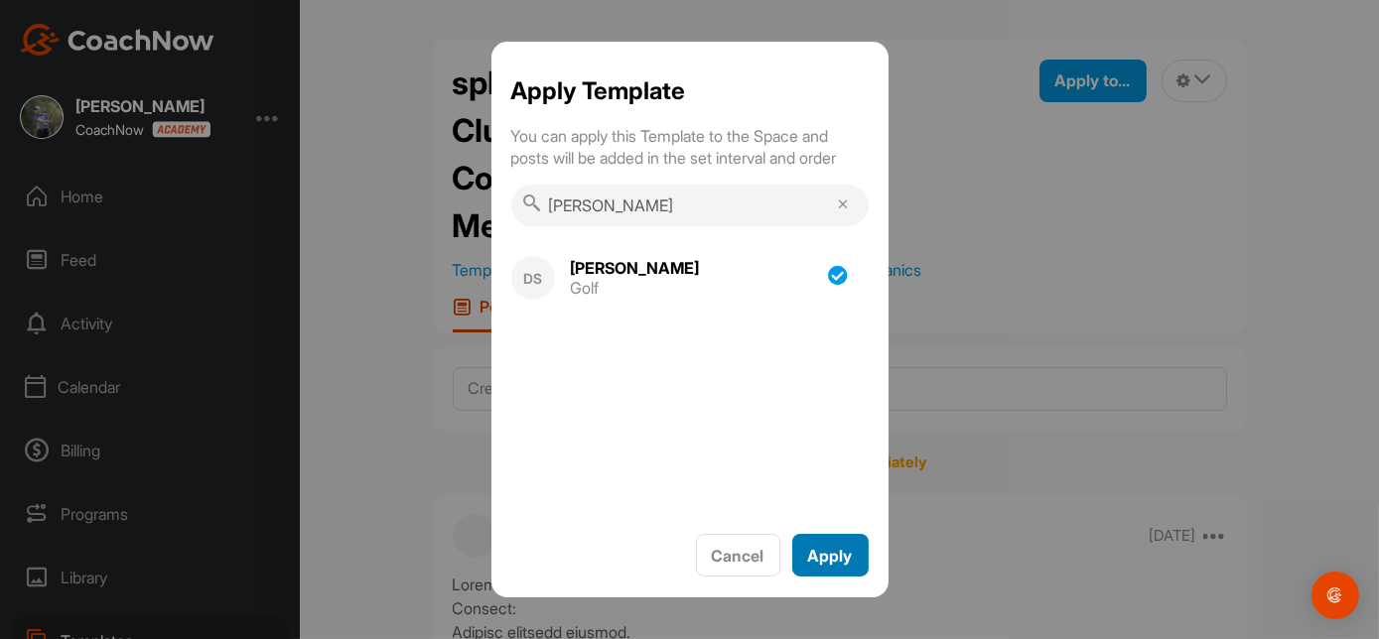
click at [831, 558] on span "Apply" at bounding box center [830, 556] width 45 height 20
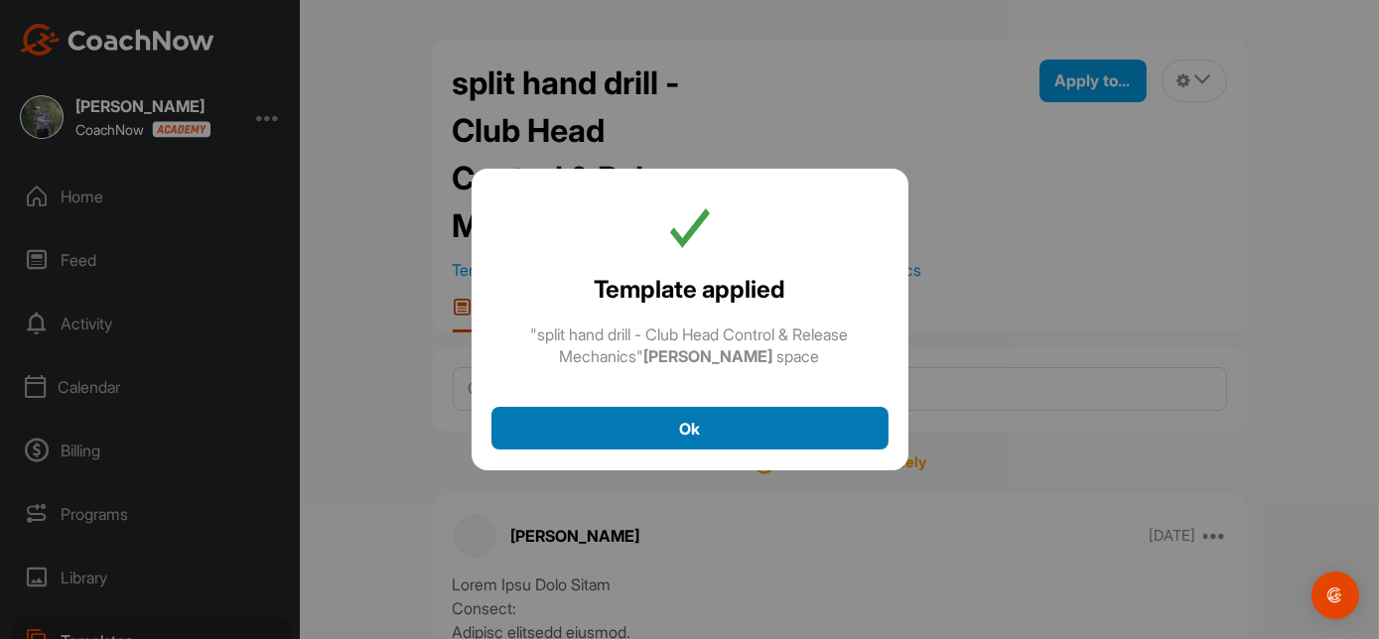
click at [713, 418] on div "Ok" at bounding box center [689, 429] width 365 height 24
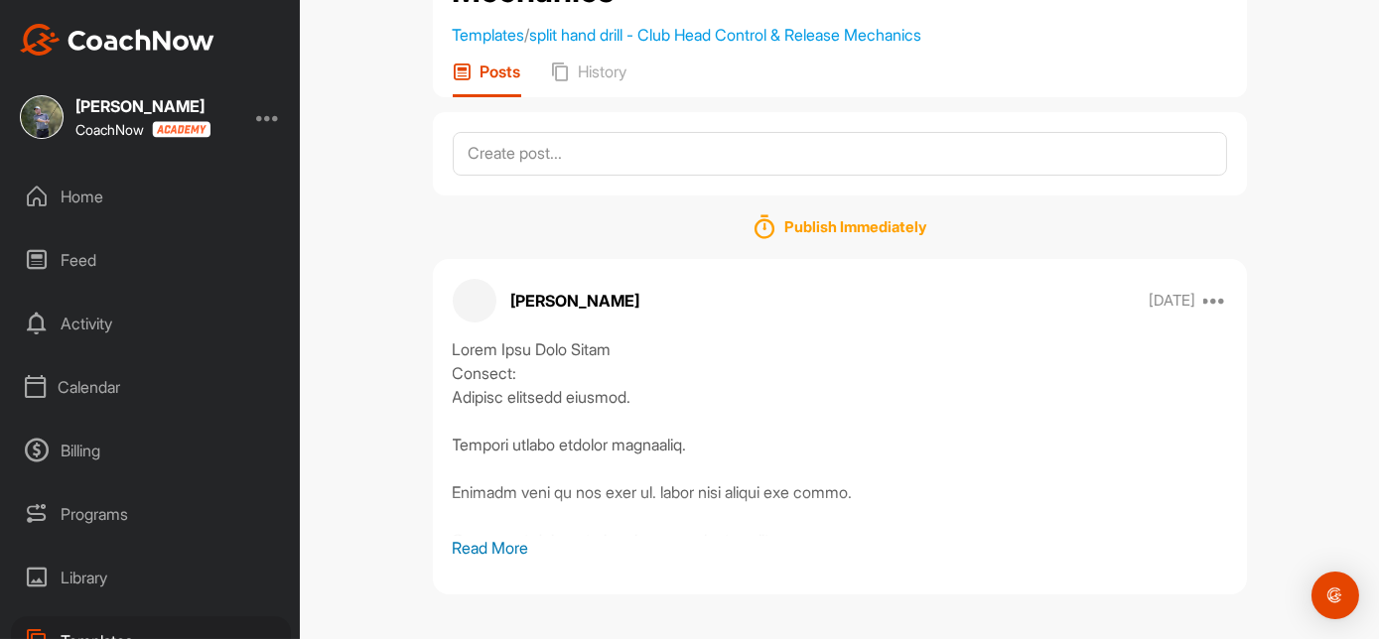
scroll to position [281, 0]
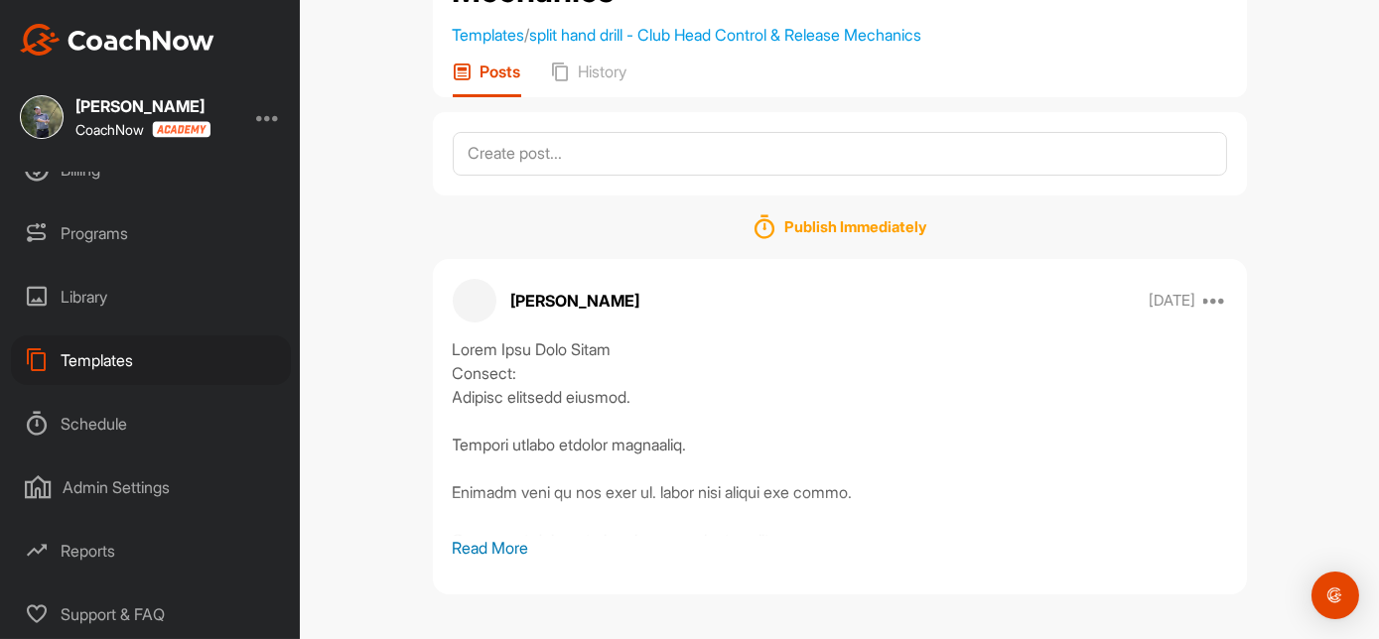
click at [115, 356] on div "Templates" at bounding box center [151, 361] width 280 height 50
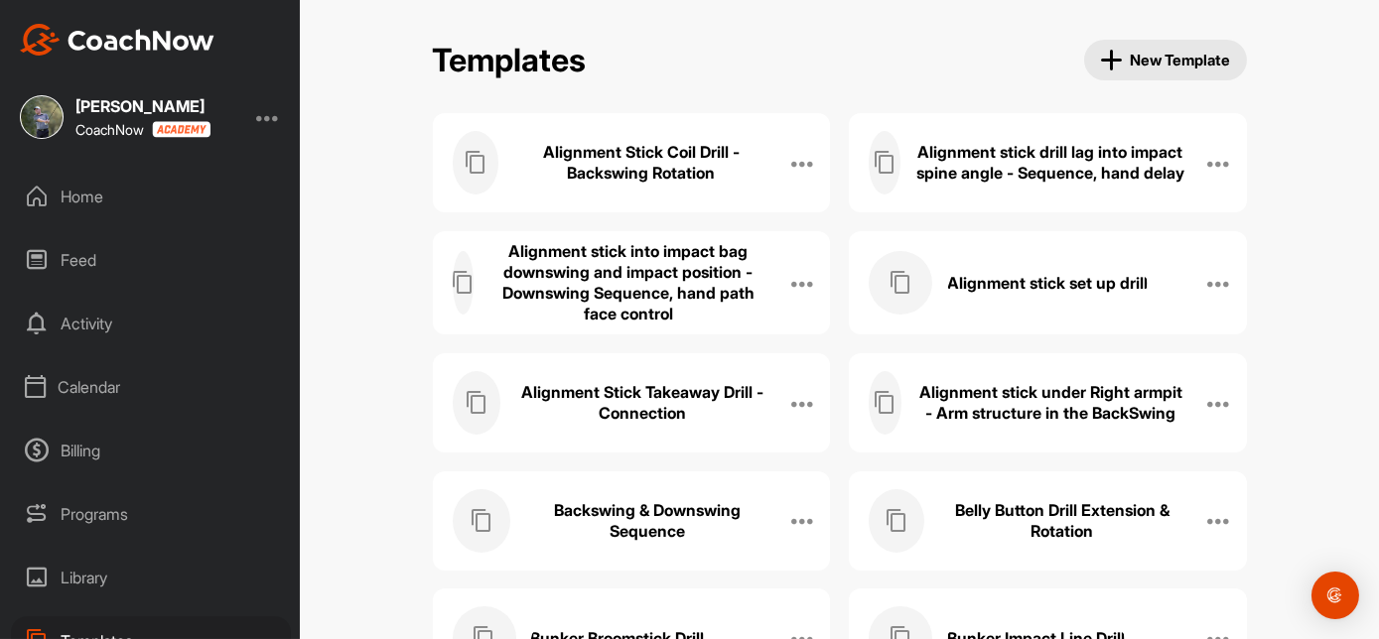
scroll to position [2924, 0]
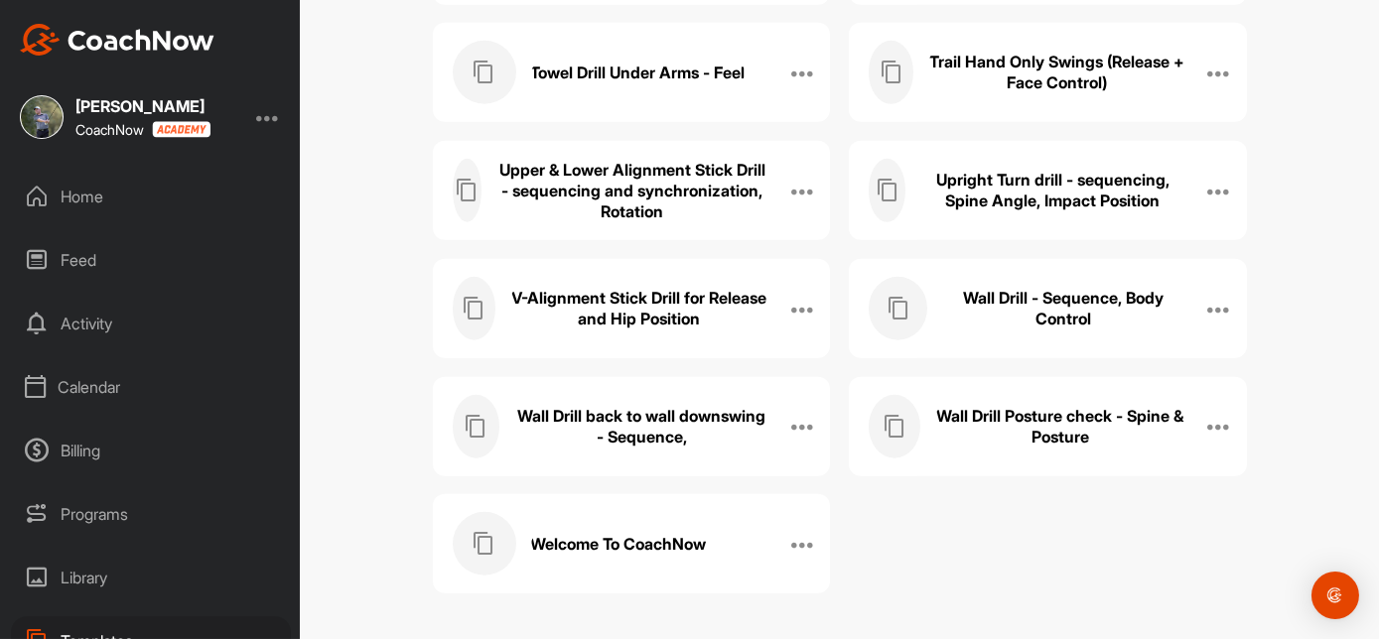
click at [1061, 188] on h3 "Upright Turn drill - sequencing, Spine Angle, Impact Position" at bounding box center [1052, 191] width 264 height 42
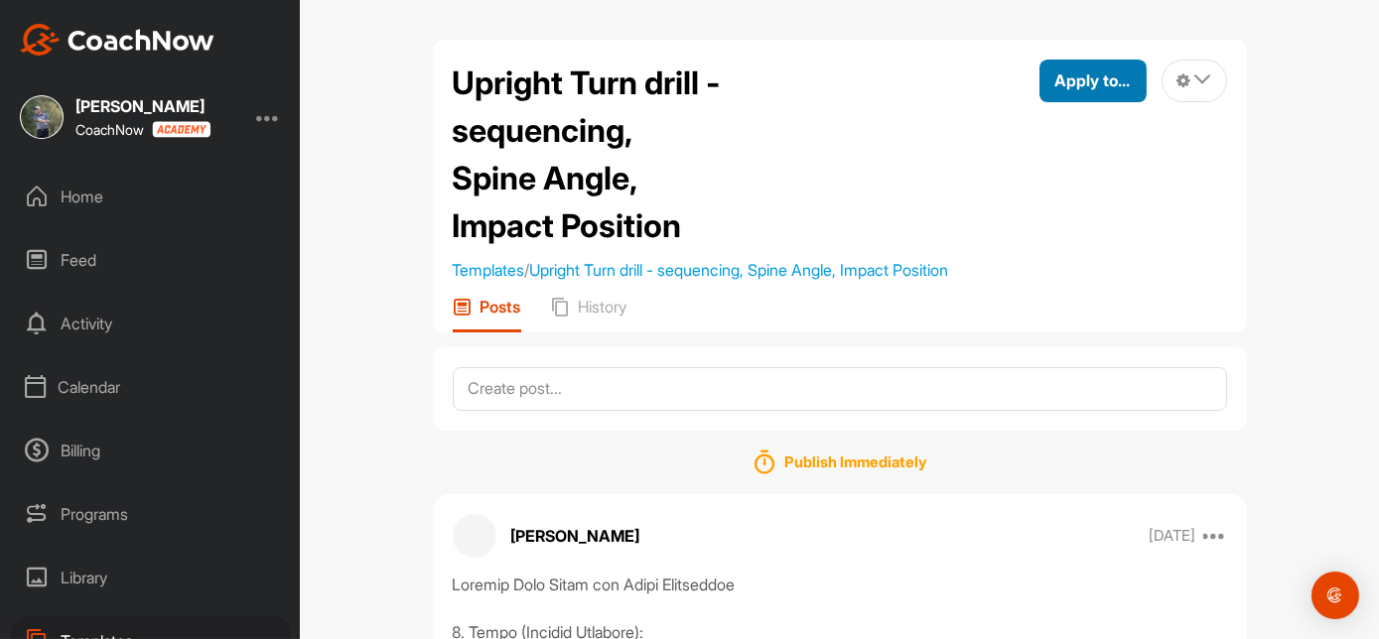
click at [1072, 74] on span "Apply to..." at bounding box center [1092, 80] width 75 height 20
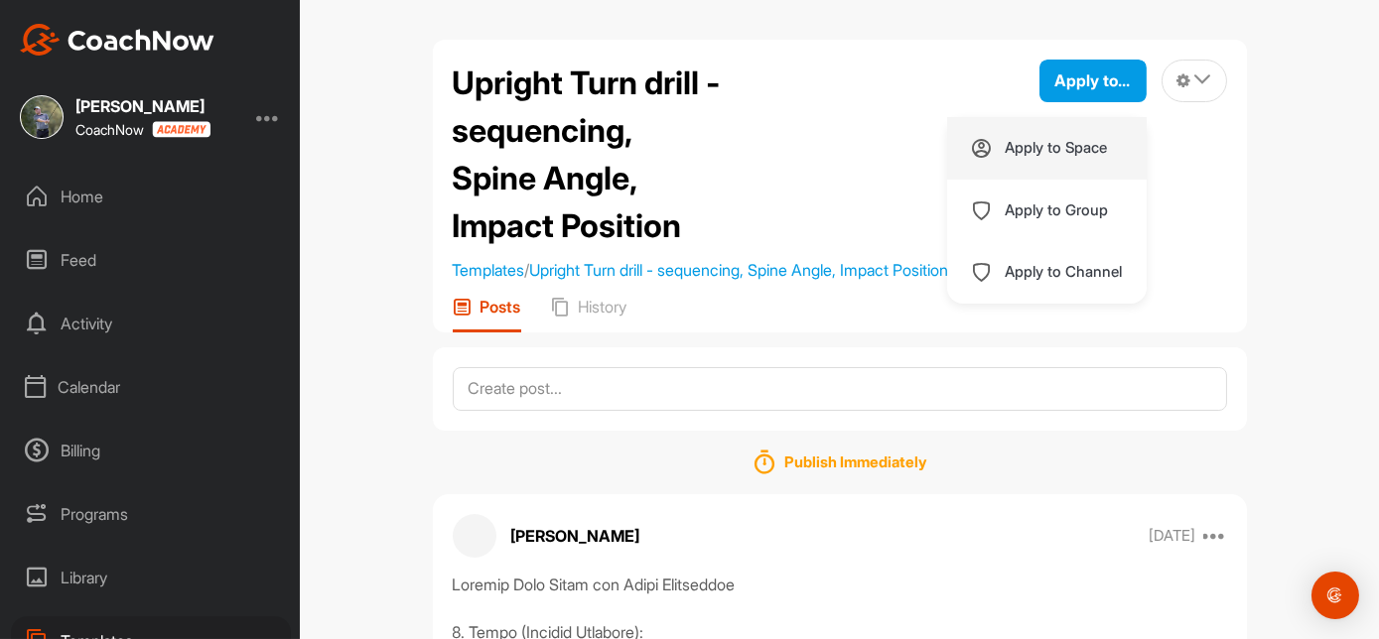
click at [1049, 141] on p "Apply to Space" at bounding box center [1057, 148] width 102 height 16
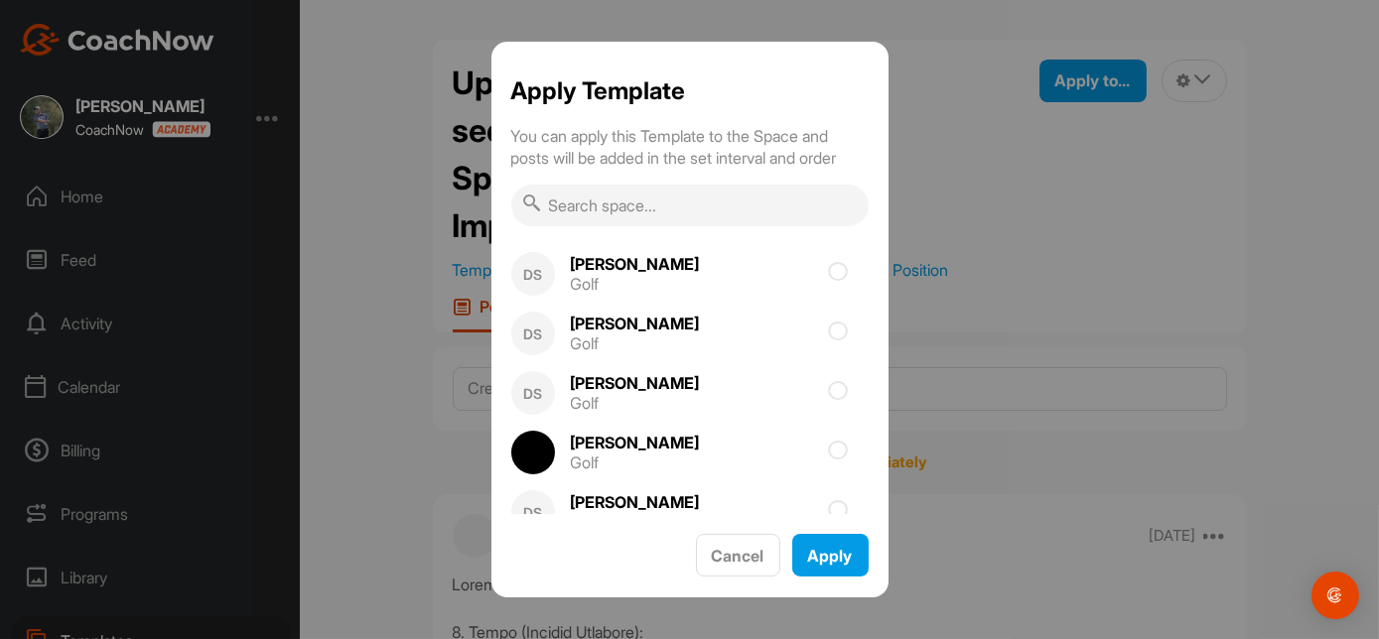
click at [704, 211] on input "text" at bounding box center [689, 206] width 357 height 42
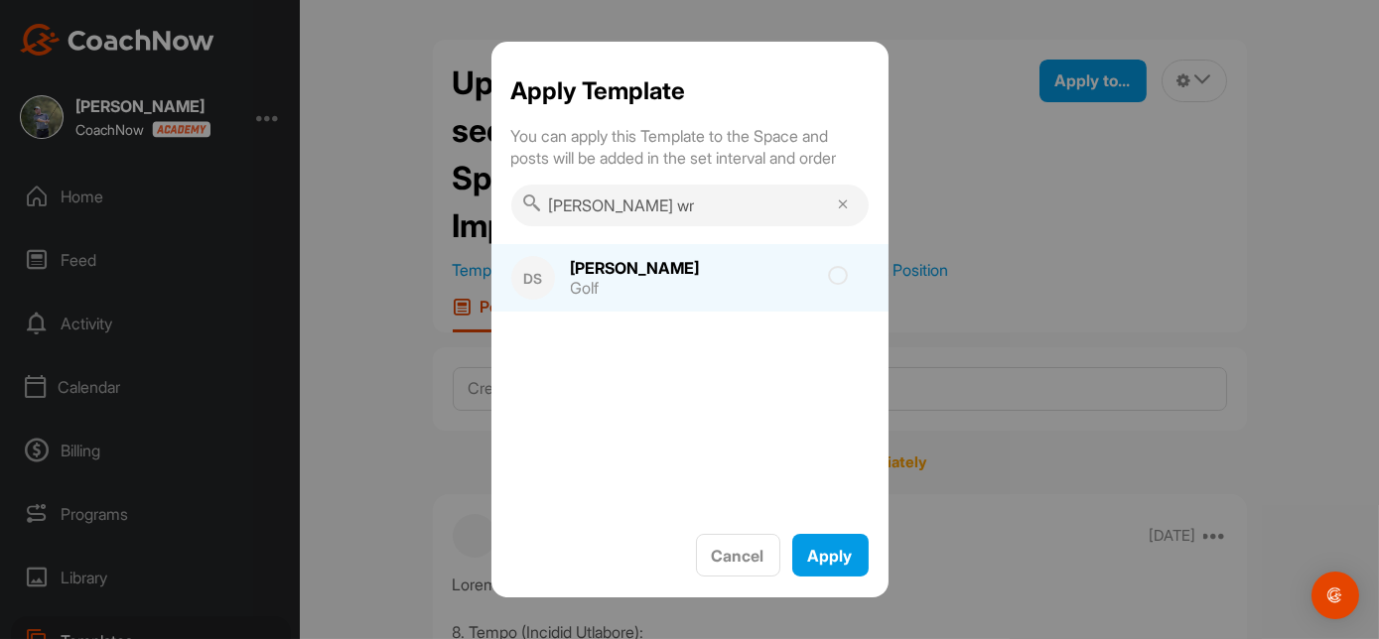
type input "[PERSON_NAME] wr"
click at [842, 279] on icon at bounding box center [839, 276] width 20 height 20
click at [733, 279] on input "checkbox" at bounding box center [726, 282] width 13 height 13
checkbox input "true"
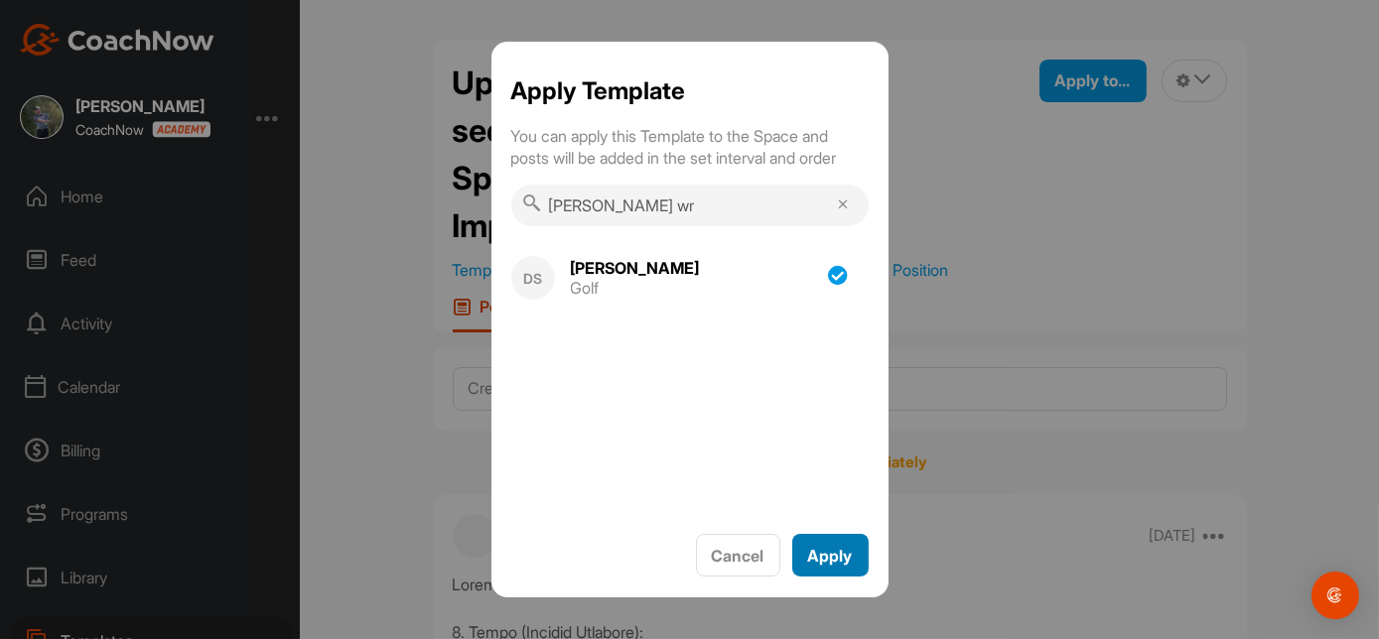
click at [831, 550] on span "Apply" at bounding box center [830, 556] width 45 height 20
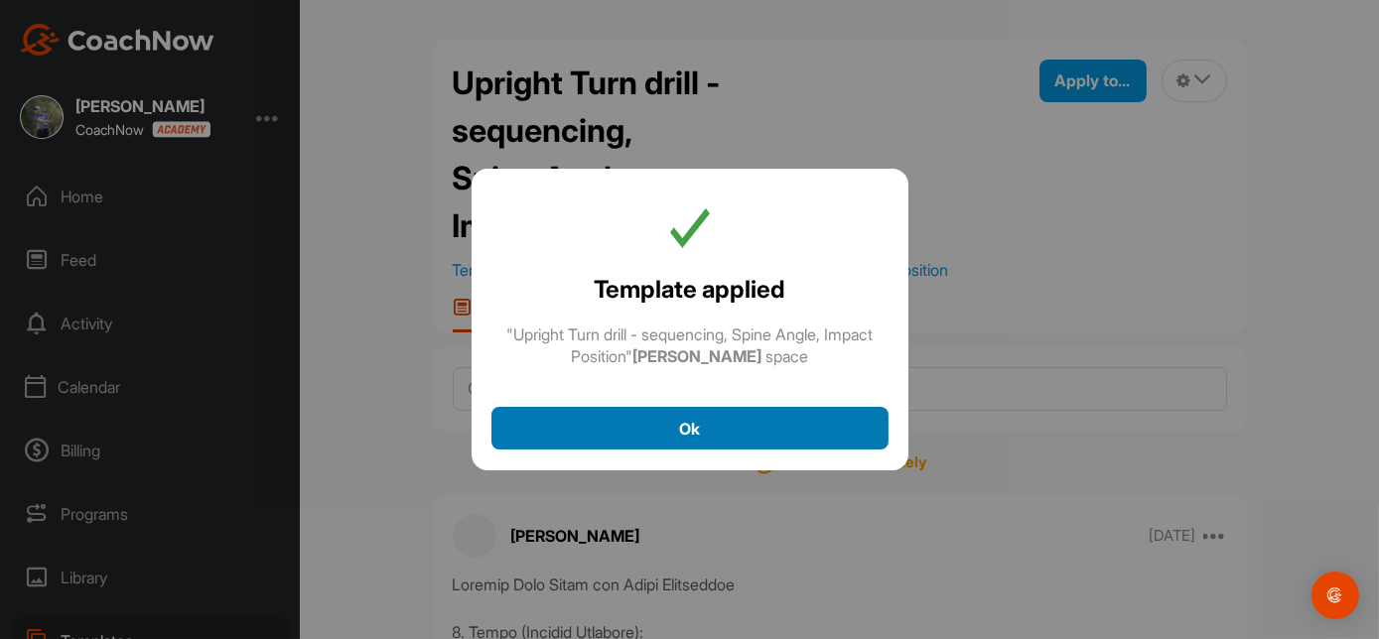
click at [693, 426] on span "Ok" at bounding box center [689, 429] width 21 height 20
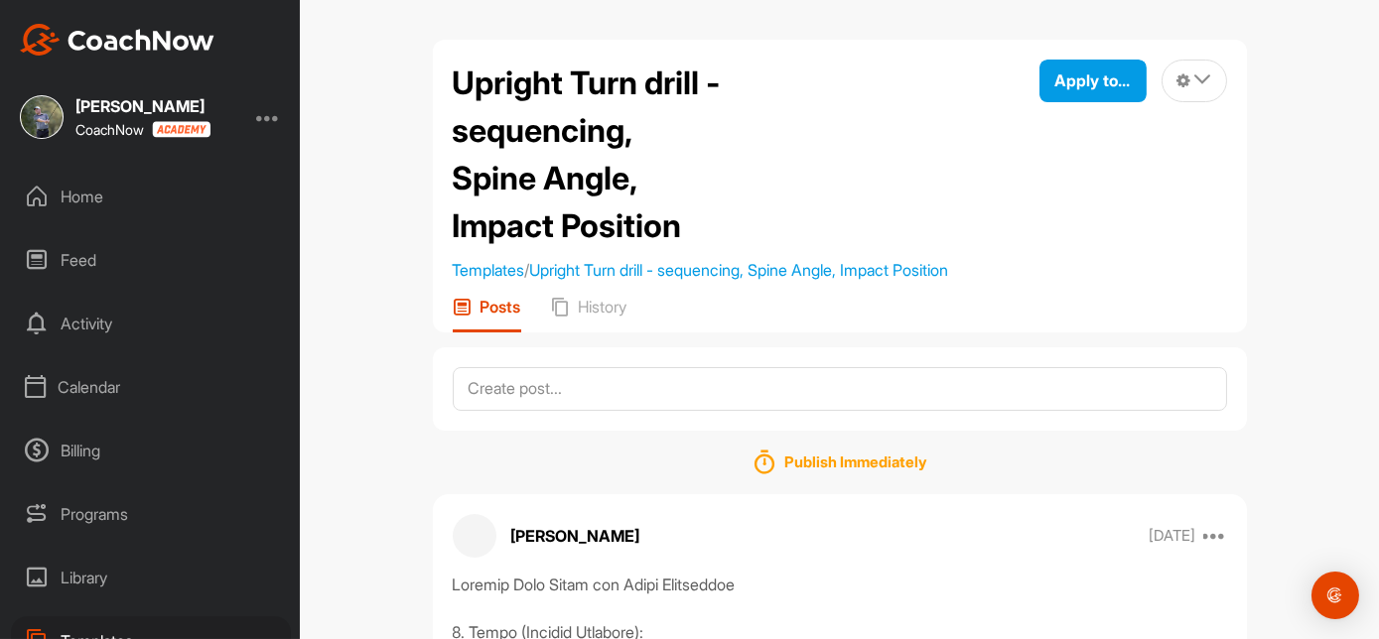
click at [81, 189] on div "Home" at bounding box center [151, 197] width 280 height 50
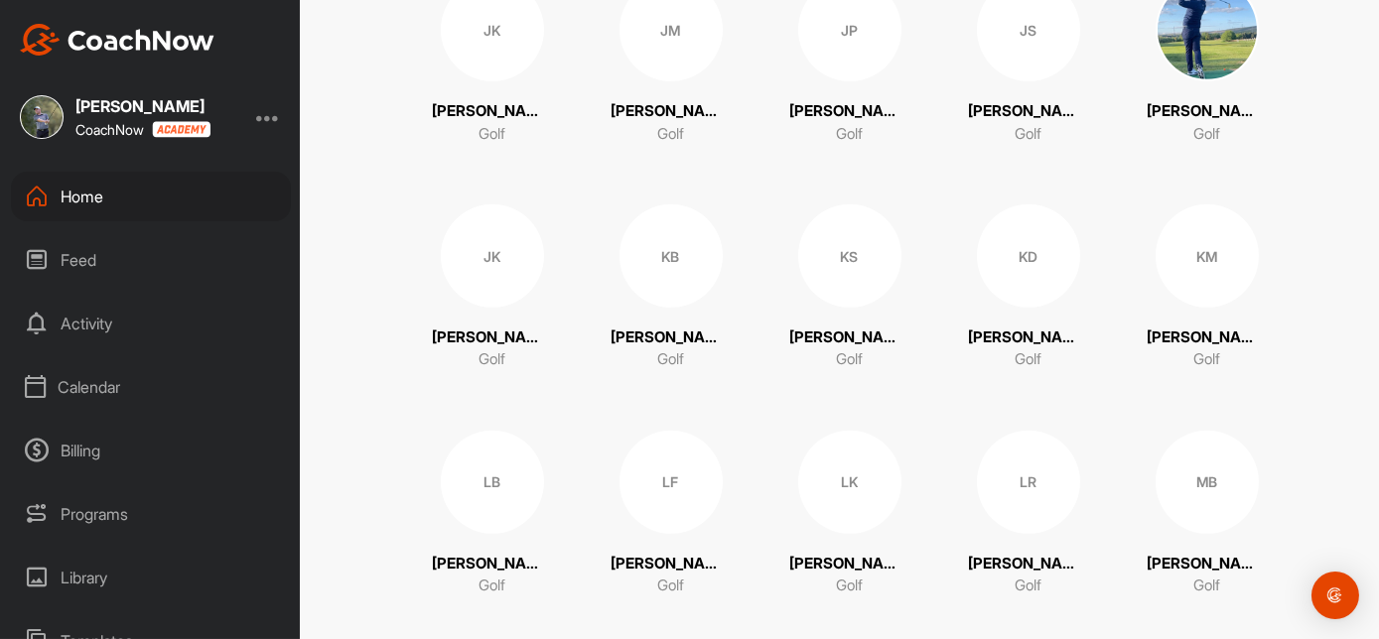
scroll to position [1866, 0]
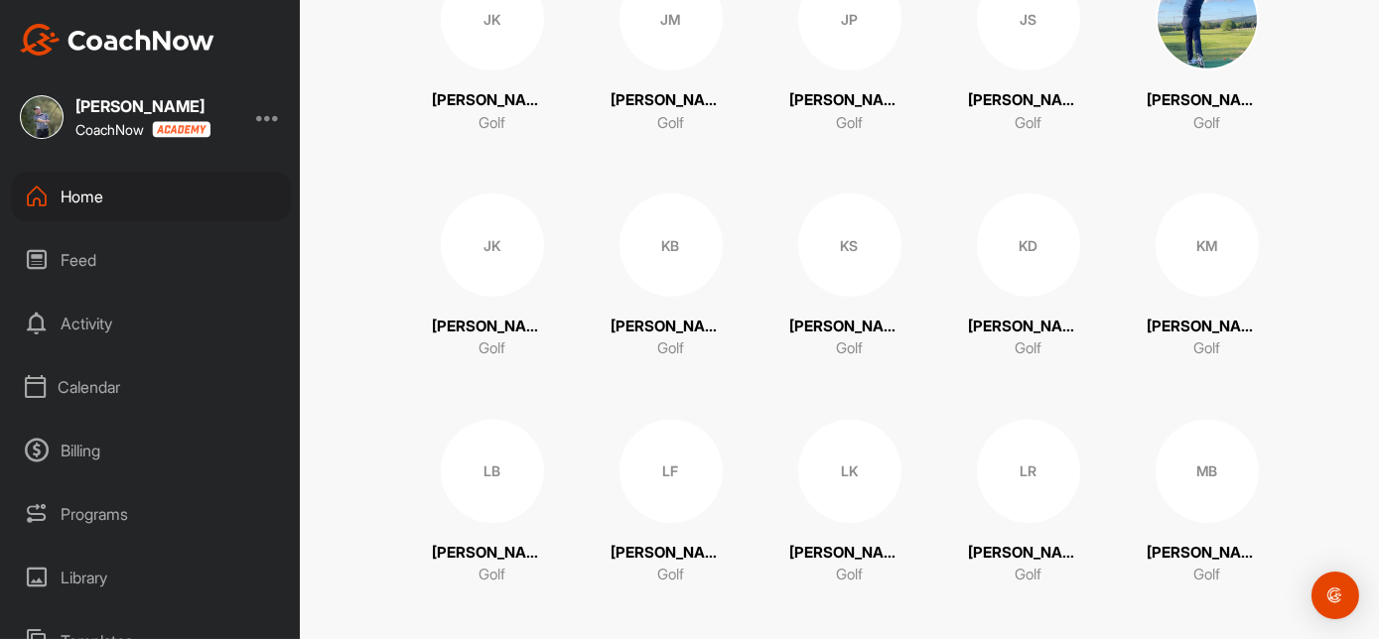
click at [836, 244] on div "KS" at bounding box center [849, 245] width 103 height 103
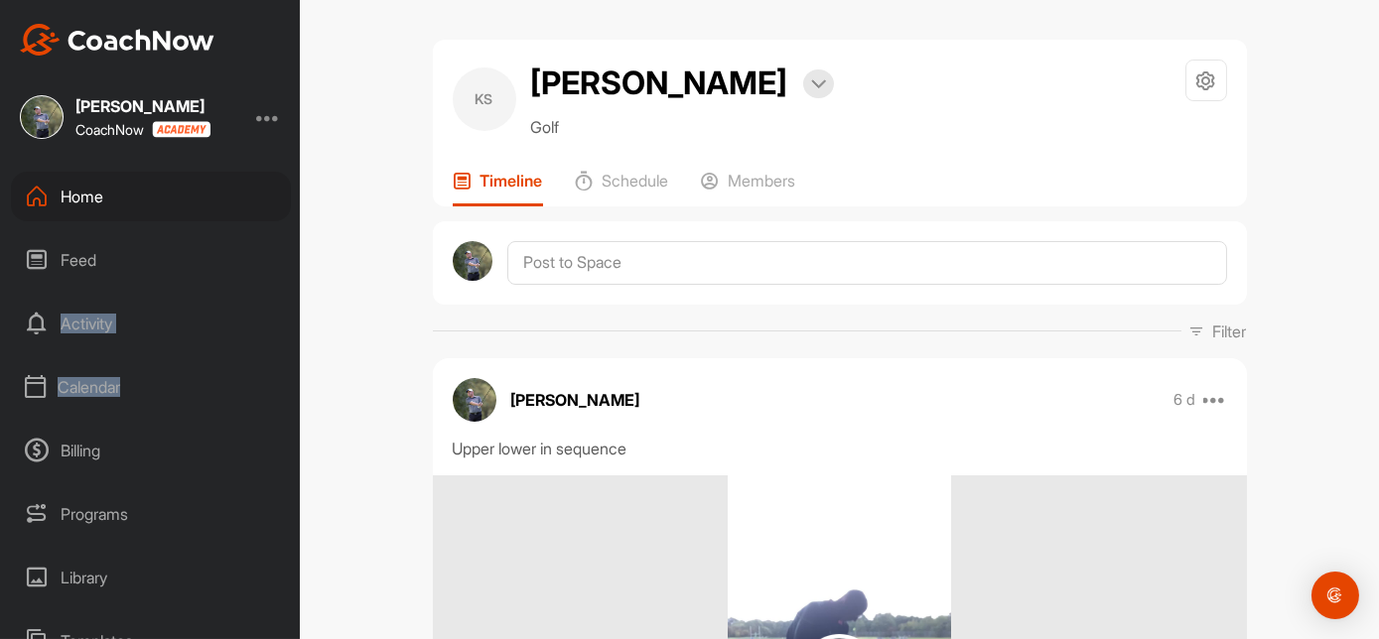
drag, startPoint x: 284, startPoint y: 295, endPoint x: 296, endPoint y: 450, distance: 155.3
click at [296, 450] on div "Home Feed Activity Calendar Billing Programs Library Templates Schedule Admin S…" at bounding box center [150, 406] width 300 height 468
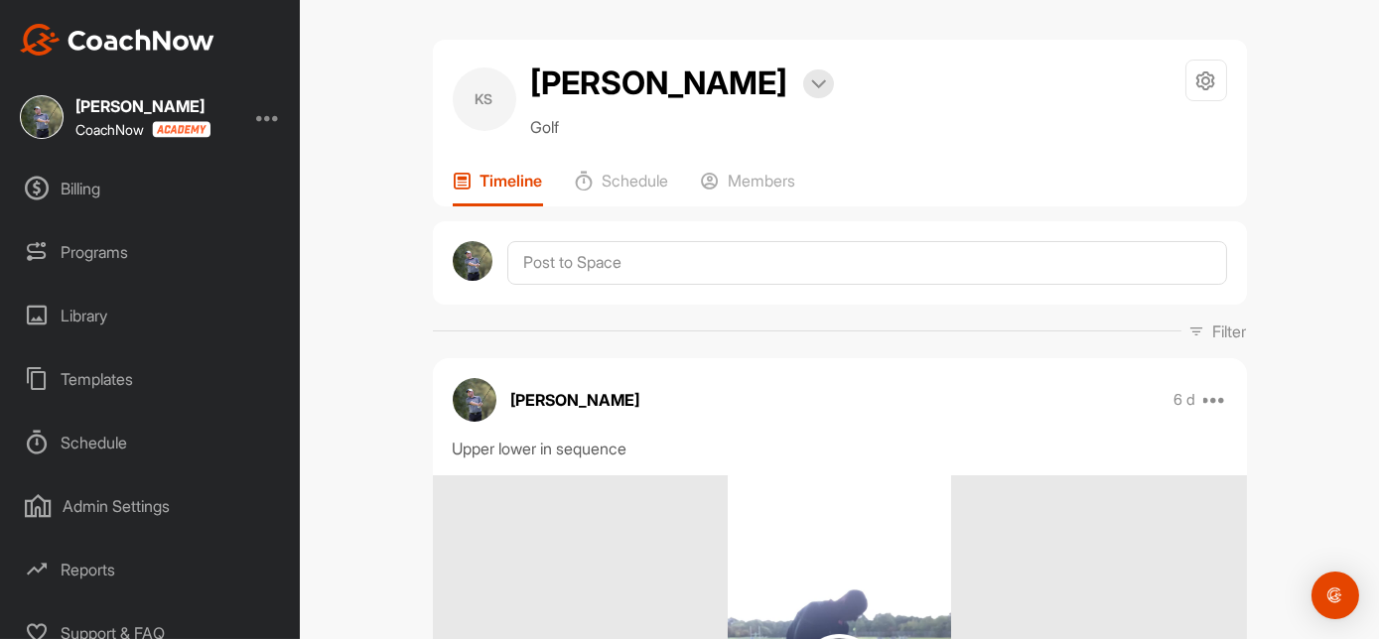
scroll to position [264, 0]
click at [119, 375] on div "Templates" at bounding box center [151, 377] width 280 height 50
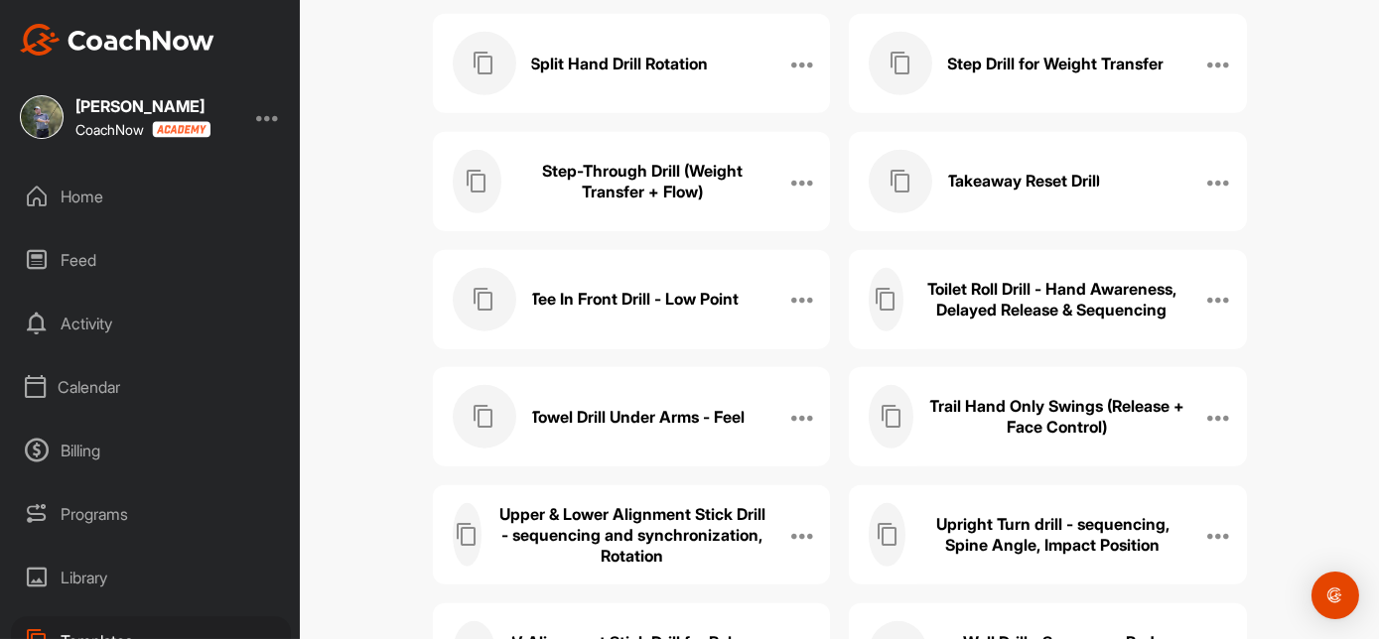
scroll to position [2924, 0]
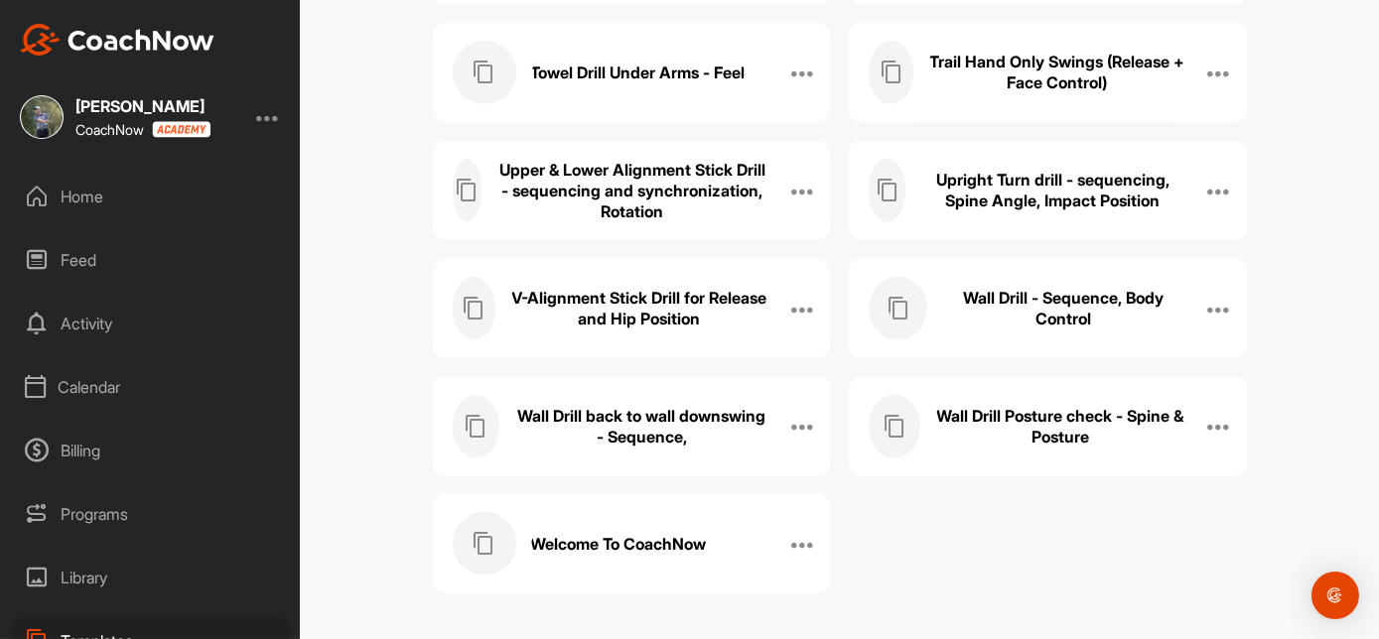
click at [646, 188] on h3 "Upper & Lower Alignment Stick Drill - sequencing and synchronization, Rotation" at bounding box center [632, 191] width 272 height 63
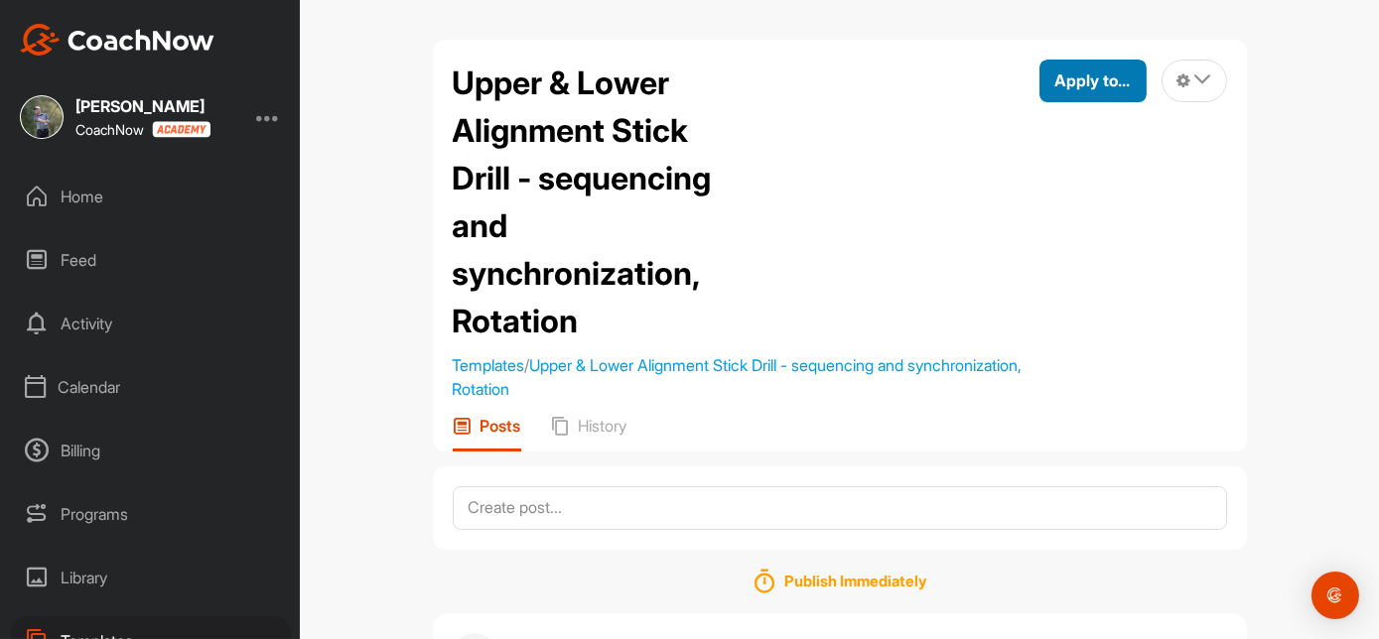
click at [1061, 79] on span "Apply to..." at bounding box center [1092, 80] width 75 height 20
click at [1093, 76] on span "Apply to..." at bounding box center [1092, 80] width 75 height 20
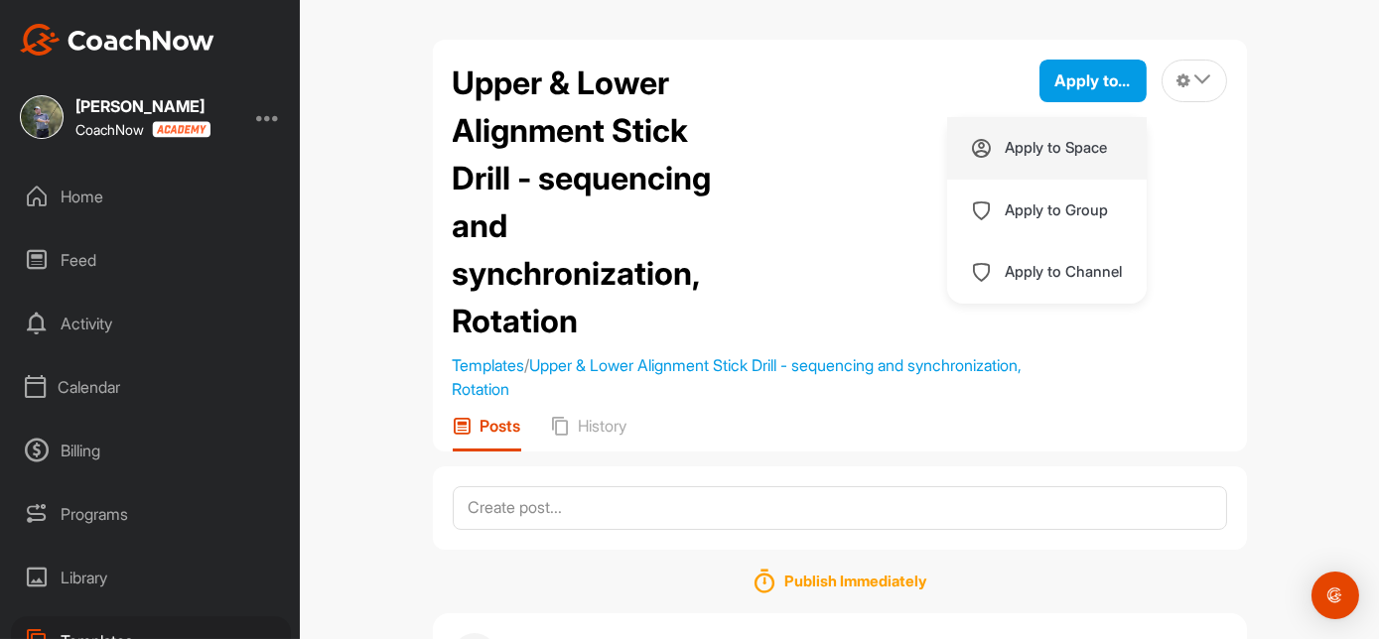
click at [1046, 146] on p "Apply to Space" at bounding box center [1057, 148] width 102 height 16
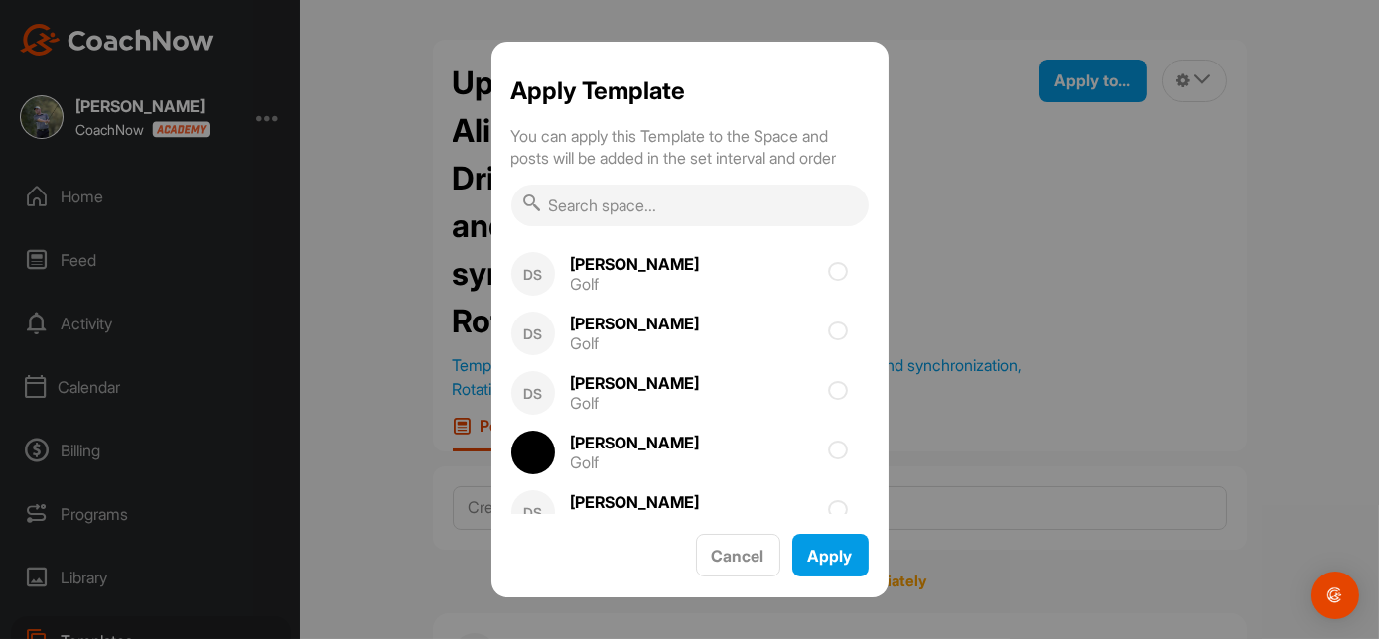
click at [702, 213] on input "text" at bounding box center [689, 206] width 357 height 42
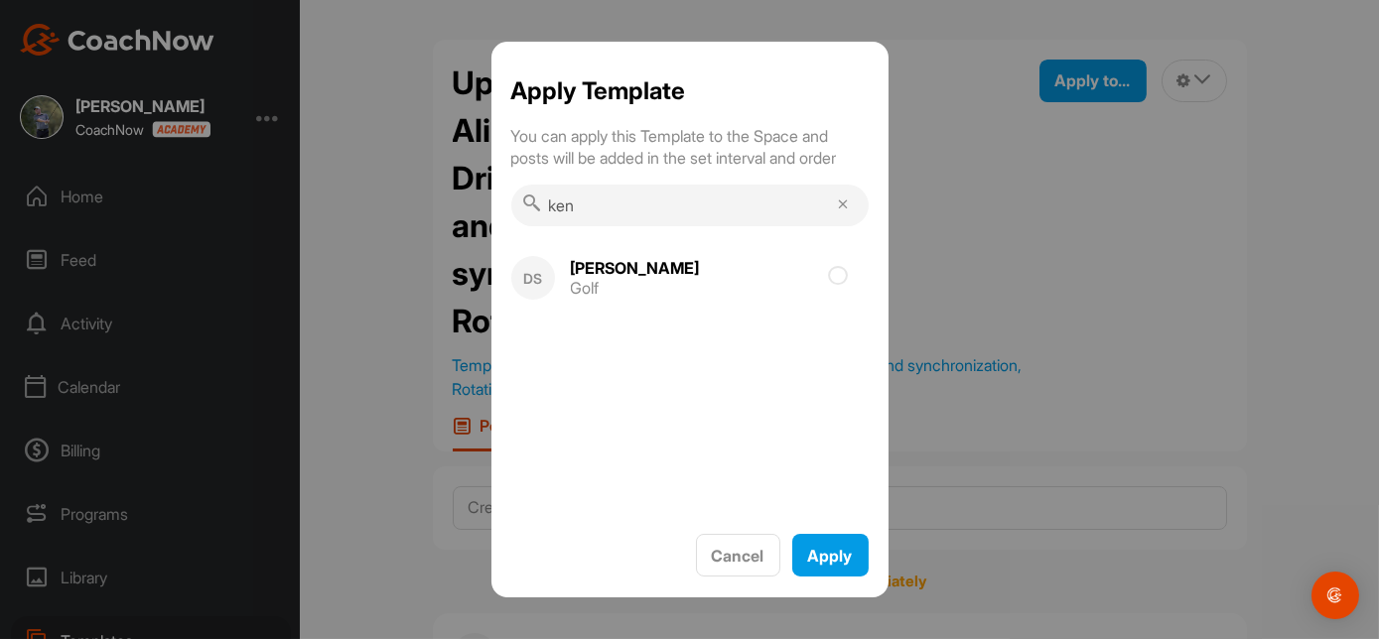
type input "ken"
click at [614, 409] on div "DS [PERSON_NAME] Golf" at bounding box center [689, 379] width 397 height 270
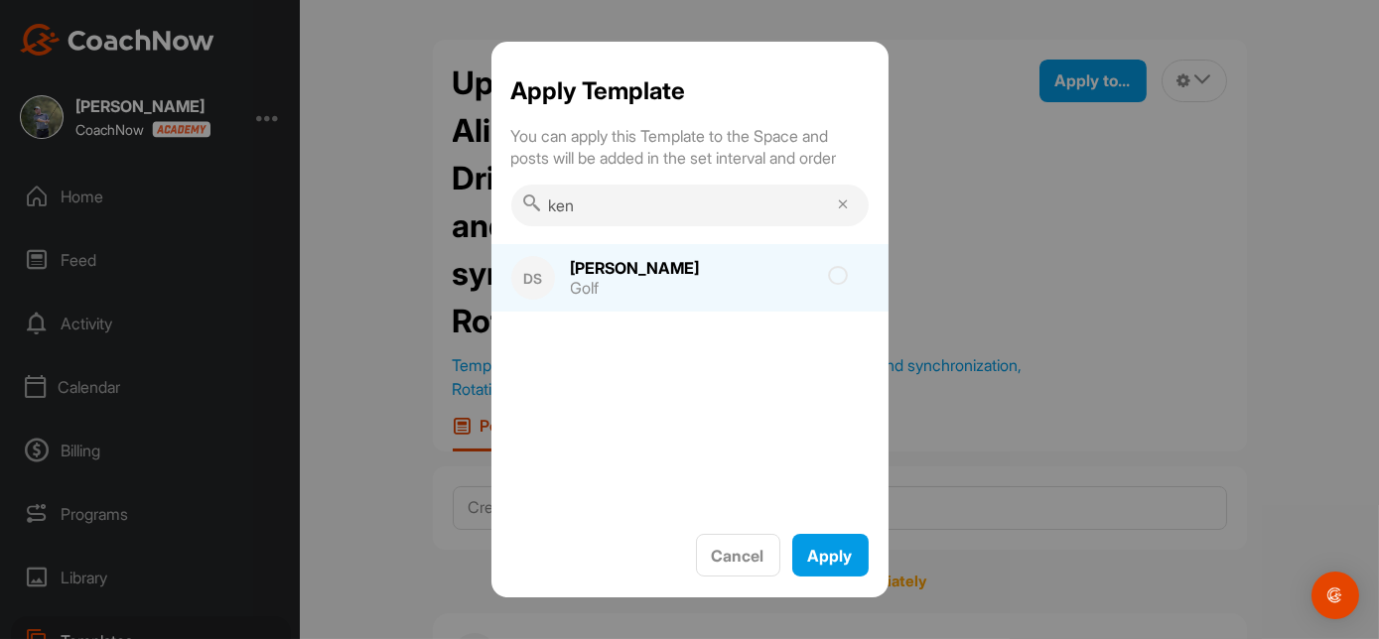
click at [837, 275] on icon at bounding box center [839, 276] width 20 height 20
click at [733, 276] on input "checkbox" at bounding box center [726, 282] width 13 height 13
checkbox input "true"
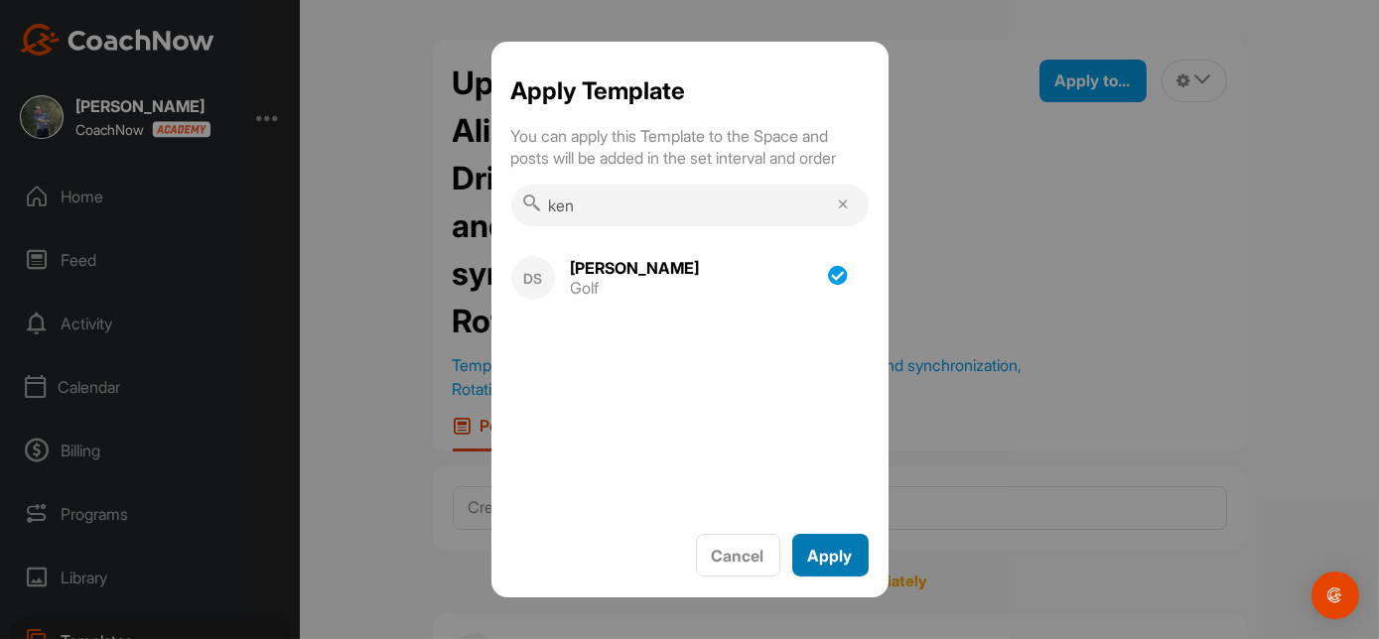
click at [828, 550] on span "Apply" at bounding box center [830, 556] width 45 height 20
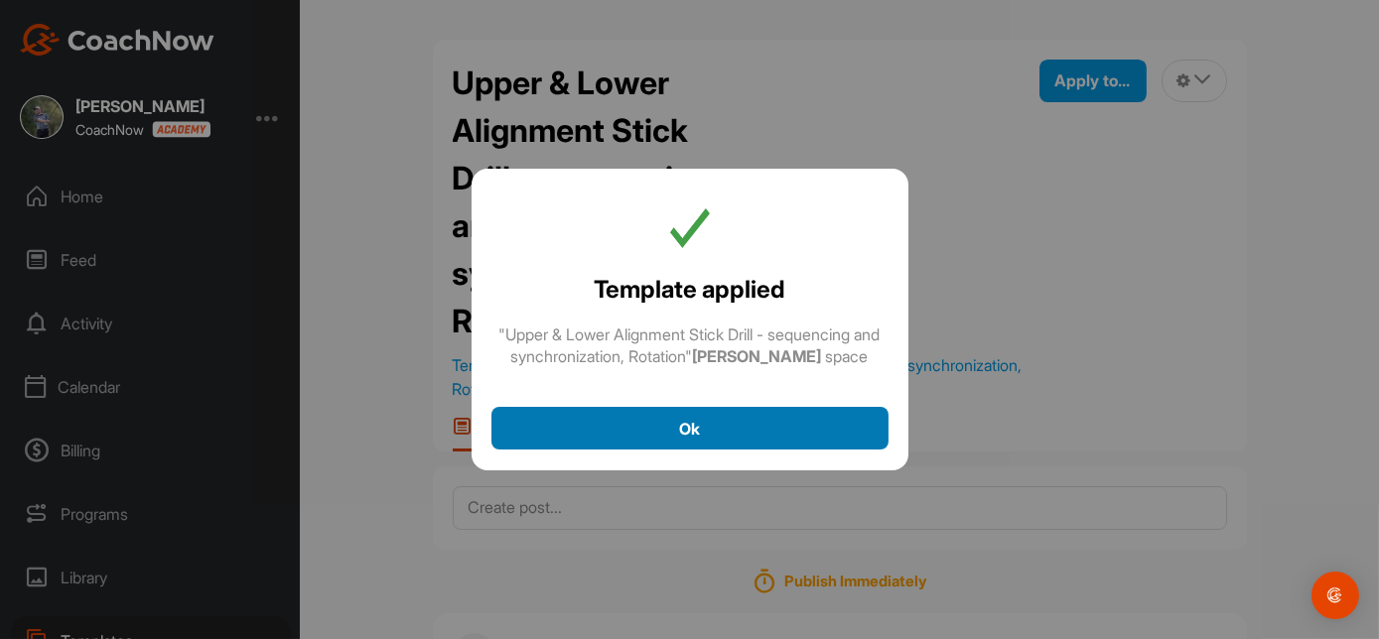
click at [714, 439] on div "Ok" at bounding box center [689, 429] width 365 height 24
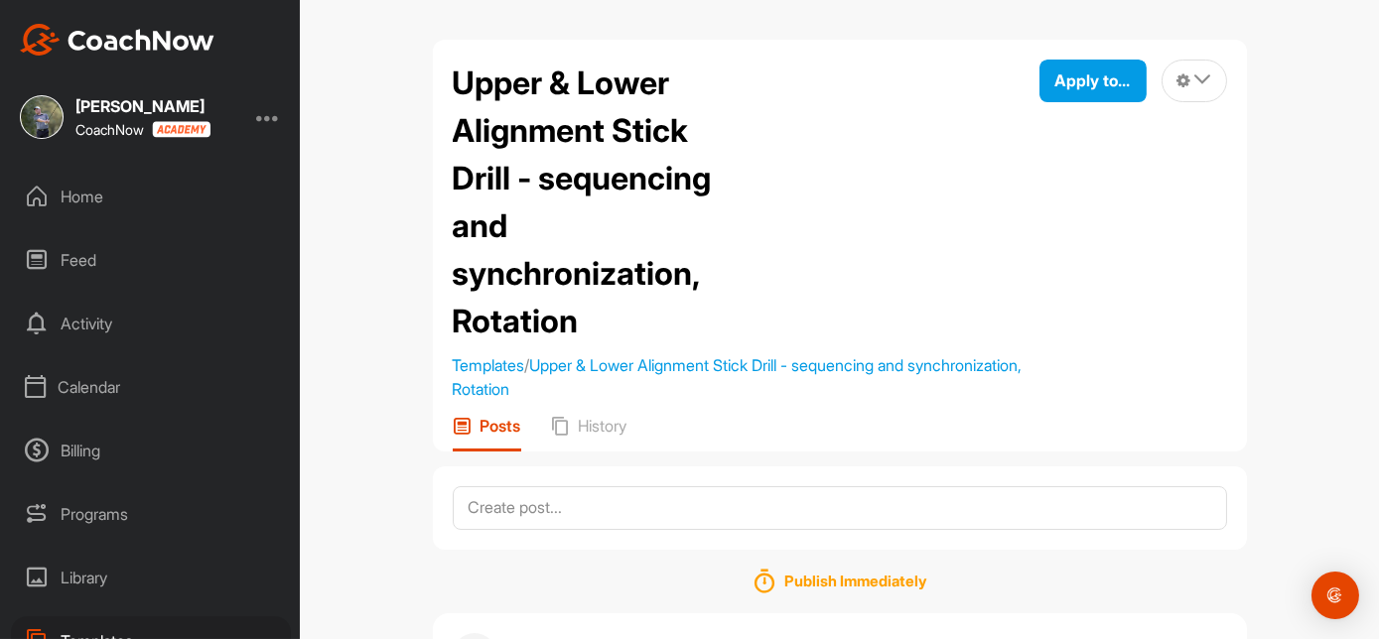
click at [79, 186] on div "Home" at bounding box center [151, 197] width 280 height 50
